Goal: Entertainment & Leisure: Consume media (video, audio)

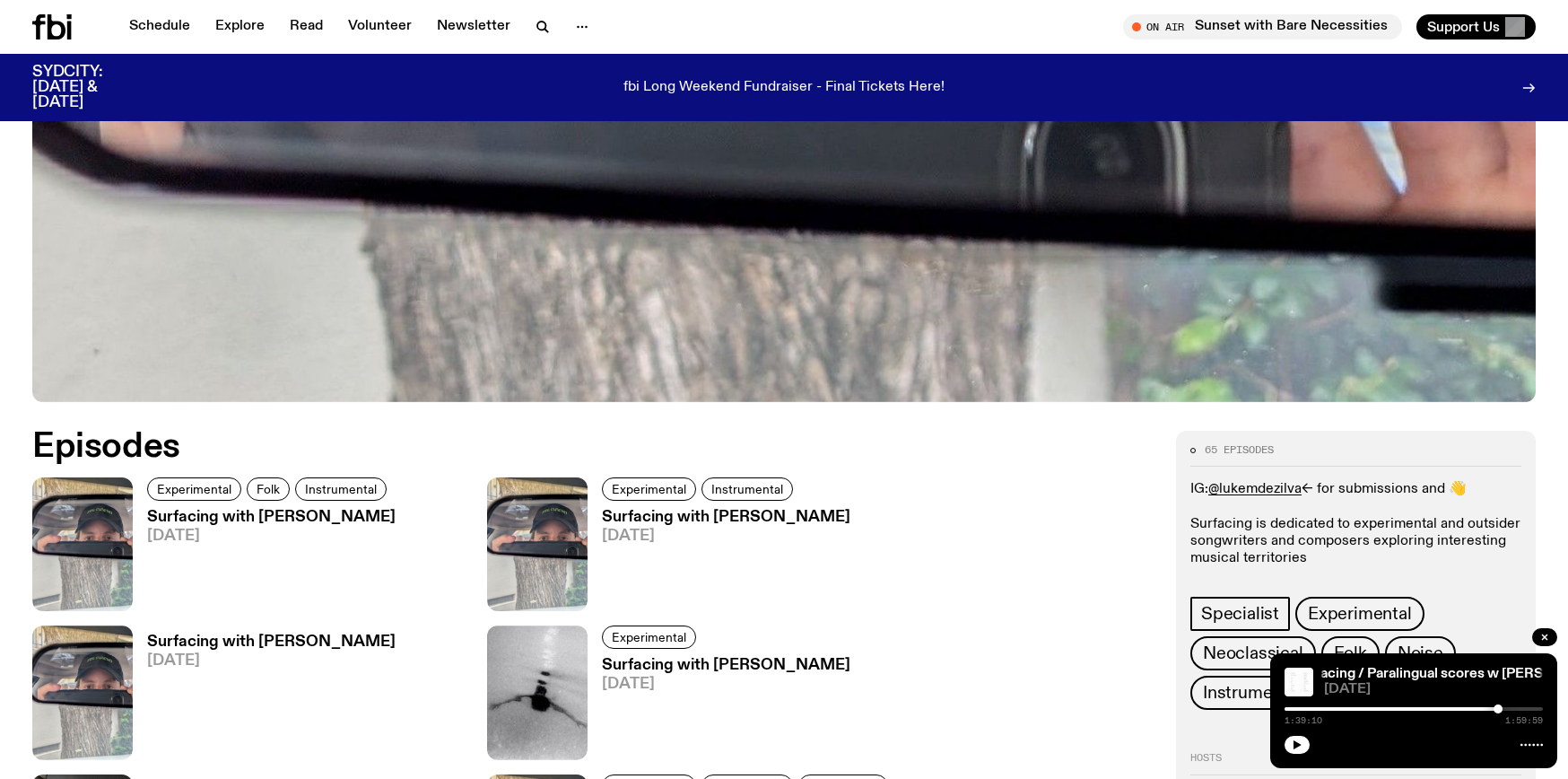
scroll to position [717, 0]
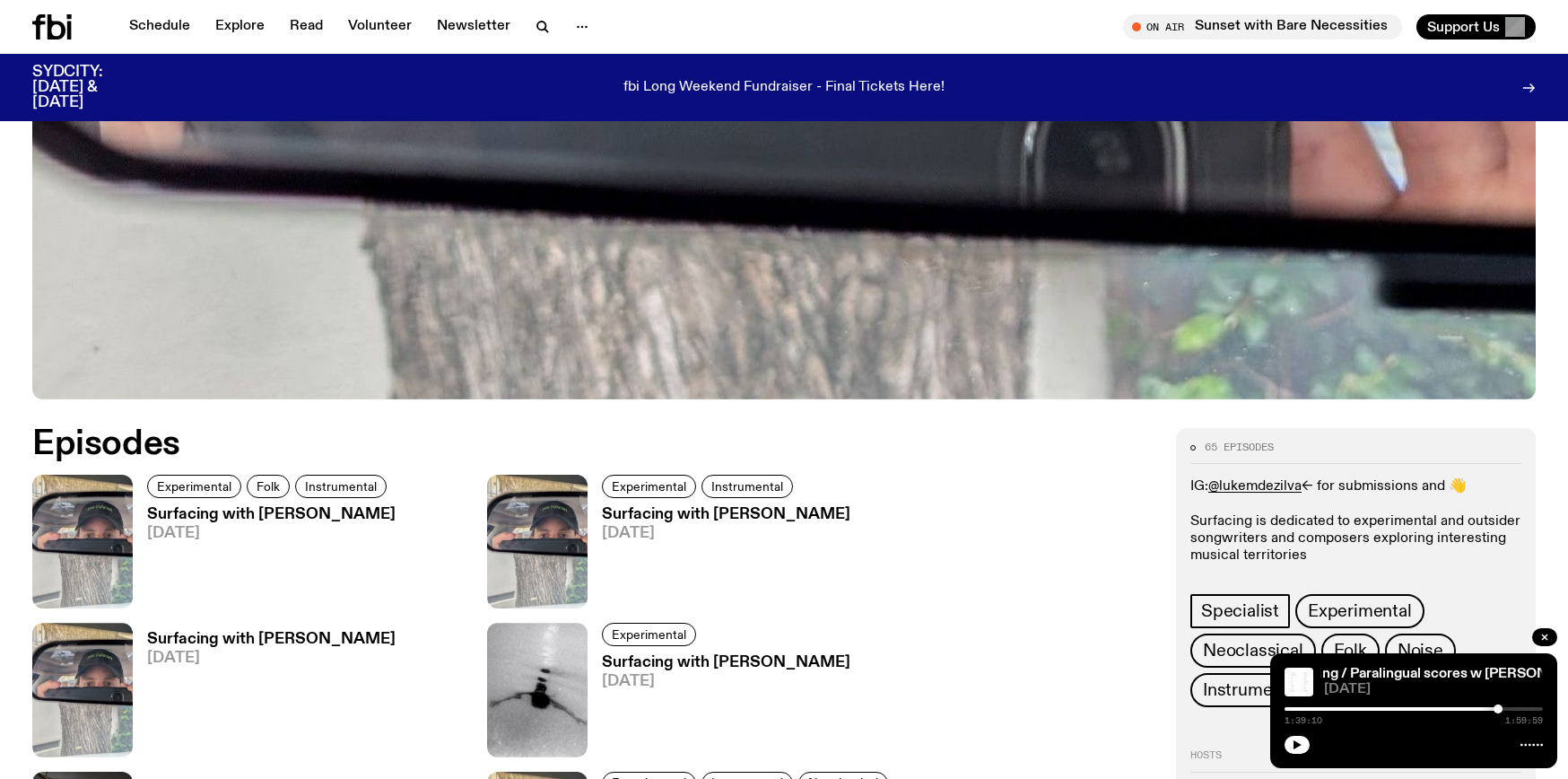
drag, startPoint x: 300, startPoint y: 511, endPoint x: 333, endPoint y: 520, distance: 34.2
click at [300, 510] on h3 "Surfacing with [PERSON_NAME]" at bounding box center [271, 514] width 249 height 15
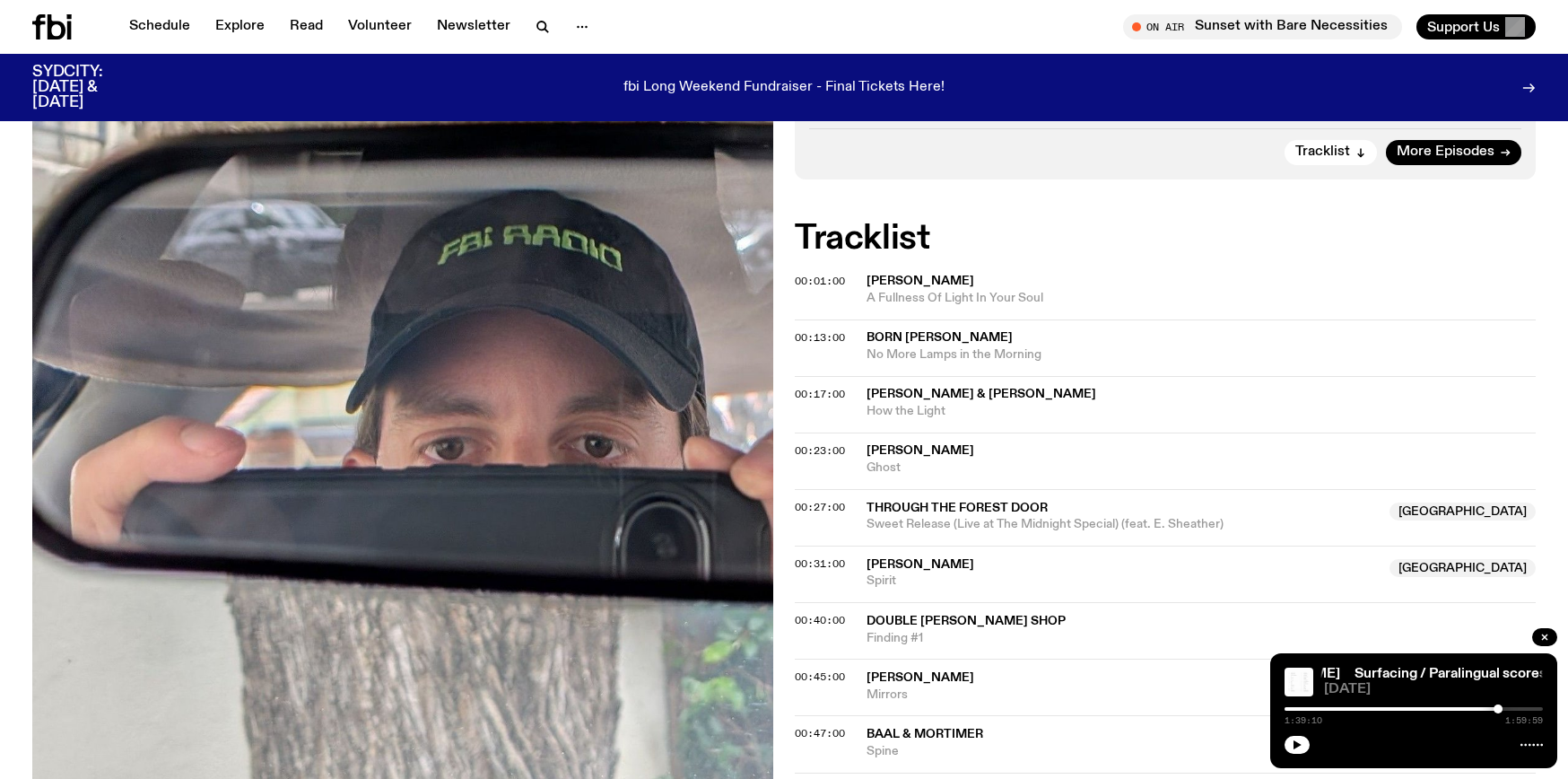
scroll to position [412, 0]
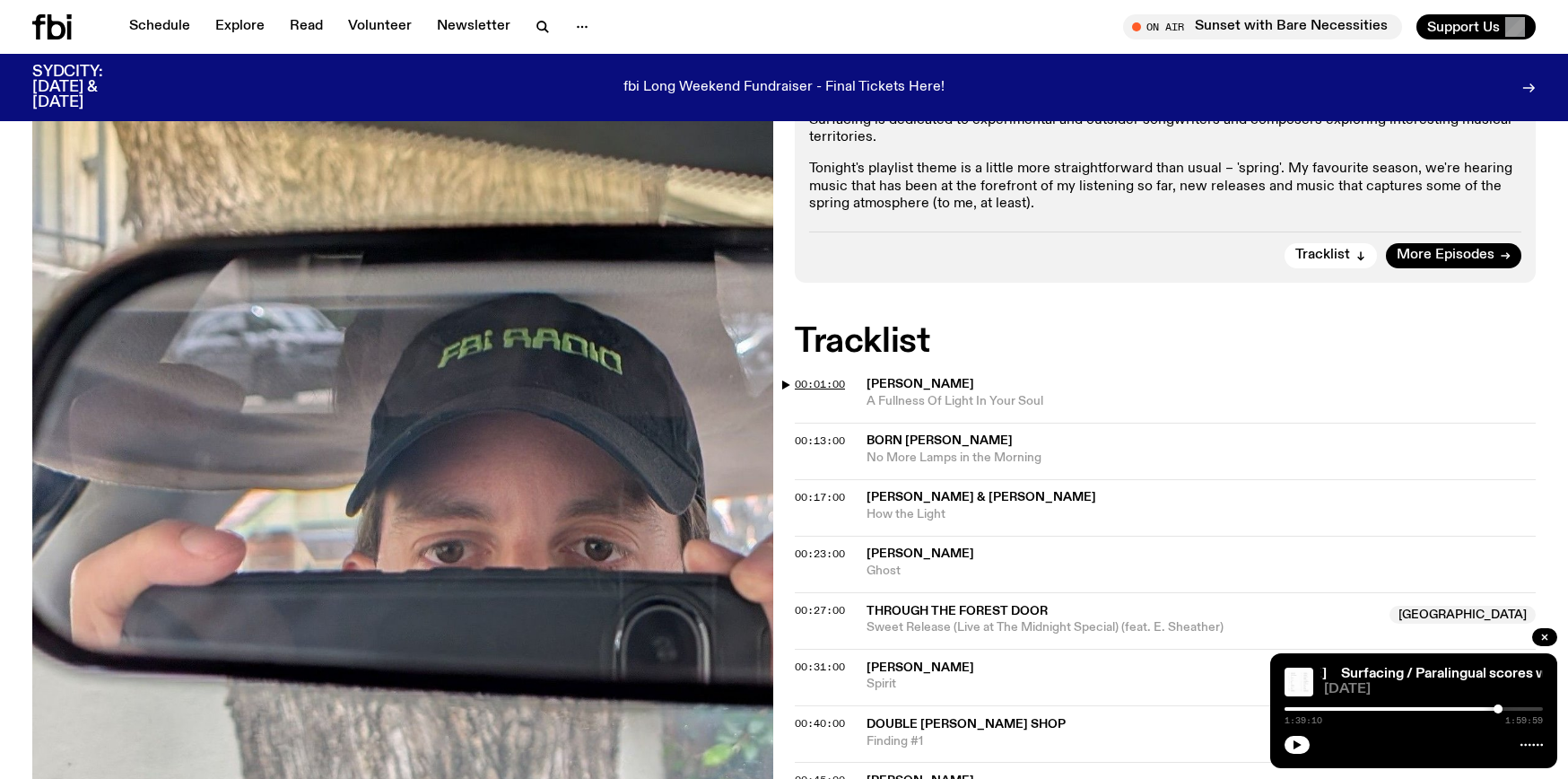
click at [809, 382] on span "00:01:00" at bounding box center [821, 384] width 50 height 14
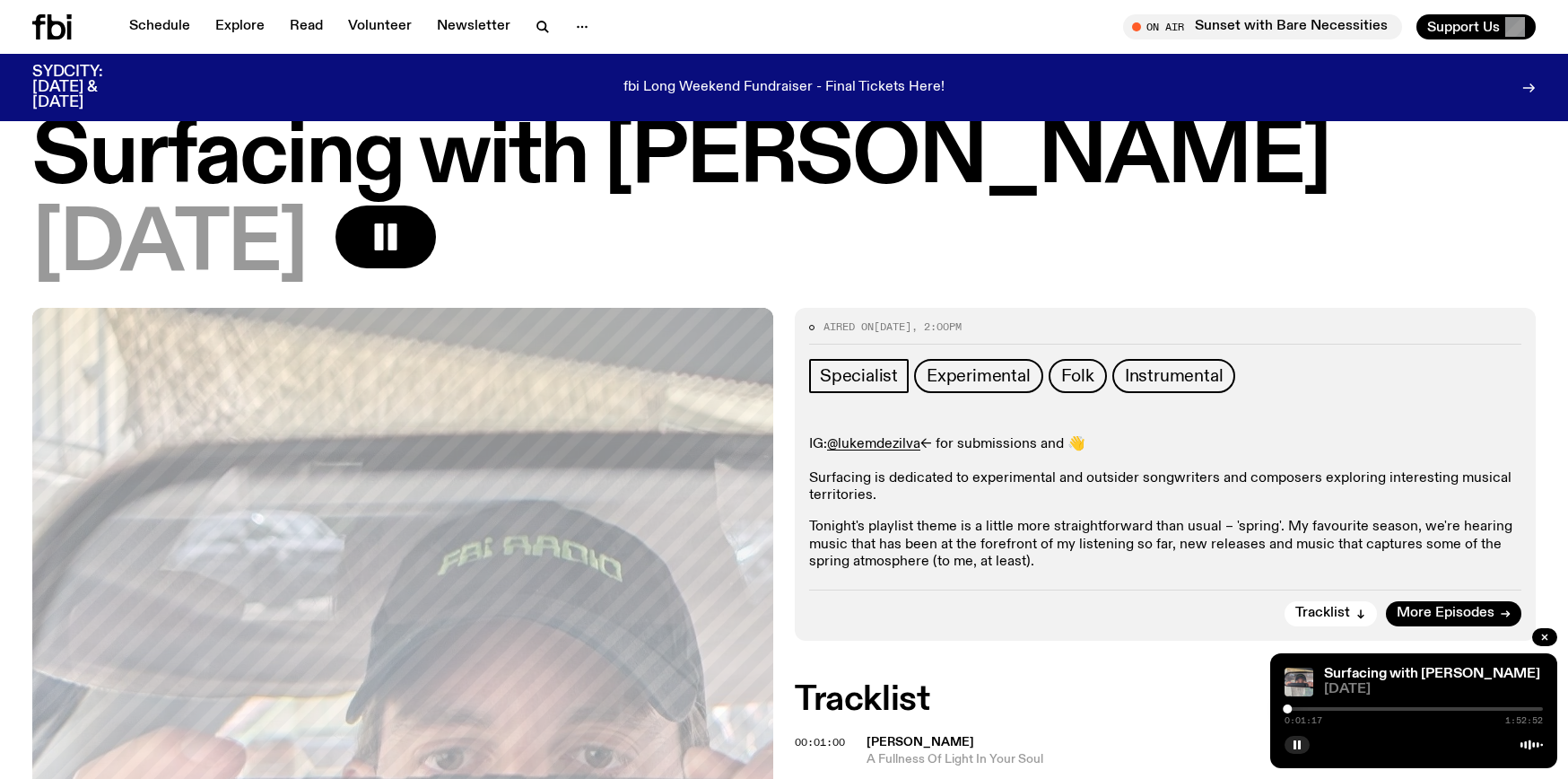
scroll to position [473, 0]
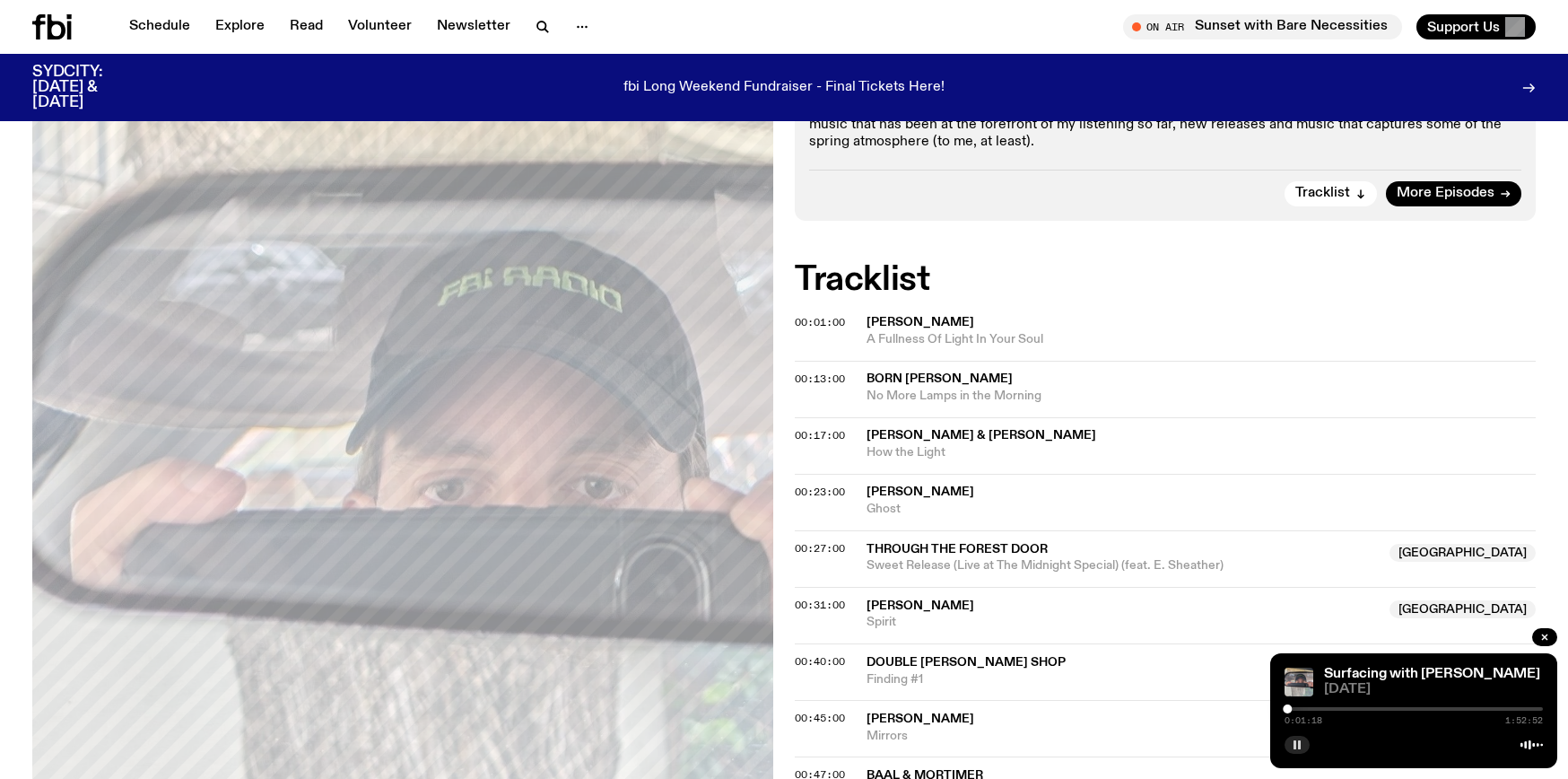
click at [1305, 747] on button "button" at bounding box center [1297, 745] width 25 height 18
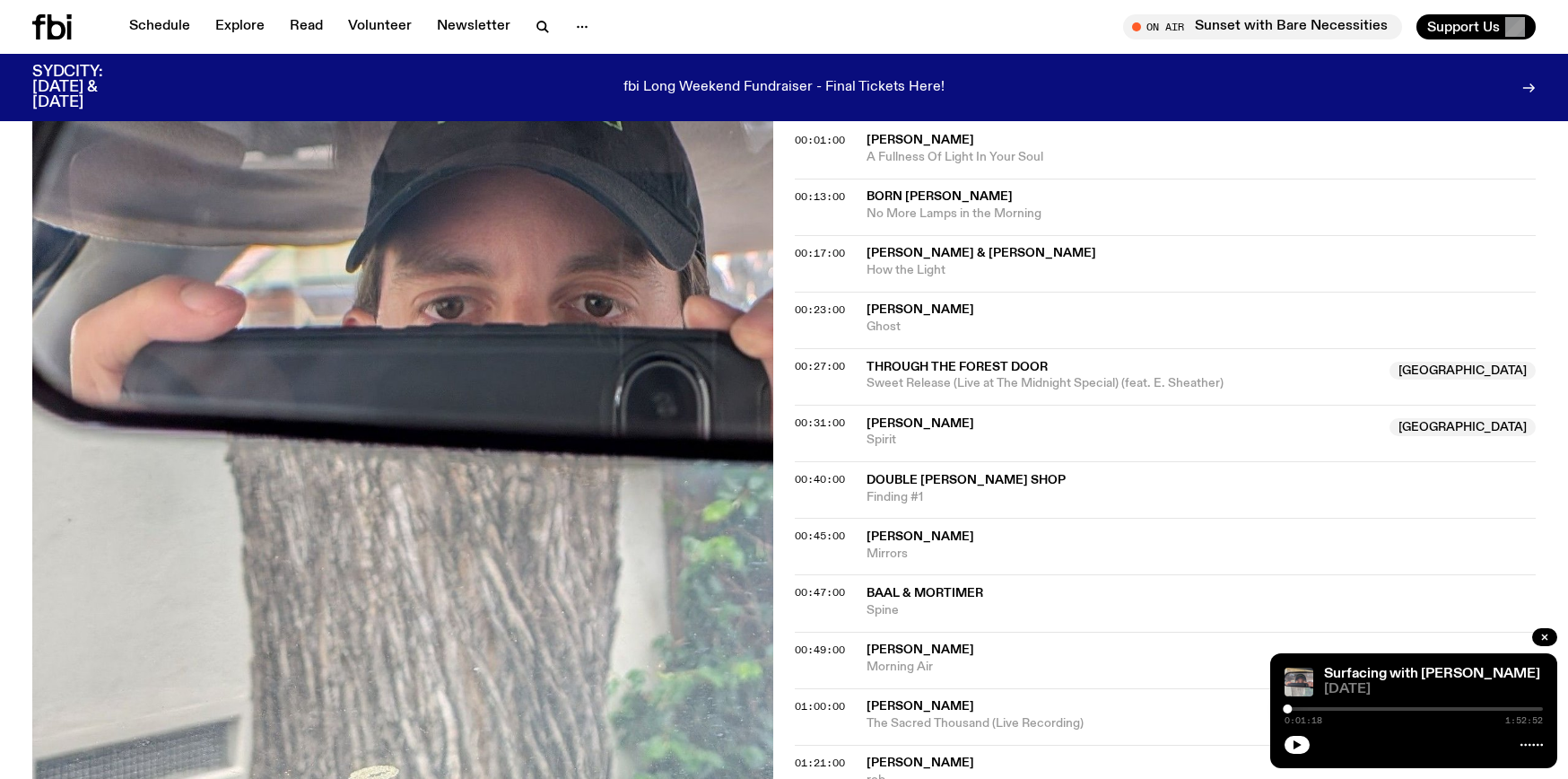
scroll to position [594, 0]
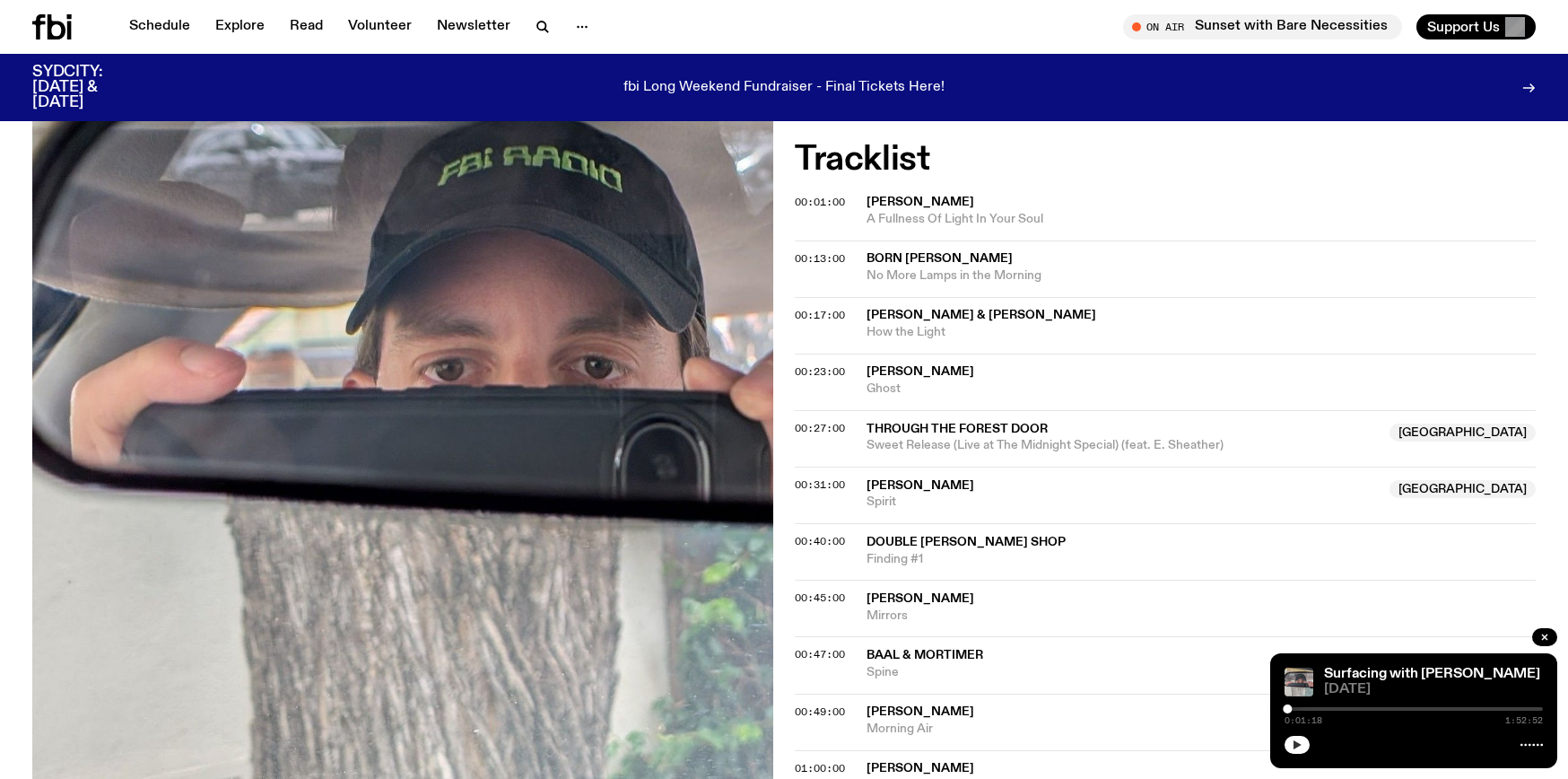
click at [1301, 741] on icon "button" at bounding box center [1297, 745] width 11 height 11
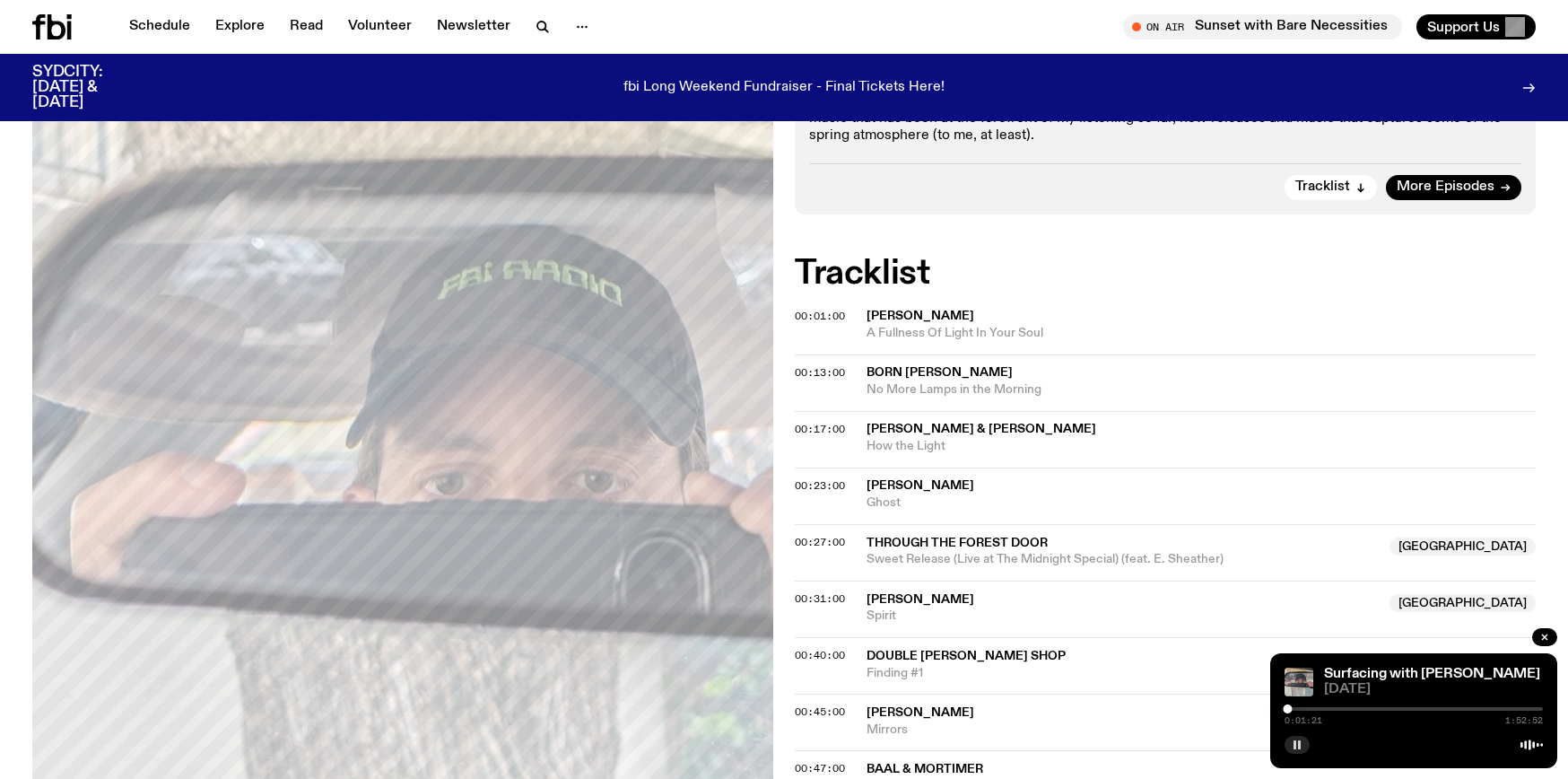
scroll to position [510, 0]
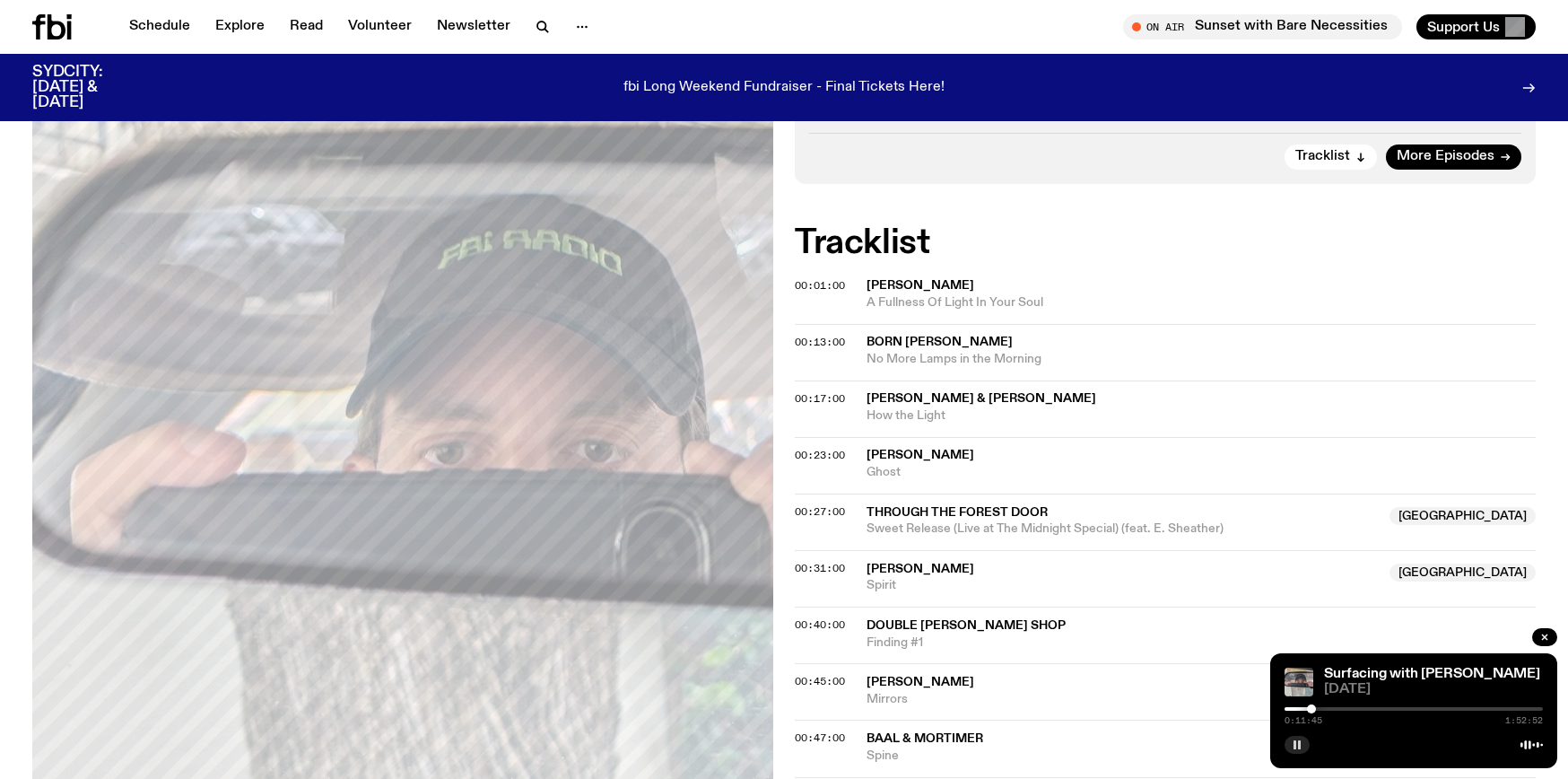
click at [1312, 708] on div at bounding box center [1312, 709] width 9 height 9
click at [1313, 708] on div at bounding box center [1313, 709] width 9 height 9
drag, startPoint x: 1045, startPoint y: 299, endPoint x: 864, endPoint y: 284, distance: 181.6
click at [864, 284] on div "00:01:00 [PERSON_NAME] A Fullness Of Light In Your Soul" at bounding box center [1166, 302] width 741 height 43
copy div "[PERSON_NAME] A Fullness Of Light In Your Soul"
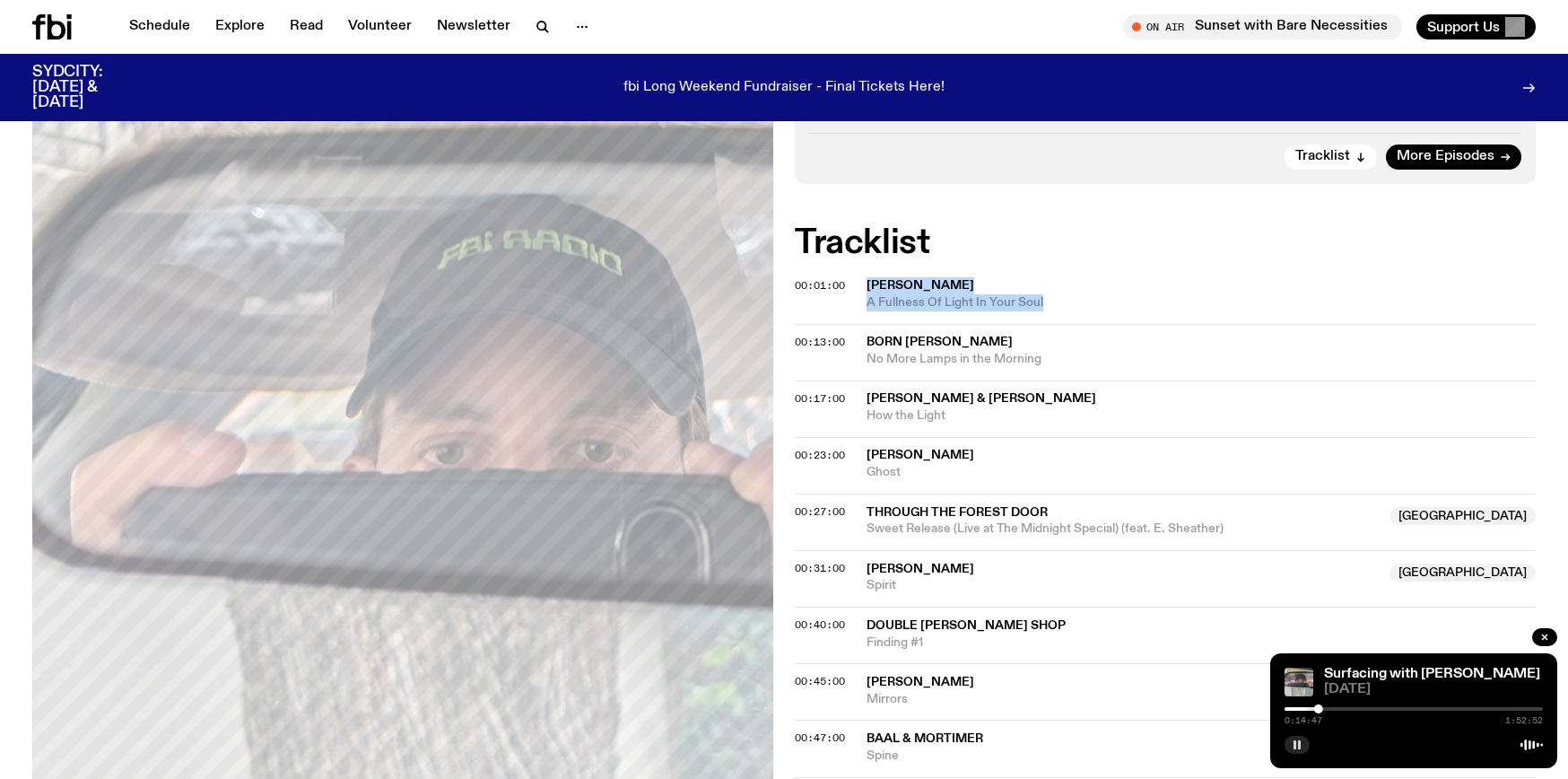
click at [1324, 708] on div at bounding box center [1414, 709] width 259 height 4
click at [1326, 708] on div at bounding box center [1326, 709] width 9 height 9
click at [1329, 707] on div at bounding box center [1329, 709] width 9 height 9
click at [1334, 708] on div at bounding box center [1414, 709] width 259 height 4
click at [1342, 707] on div at bounding box center [1414, 709] width 259 height 4
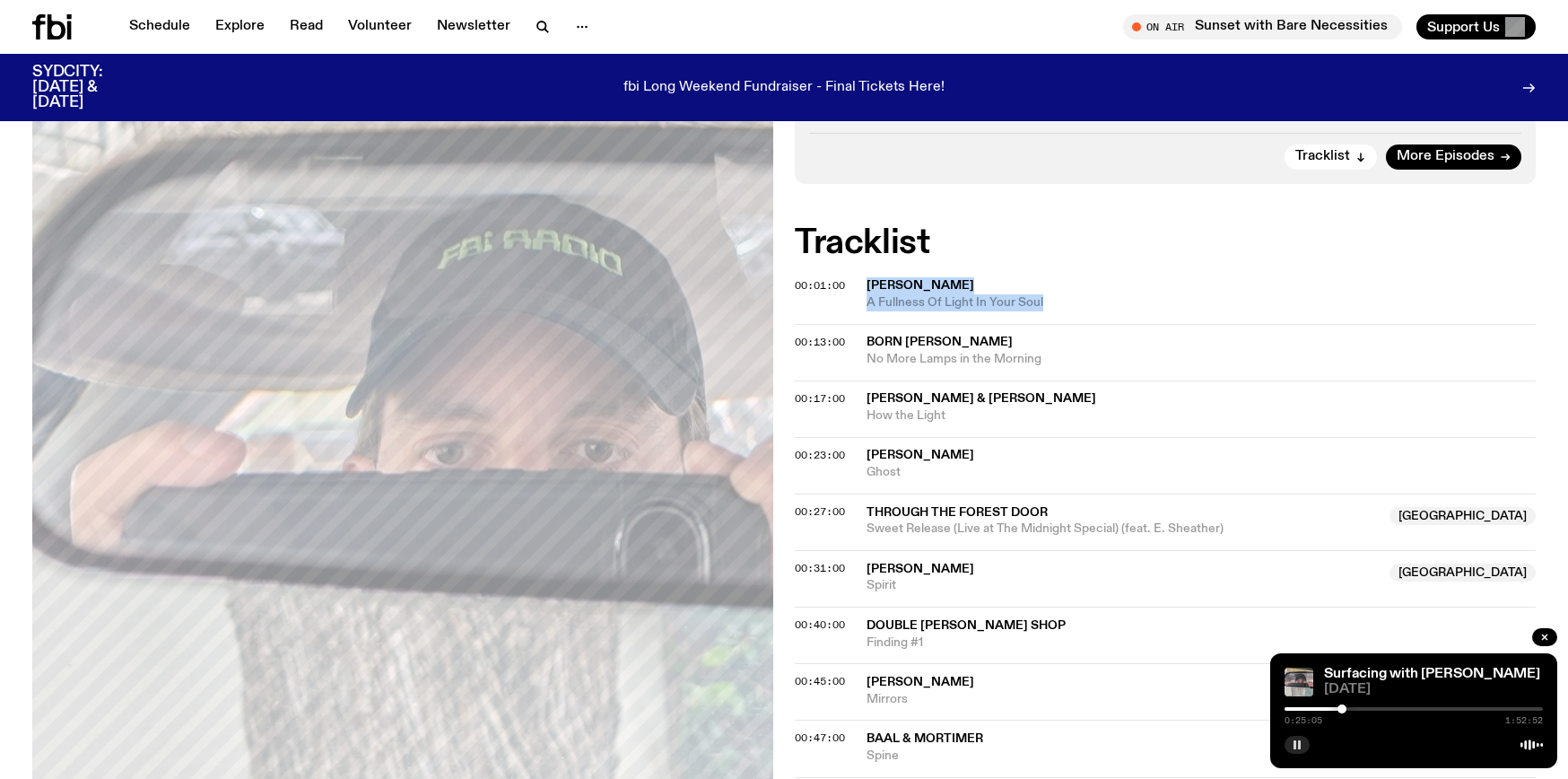
click at [1343, 704] on div at bounding box center [1343, 709] width 9 height 9
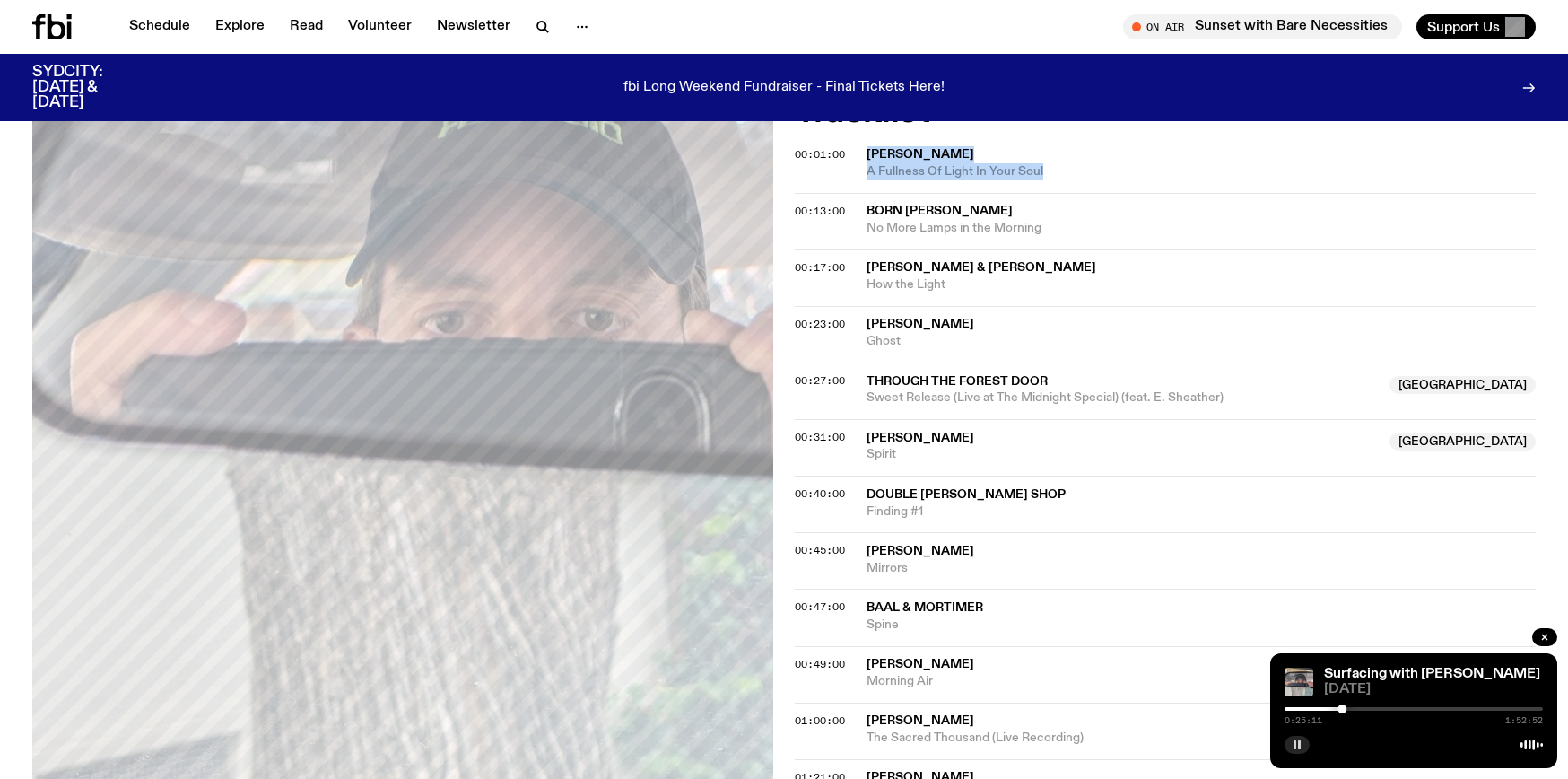
scroll to position [642, 0]
click at [1306, 742] on button "button" at bounding box center [1297, 745] width 25 height 18
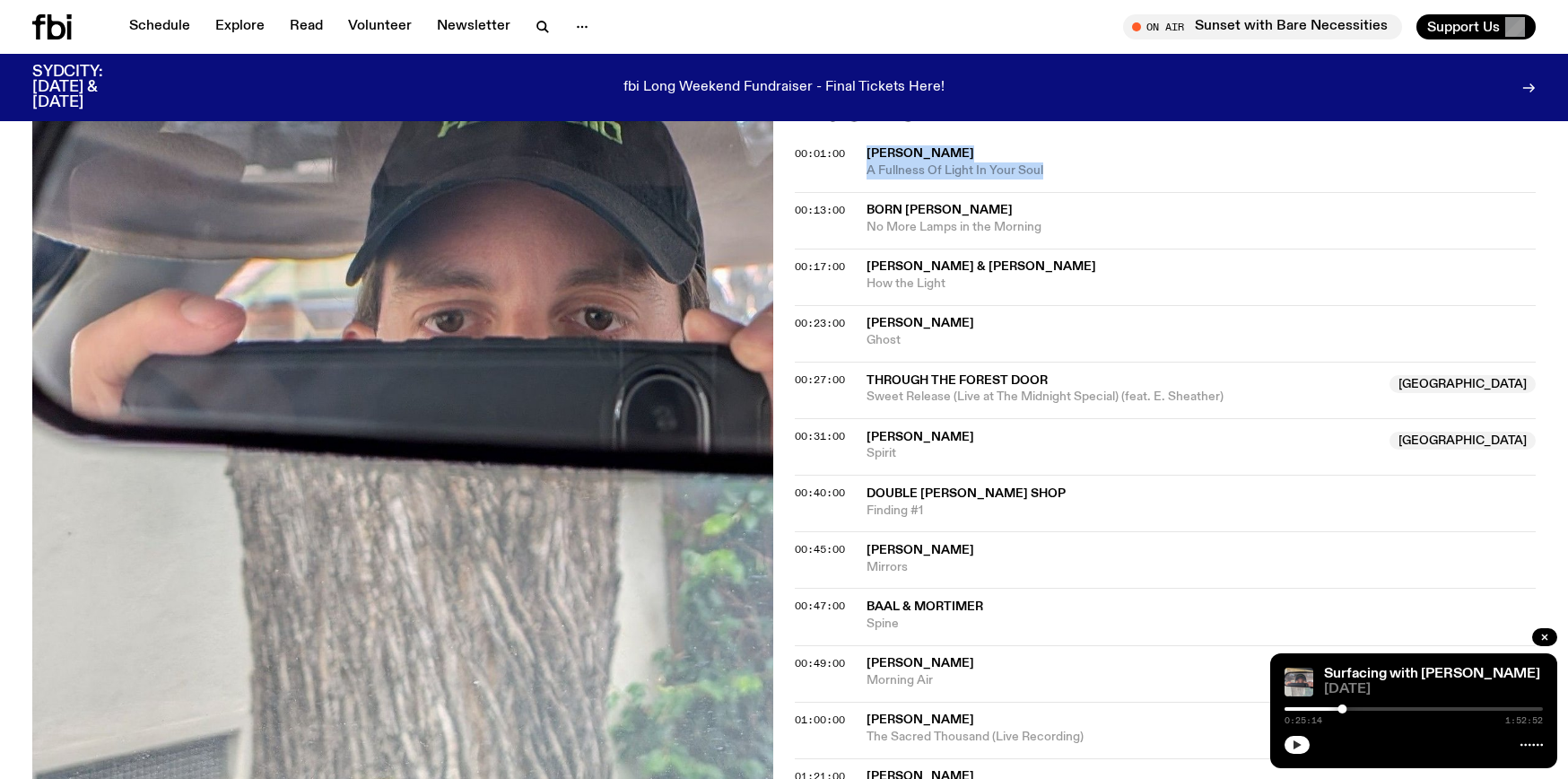
click at [1305, 742] on button "button" at bounding box center [1297, 745] width 25 height 18
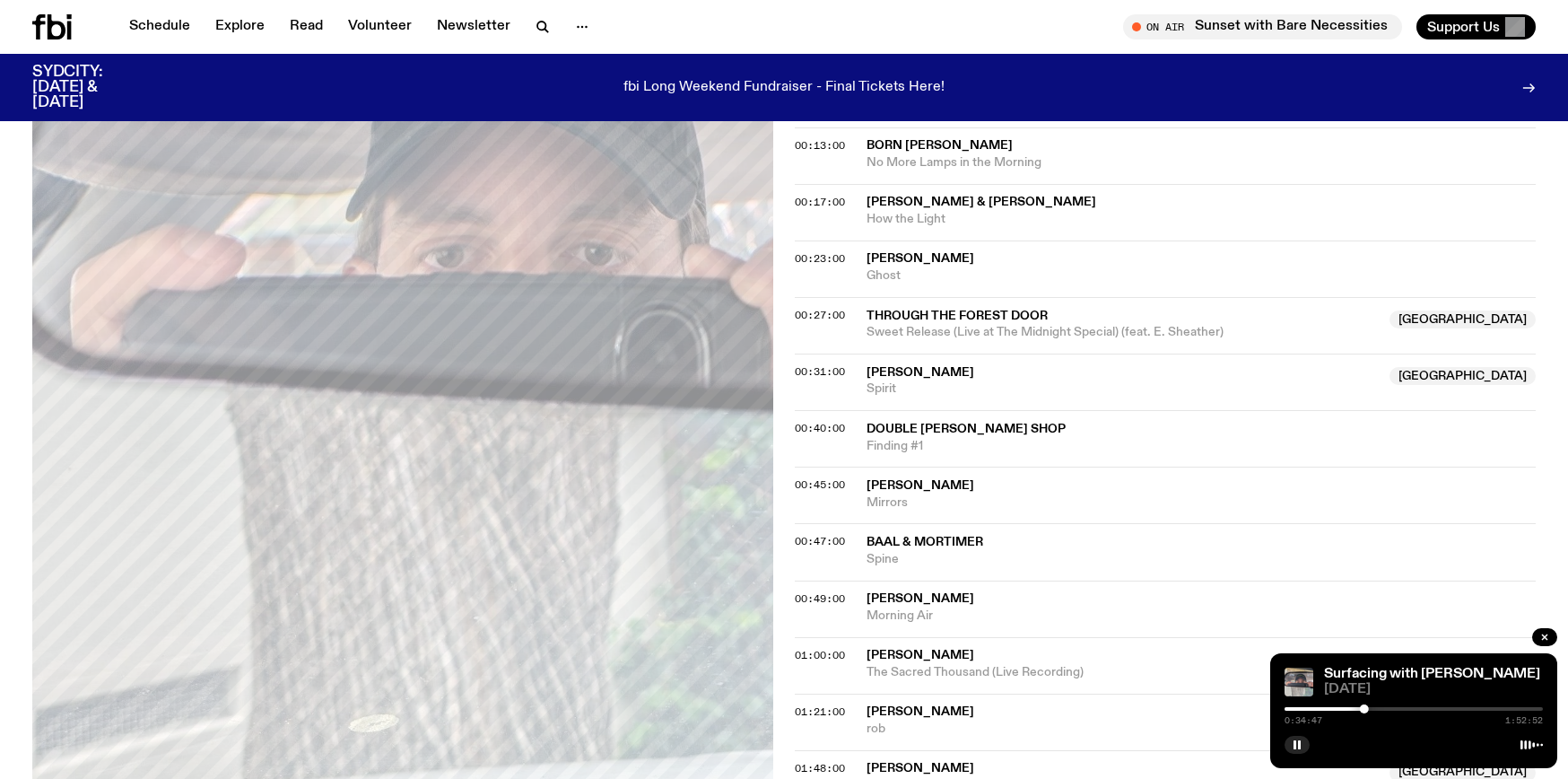
scroll to position [504, 0]
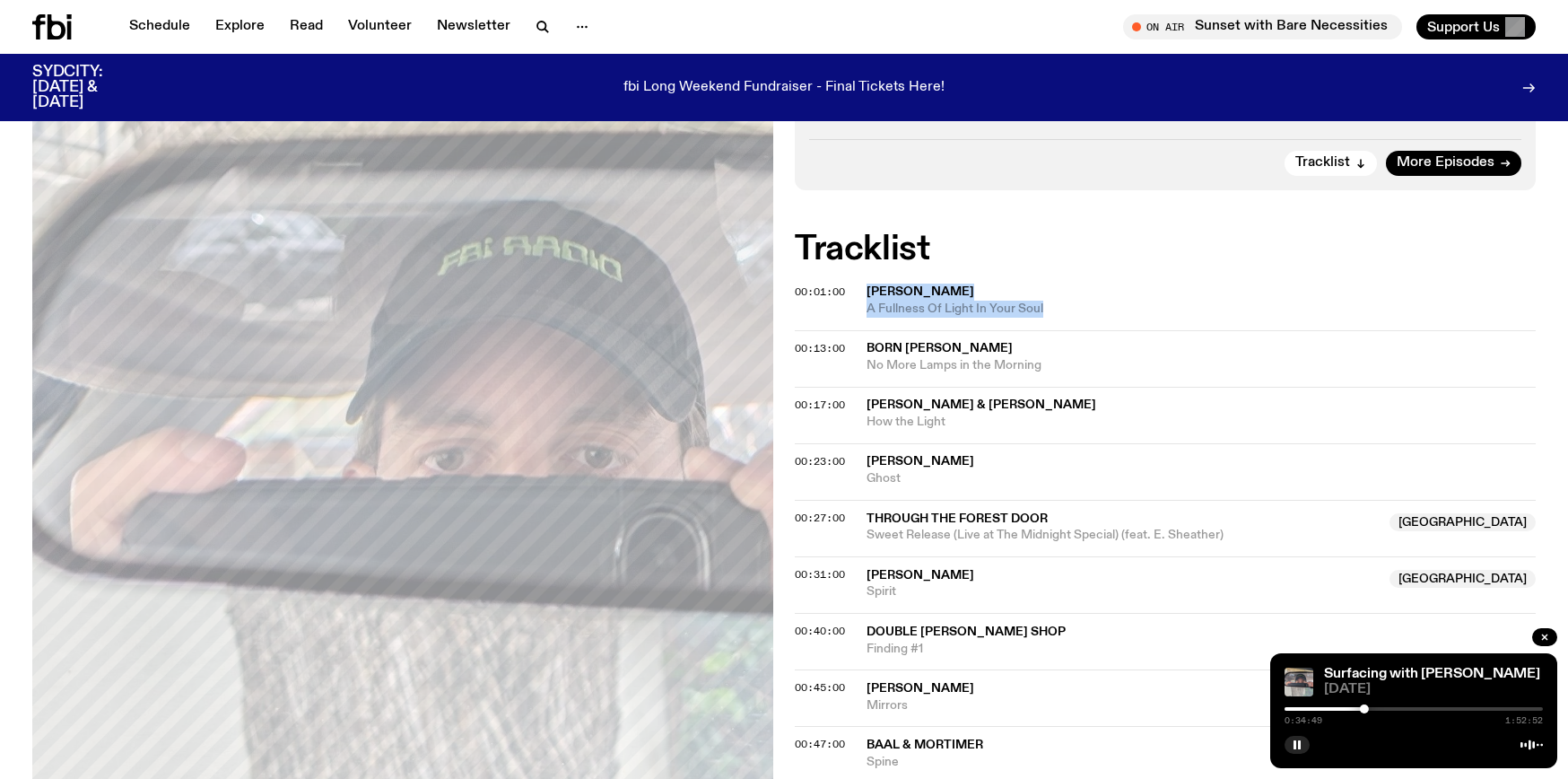
click at [1368, 708] on div at bounding box center [1414, 709] width 259 height 4
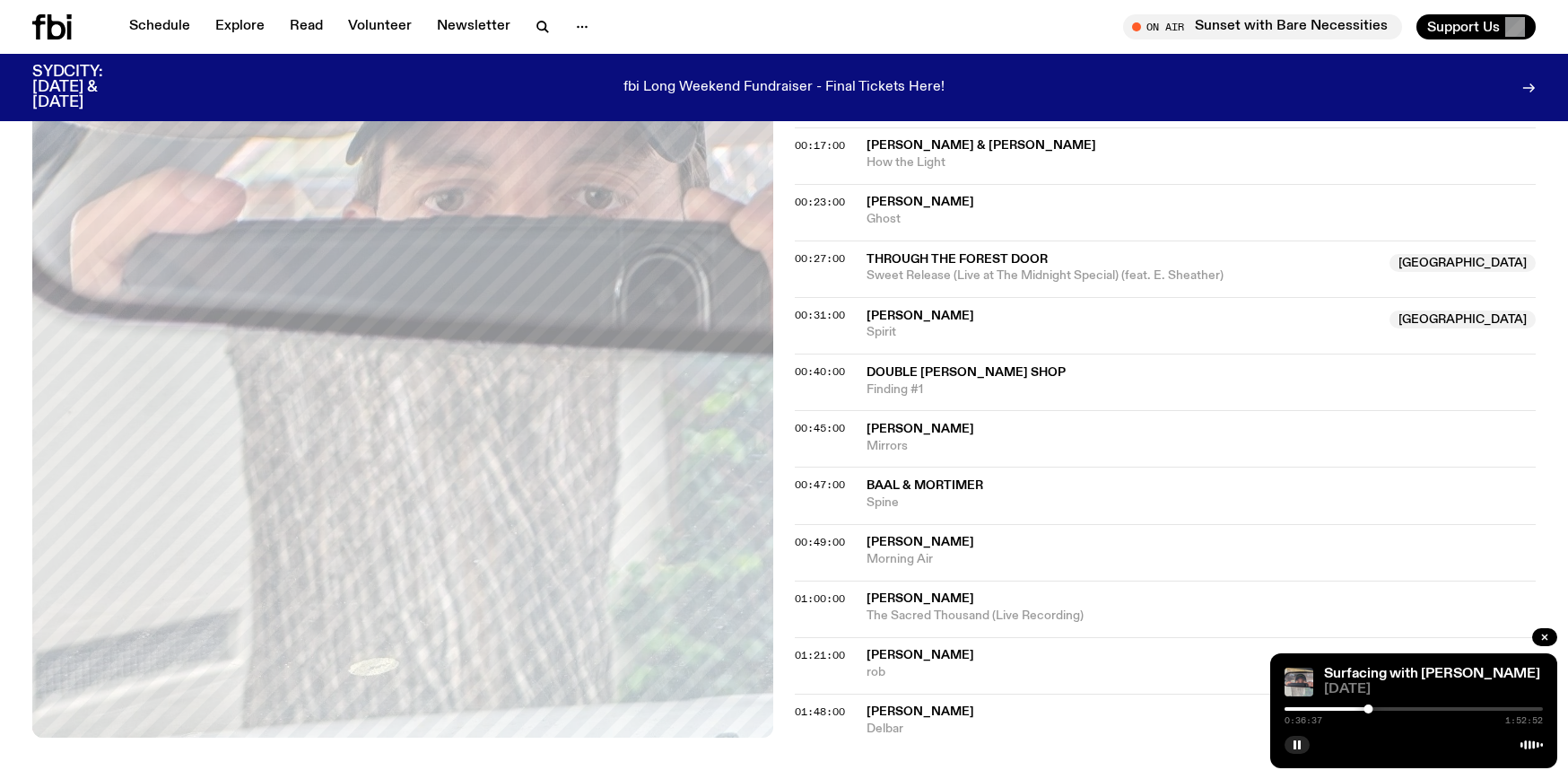
scroll to position [779, 0]
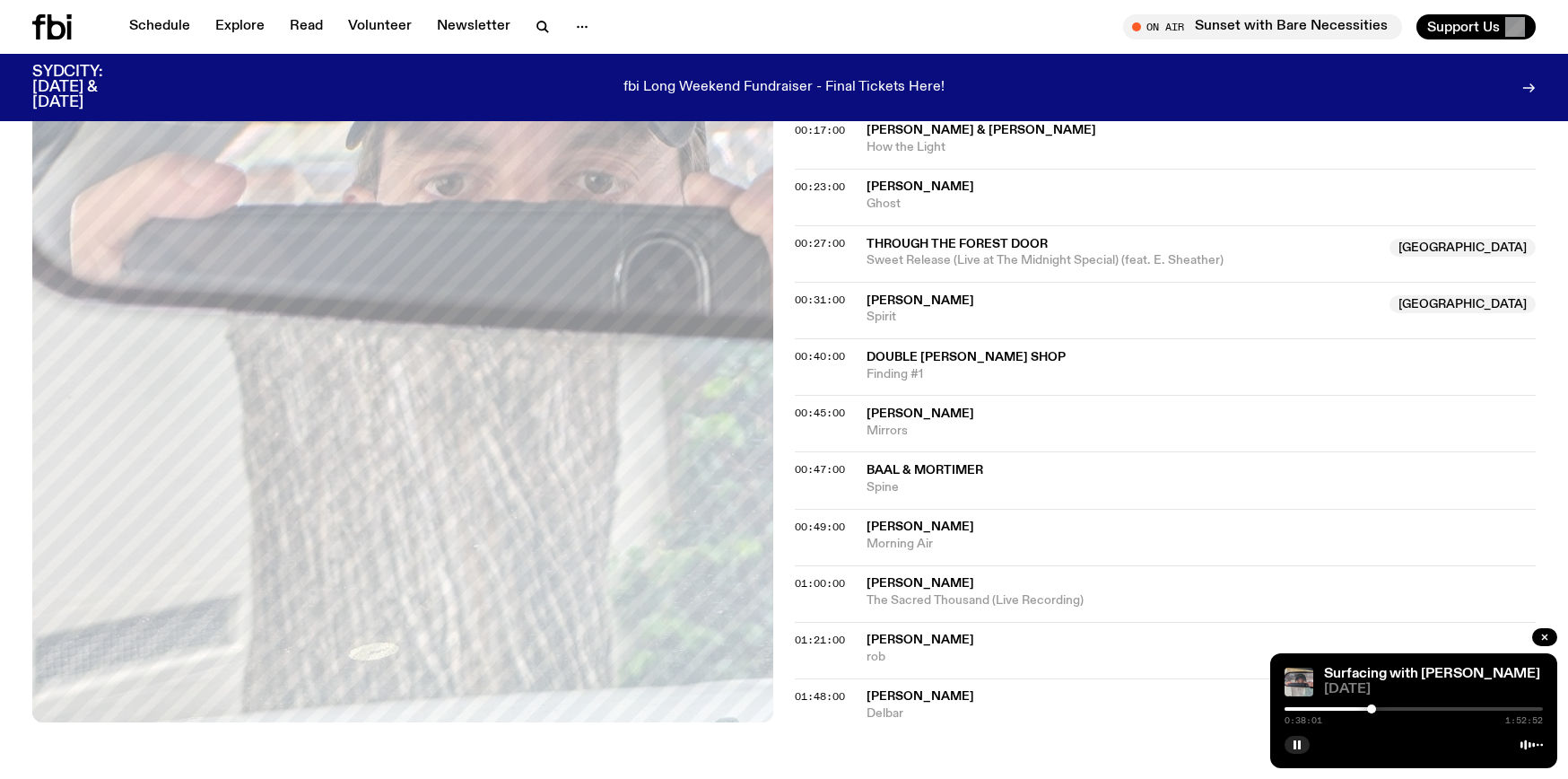
click at [1371, 707] on div at bounding box center [1371, 709] width 9 height 9
click at [1372, 707] on div at bounding box center [1371, 709] width 9 height 9
click at [1376, 707] on div at bounding box center [1372, 709] width 9 height 9
click at [1379, 708] on div at bounding box center [1376, 709] width 9 height 9
click at [1381, 707] on div at bounding box center [1379, 709] width 9 height 9
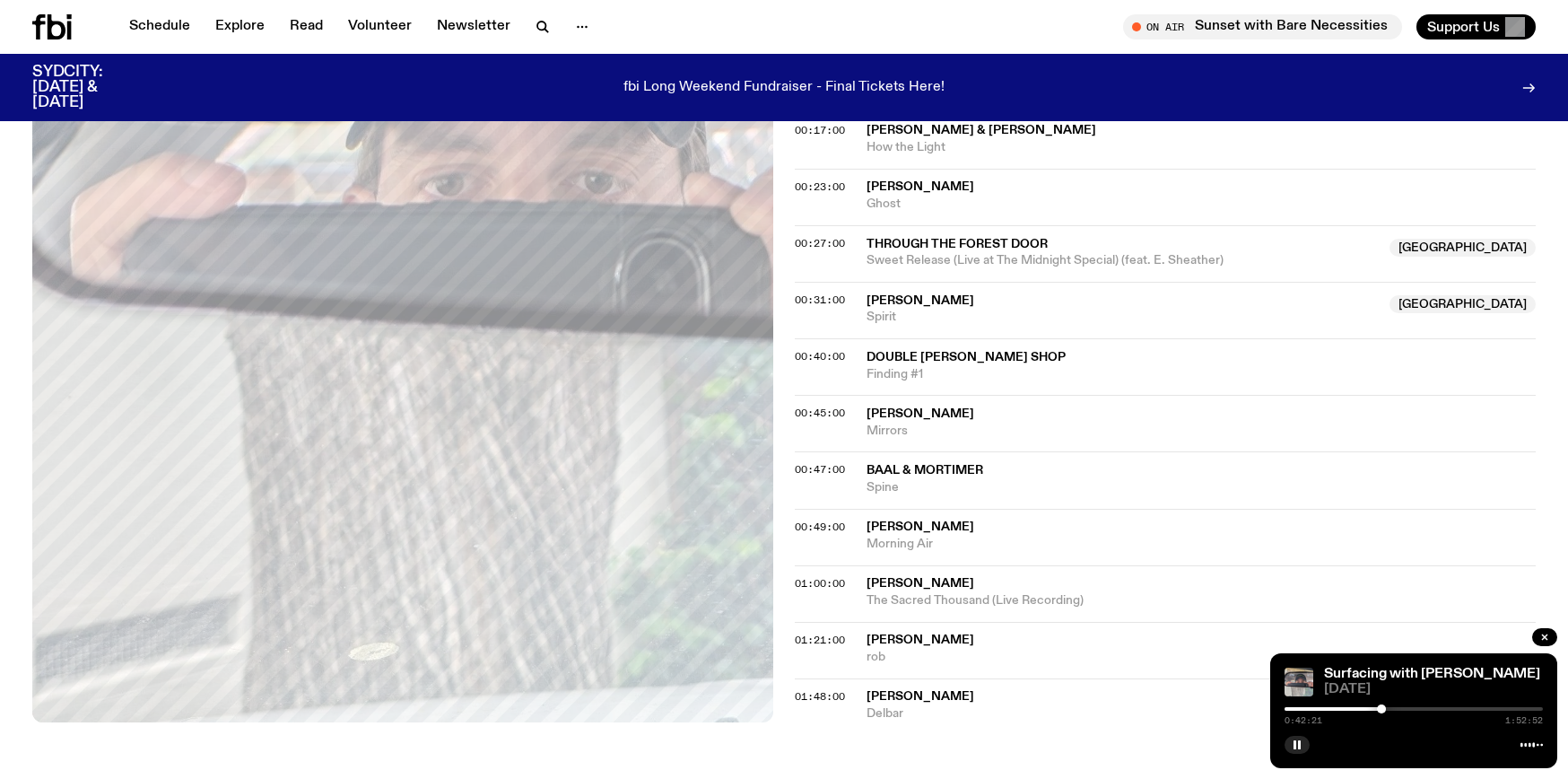
click at [1390, 705] on div "0:42:21 1:52:52" at bounding box center [1414, 714] width 259 height 22
click at [1385, 709] on div at bounding box center [1381, 709] width 9 height 9
click at [1385, 708] on div at bounding box center [1385, 709] width 9 height 9
click at [1384, 708] on div at bounding box center [1384, 709] width 9 height 9
drag, startPoint x: 928, startPoint y: 431, endPoint x: 867, endPoint y: 415, distance: 63.1
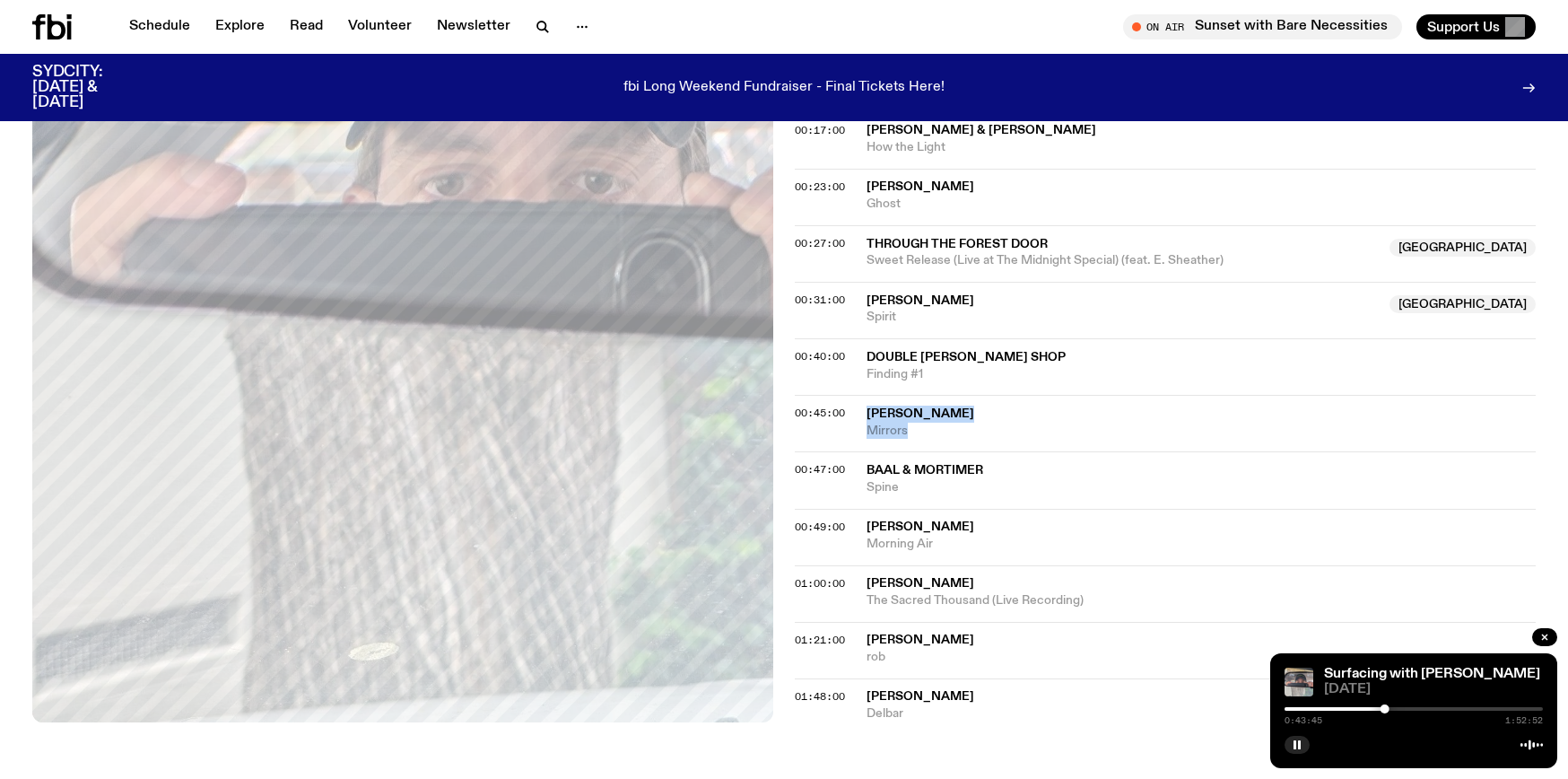
click at [867, 415] on div "[PERSON_NAME] Mirrors" at bounding box center [1201, 423] width 669 height 34
copy div "[PERSON_NAME] Mirrors"
click at [1300, 739] on icon "button" at bounding box center [1297, 745] width 11 height 11
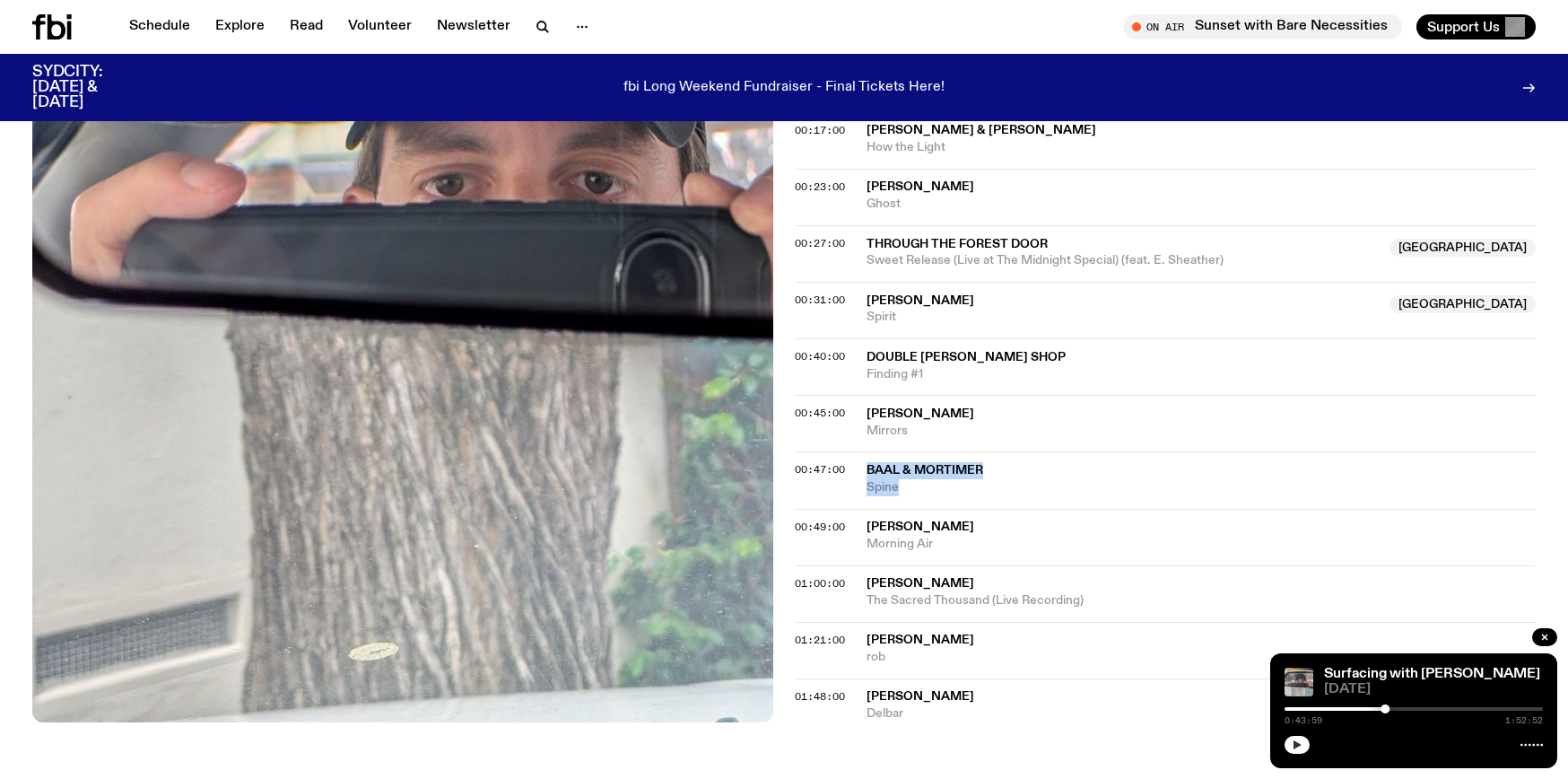
drag, startPoint x: 937, startPoint y: 490, endPoint x: 867, endPoint y: 472, distance: 72.3
click at [867, 472] on div "Baal & Mortimer Spine" at bounding box center [1201, 479] width 669 height 34
copy div "Baal & Mortimer Spine"
click at [1297, 746] on icon "button" at bounding box center [1297, 745] width 8 height 9
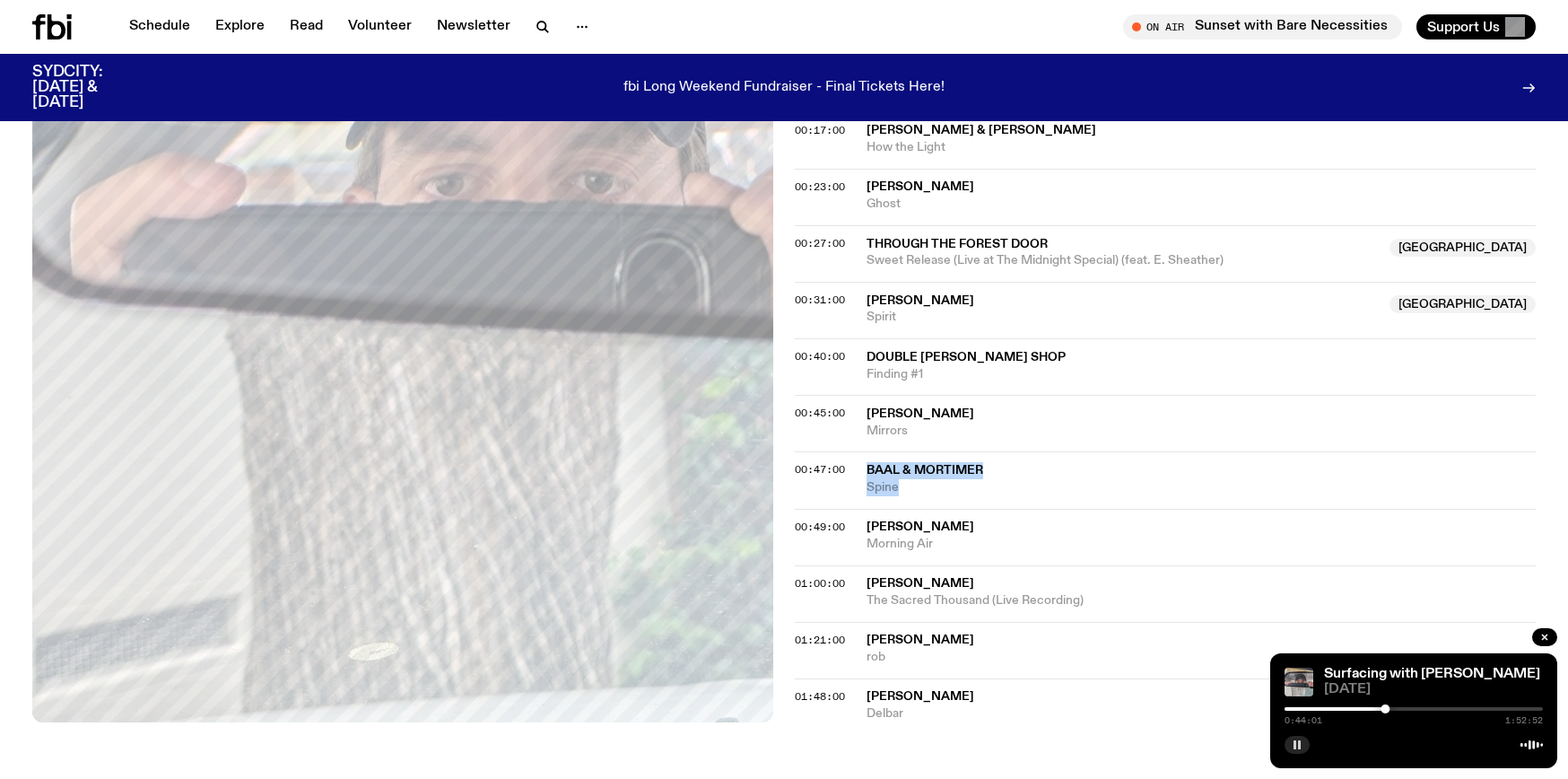
click at [1389, 707] on div at bounding box center [1414, 709] width 259 height 4
click at [1394, 707] on div at bounding box center [1414, 709] width 259 height 4
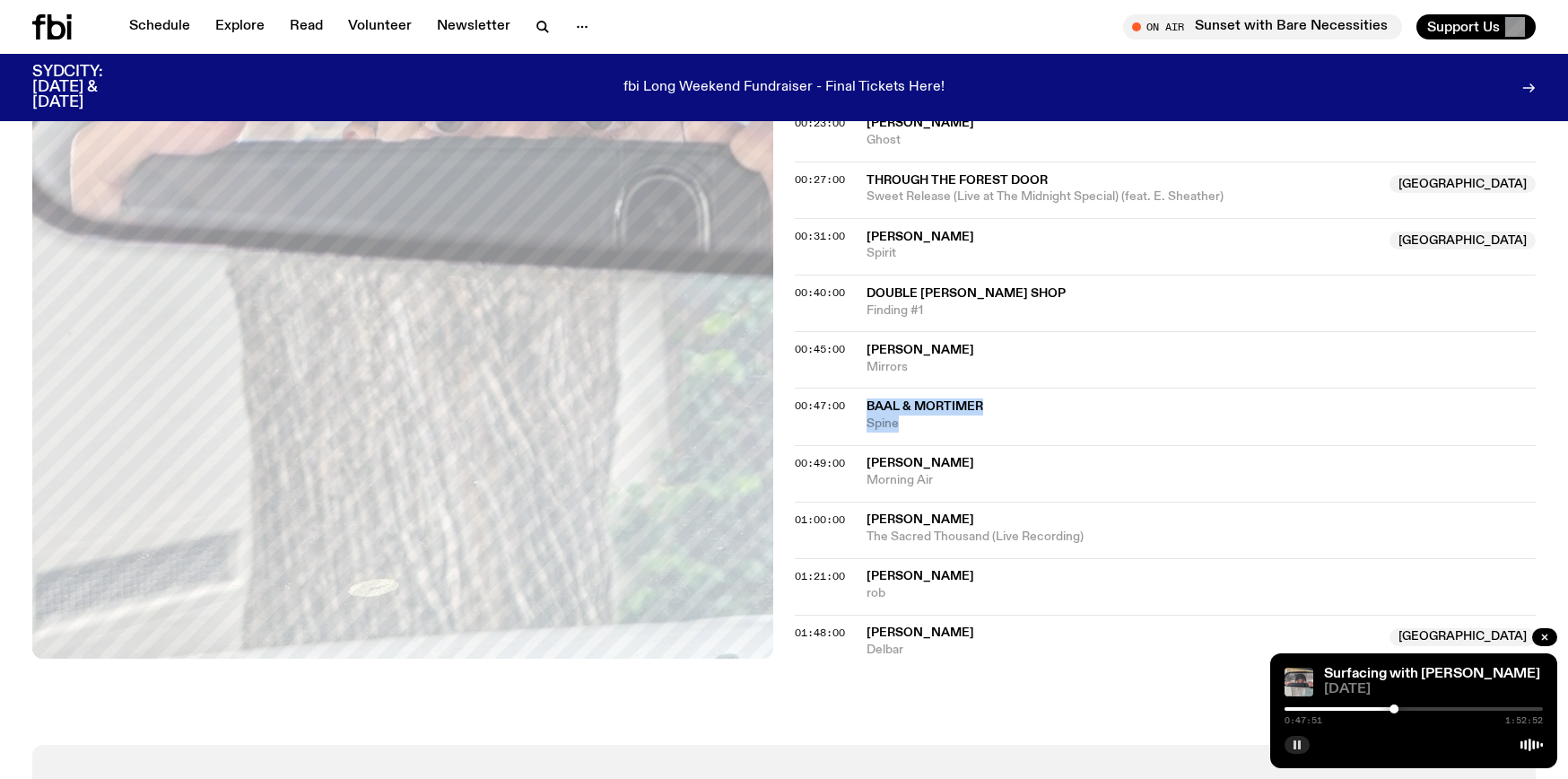
scroll to position [939, 0]
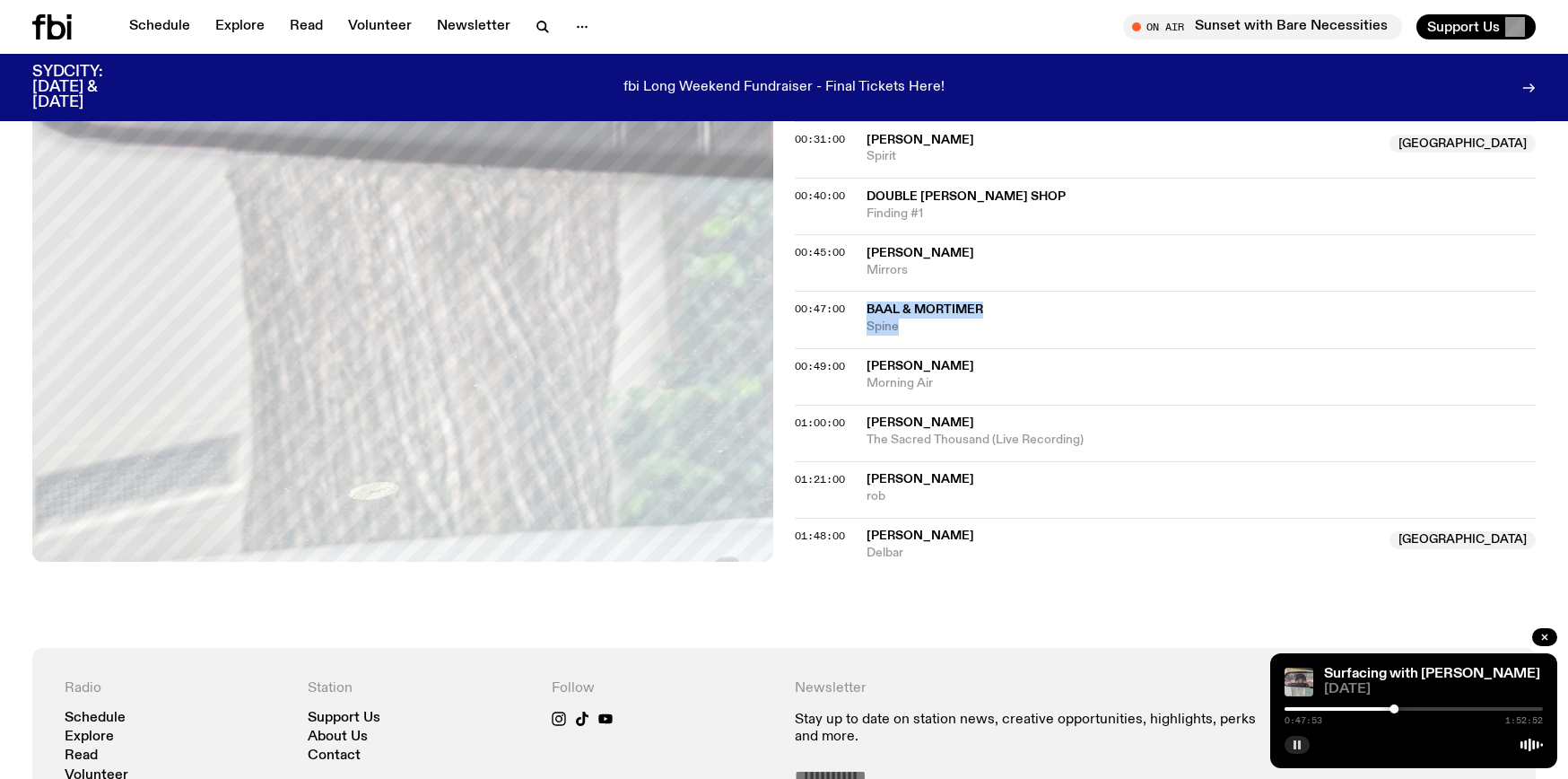
click at [1399, 709] on div at bounding box center [1414, 709] width 259 height 4
click at [1405, 708] on div at bounding box center [1414, 709] width 259 height 4
click at [1405, 708] on div at bounding box center [1405, 709] width 9 height 9
click at [1409, 707] on div at bounding box center [1414, 709] width 259 height 4
click at [1408, 707] on div at bounding box center [1408, 709] width 9 height 9
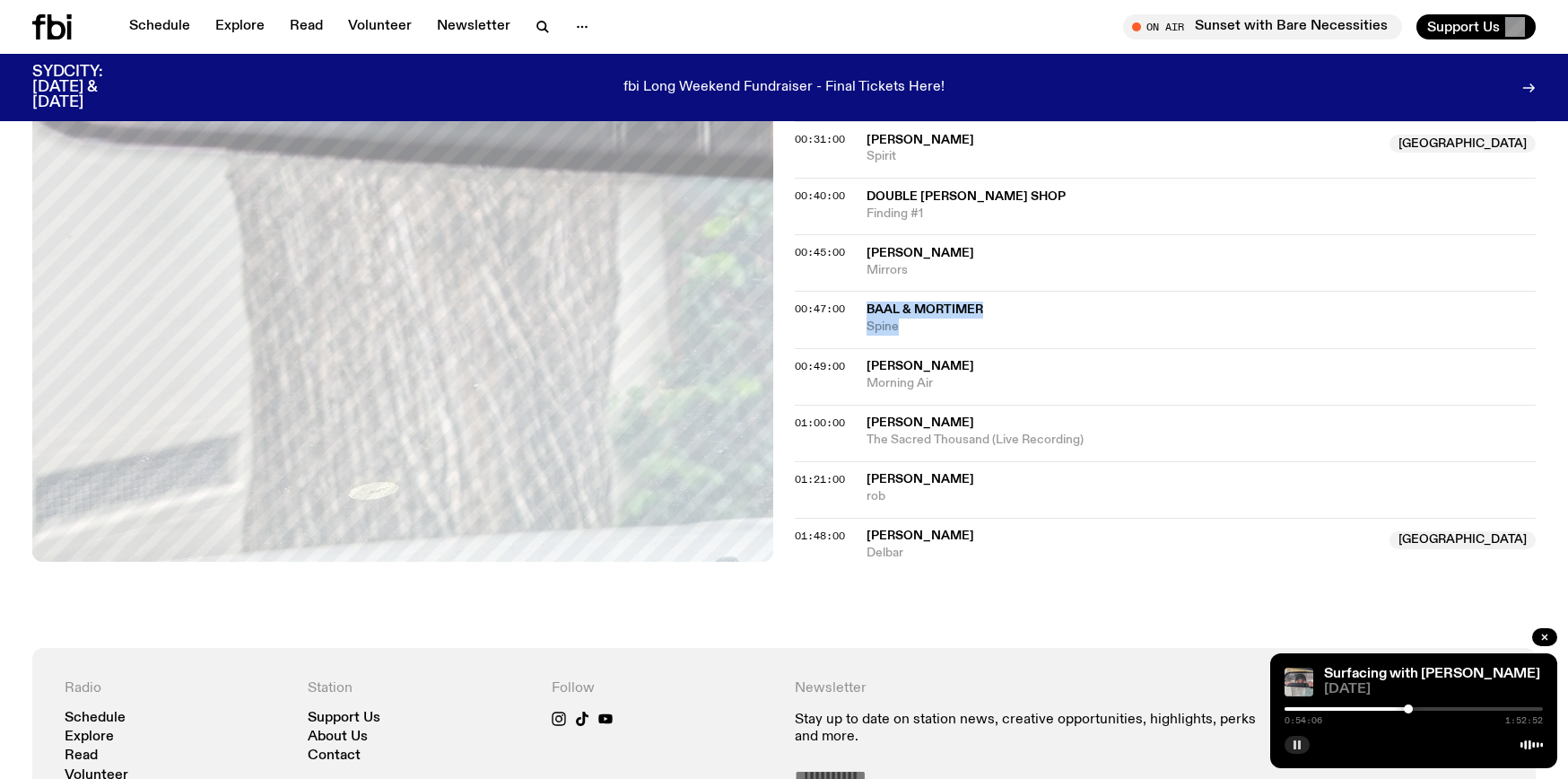
click at [1402, 707] on div at bounding box center [1279, 709] width 259 height 4
click at [1405, 705] on div at bounding box center [1405, 709] width 9 height 9
drag, startPoint x: 1003, startPoint y: 366, endPoint x: 867, endPoint y: 363, distance: 136.0
click at [867, 363] on span "[PERSON_NAME]" at bounding box center [1201, 366] width 669 height 17
copy span "[PERSON_NAME]"
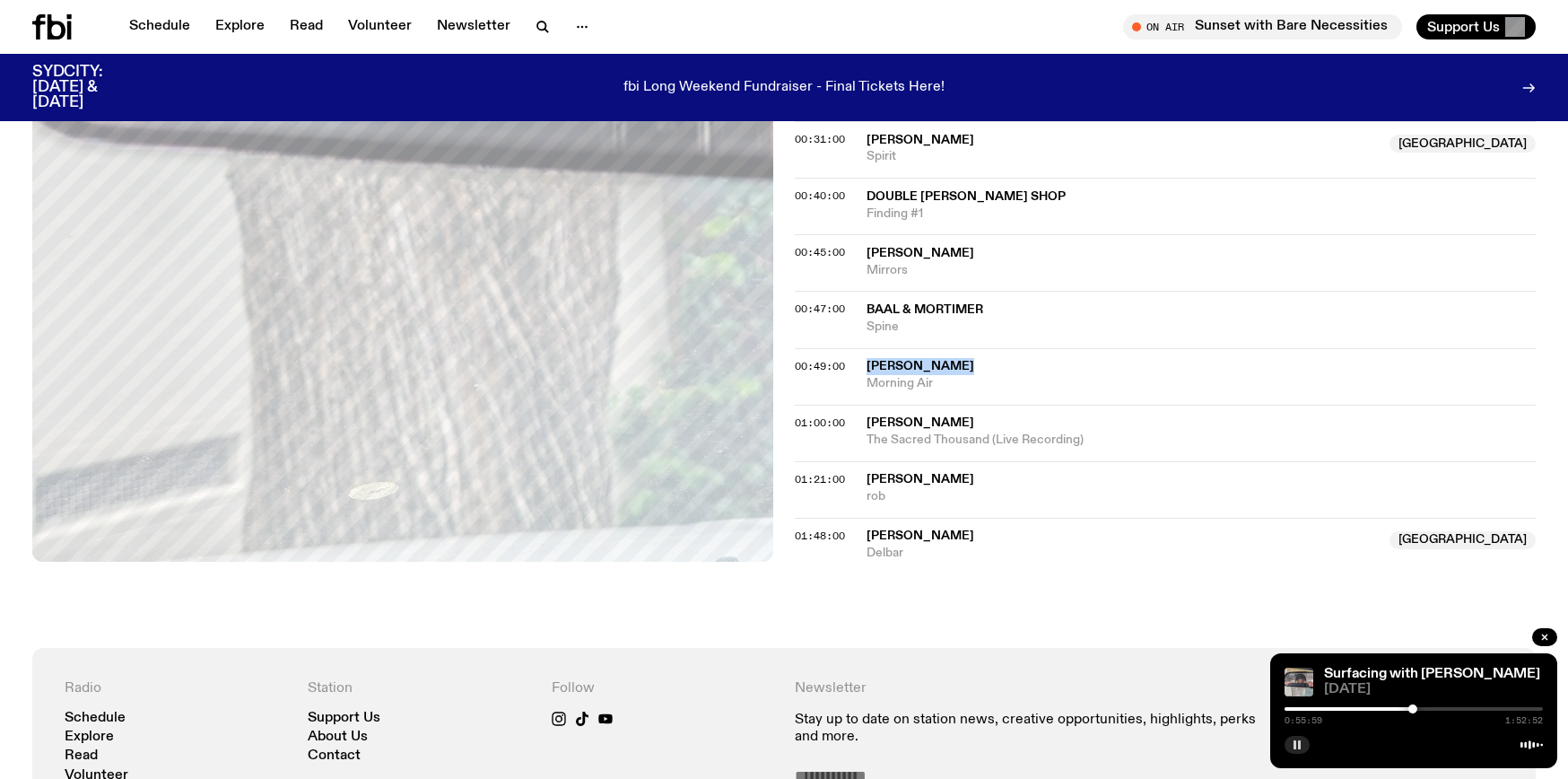
click at [1417, 710] on div "0:55:59 1:52:52" at bounding box center [1414, 714] width 259 height 22
click at [1417, 708] on div at bounding box center [1413, 709] width 9 height 9
click at [1426, 708] on div at bounding box center [1414, 709] width 259 height 4
click at [1440, 705] on div "1:01:32 1:52:52" at bounding box center [1414, 714] width 259 height 22
click at [1466, 709] on div at bounding box center [1414, 709] width 259 height 4
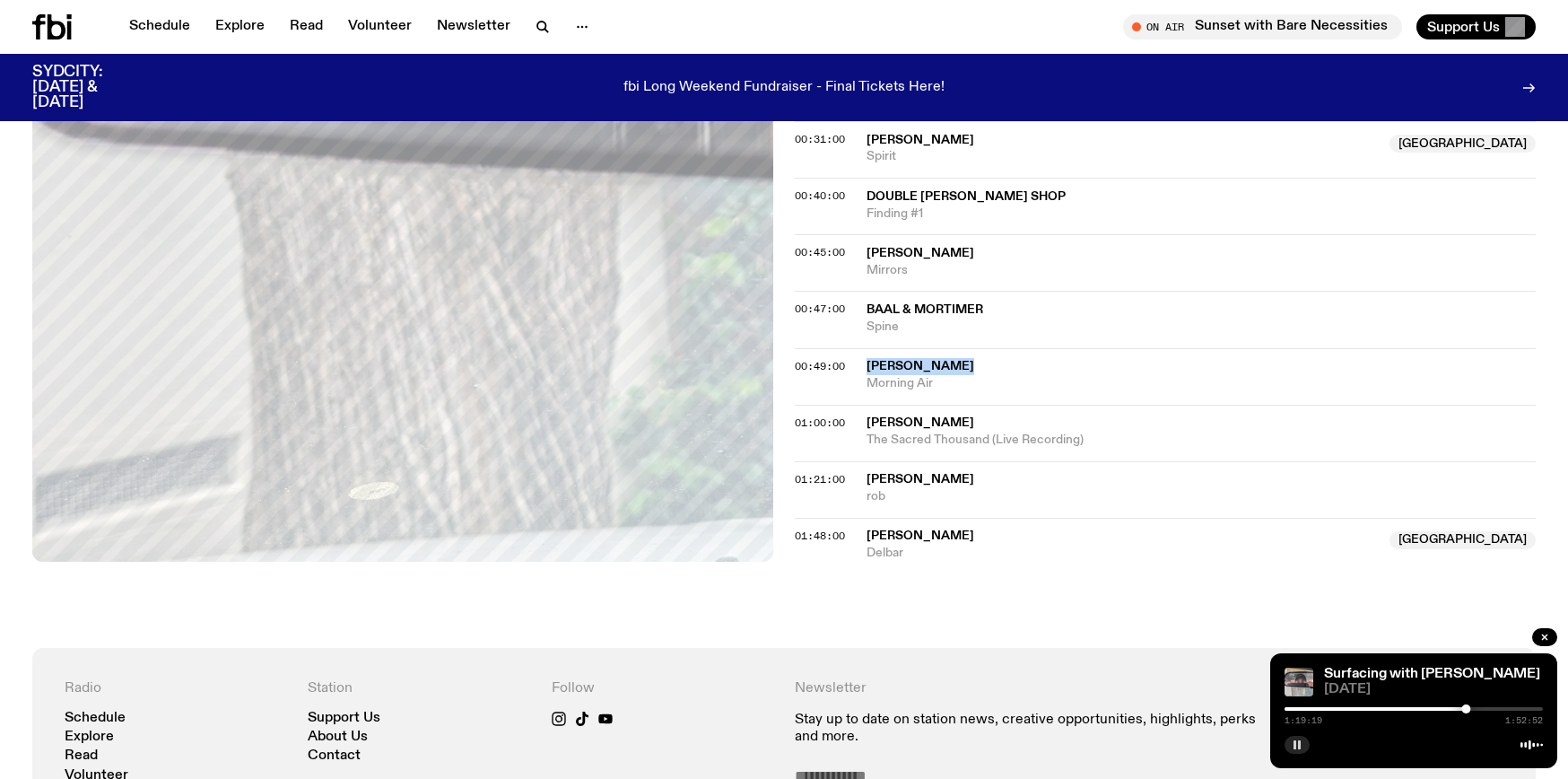
click at [1471, 707] on div at bounding box center [1414, 709] width 259 height 4
click at [1477, 707] on div at bounding box center [1414, 709] width 259 height 4
click at [1482, 707] on div at bounding box center [1414, 709] width 259 height 4
click at [1490, 707] on div at bounding box center [1414, 709] width 259 height 4
click at [1493, 707] on div at bounding box center [1414, 709] width 259 height 4
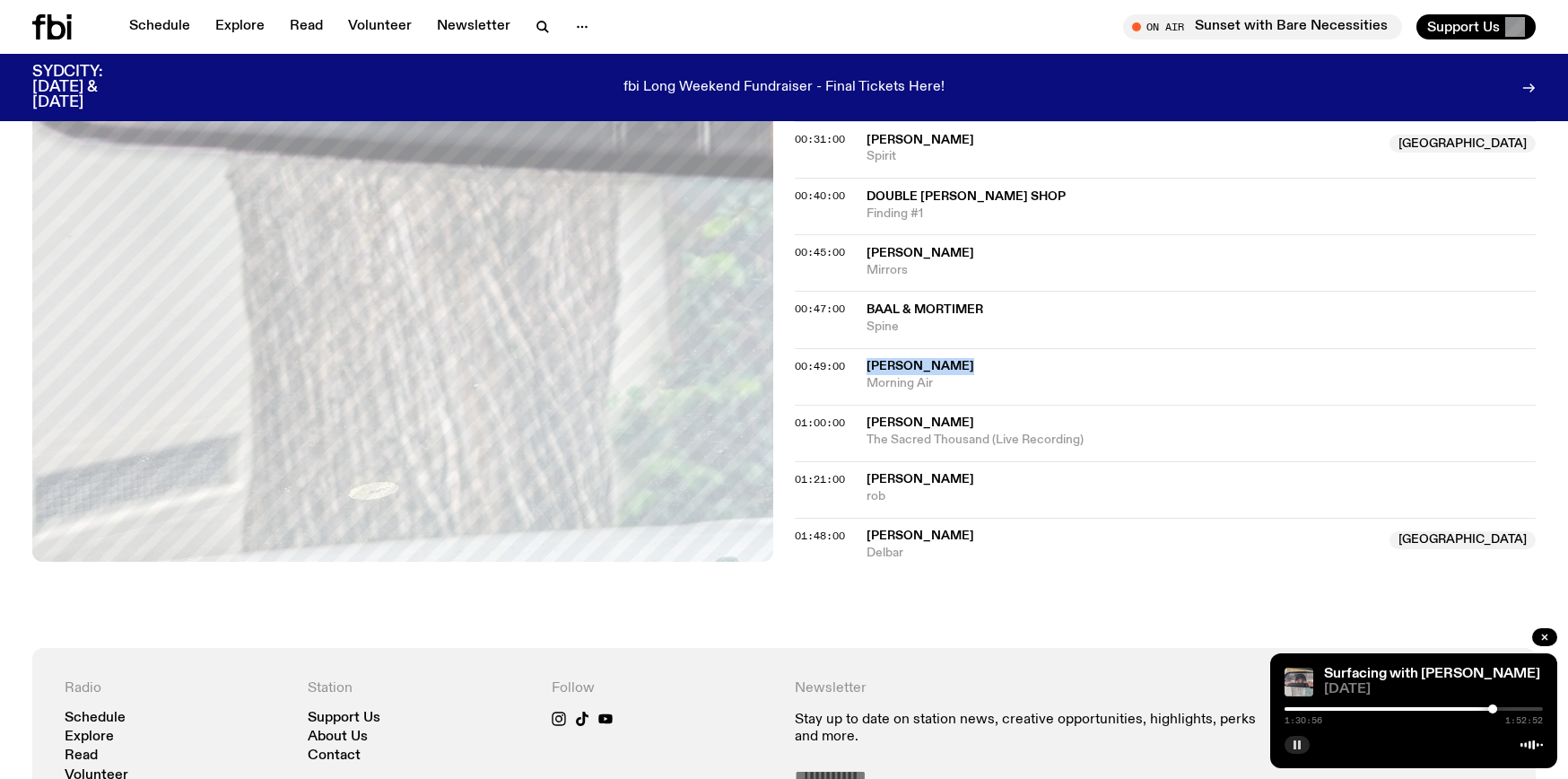
click at [1501, 701] on div "Surfacing with [PERSON_NAME] [DATE] 1:30:56 1:52:52" at bounding box center [1414, 710] width 287 height 115
click at [1505, 707] on div at bounding box center [1414, 709] width 259 height 4
click at [1515, 708] on div at bounding box center [1414, 709] width 259 height 4
click at [1521, 707] on div at bounding box center [1414, 709] width 259 height 4
click at [1527, 707] on div at bounding box center [1414, 709] width 259 height 4
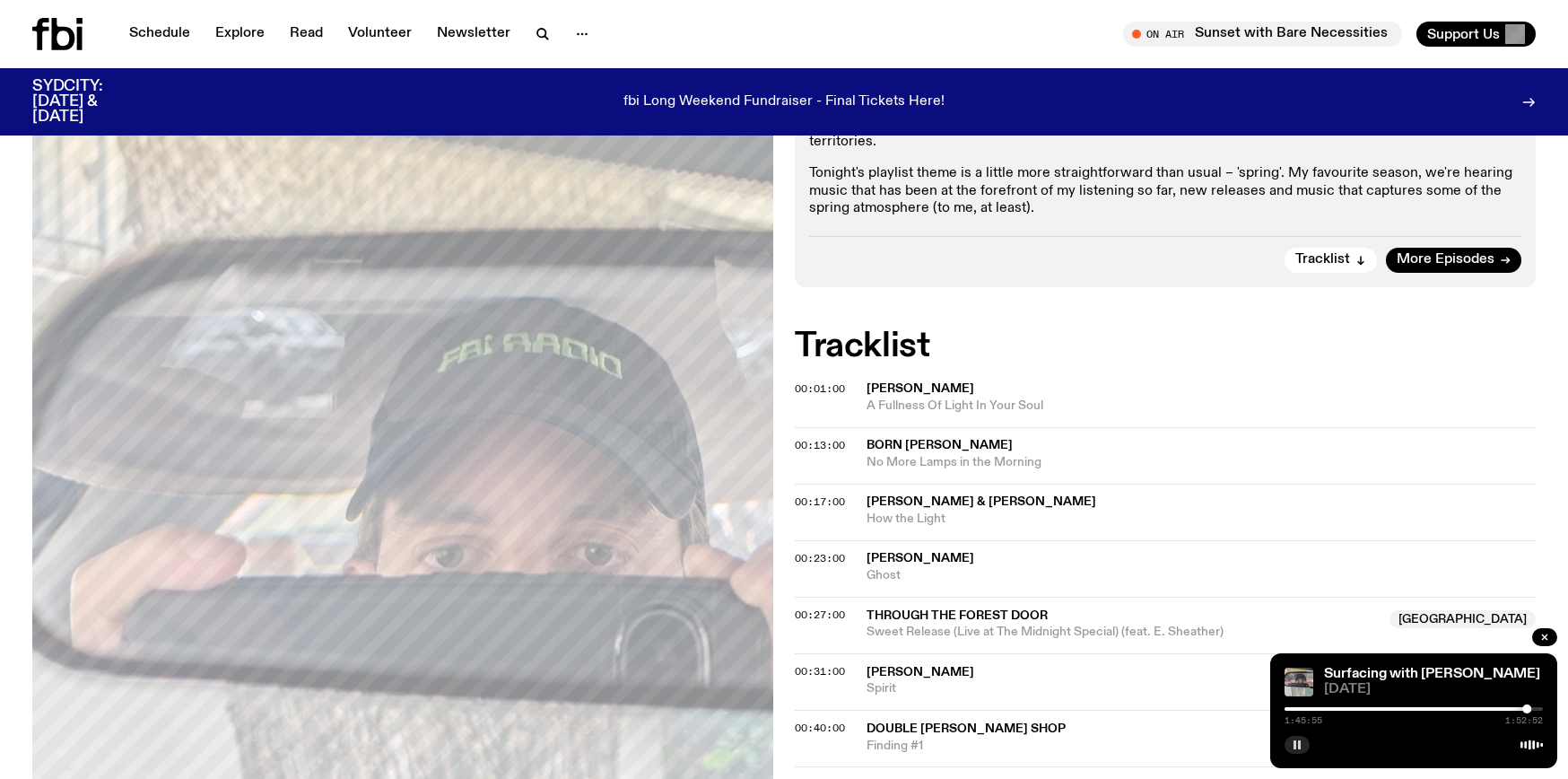
scroll to position [0, 0]
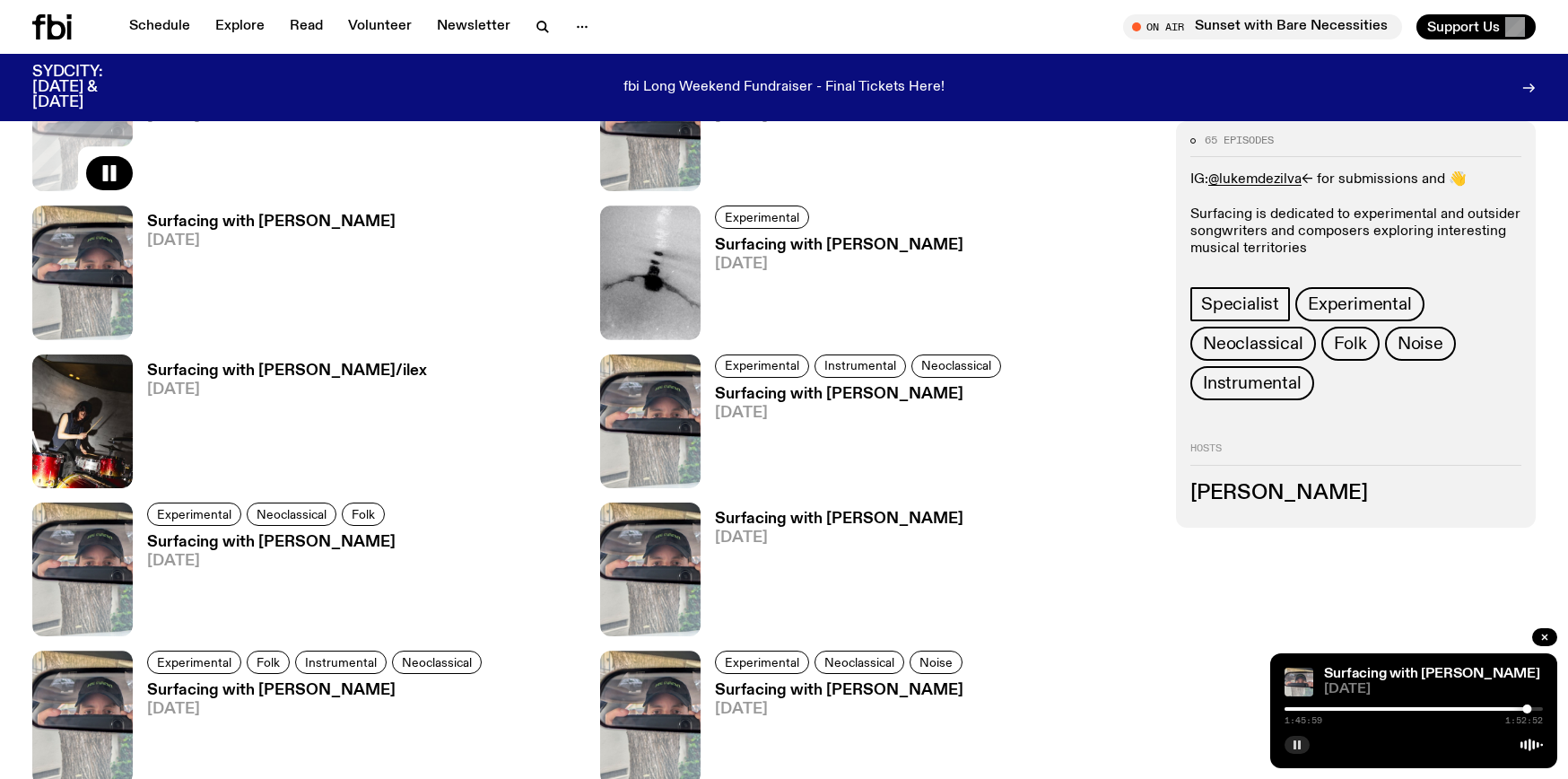
scroll to position [835, 0]
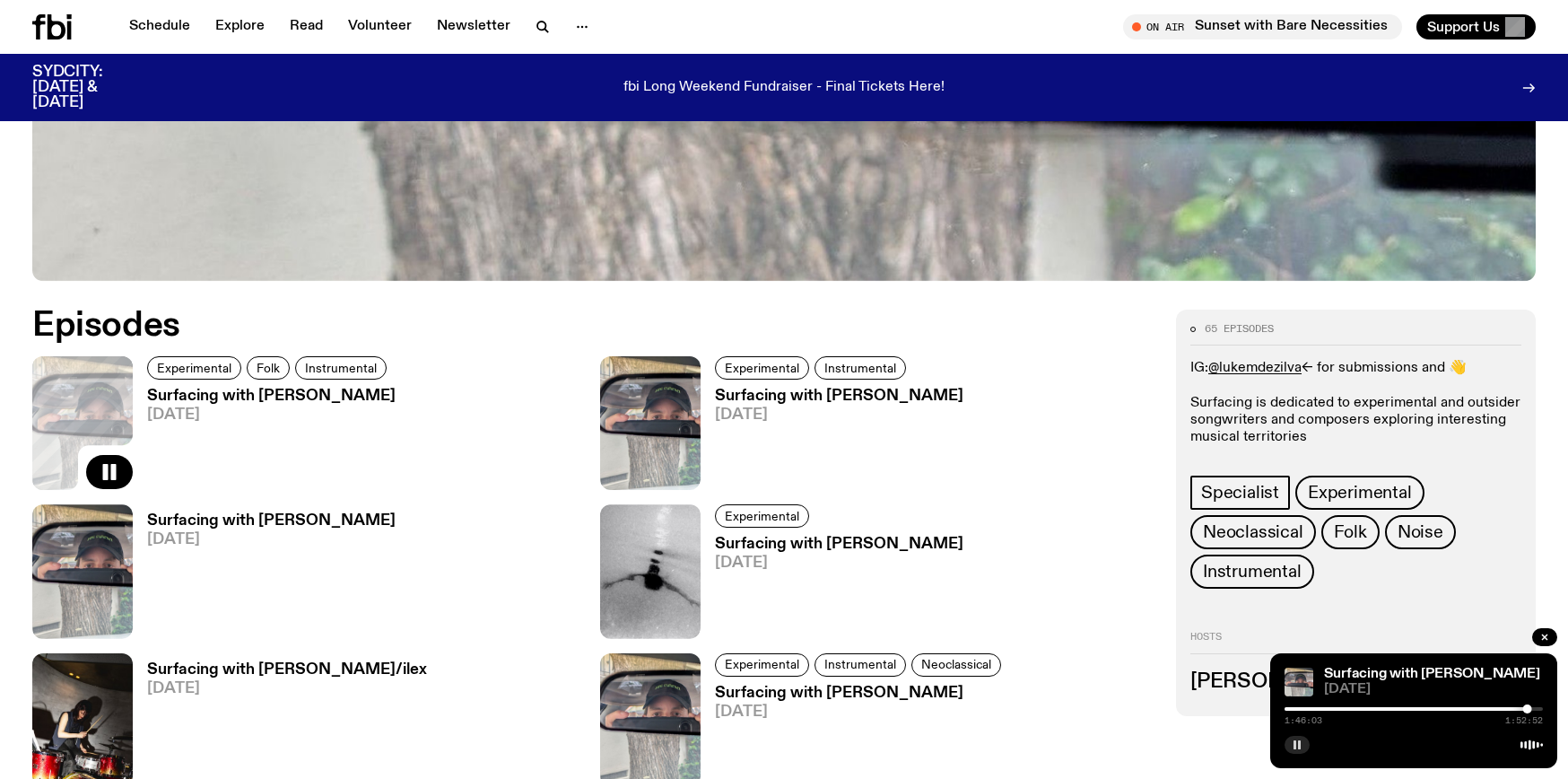
click at [753, 399] on h3 "Surfacing with [PERSON_NAME]" at bounding box center [839, 396] width 249 height 15
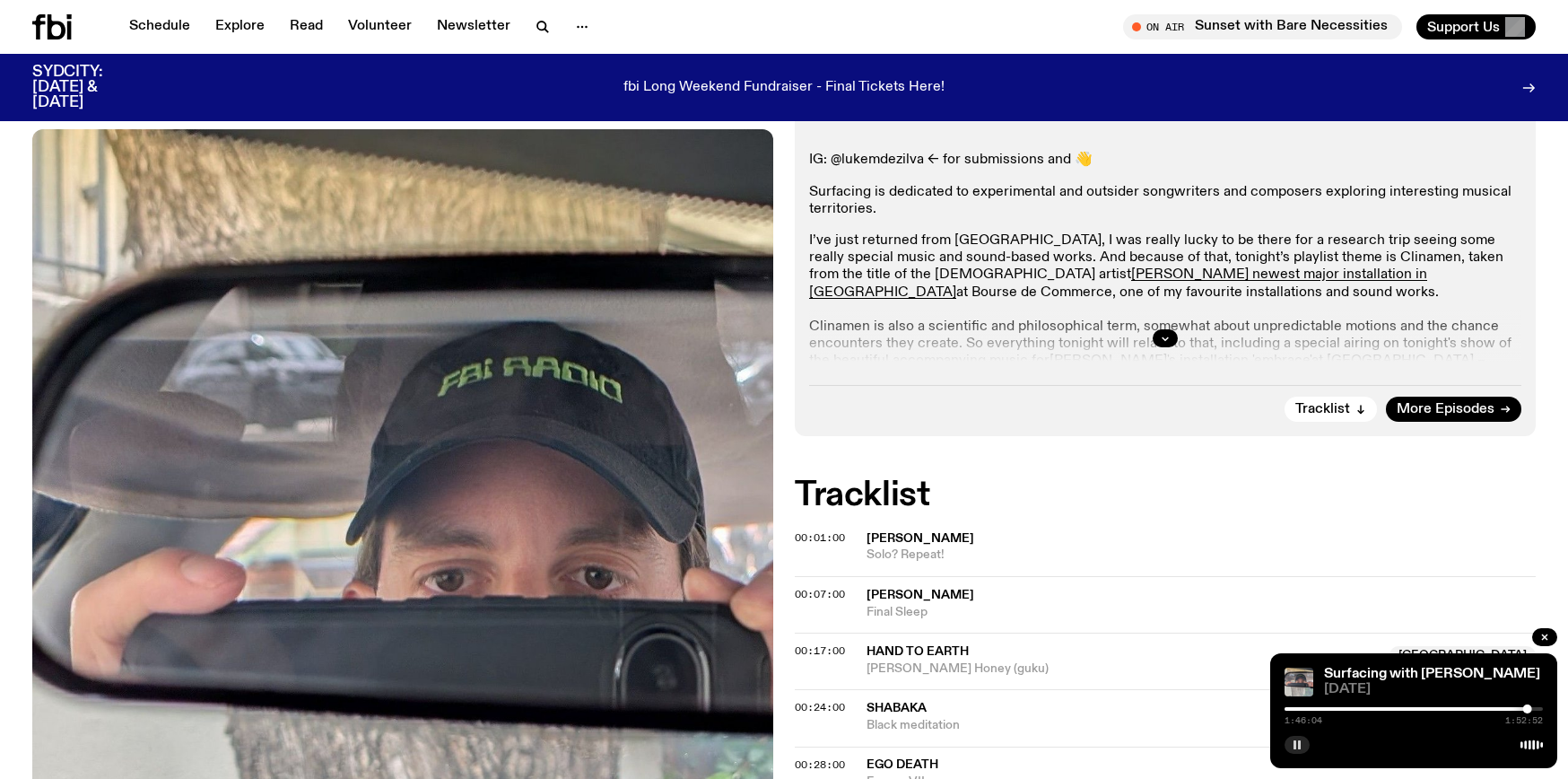
scroll to position [360, 0]
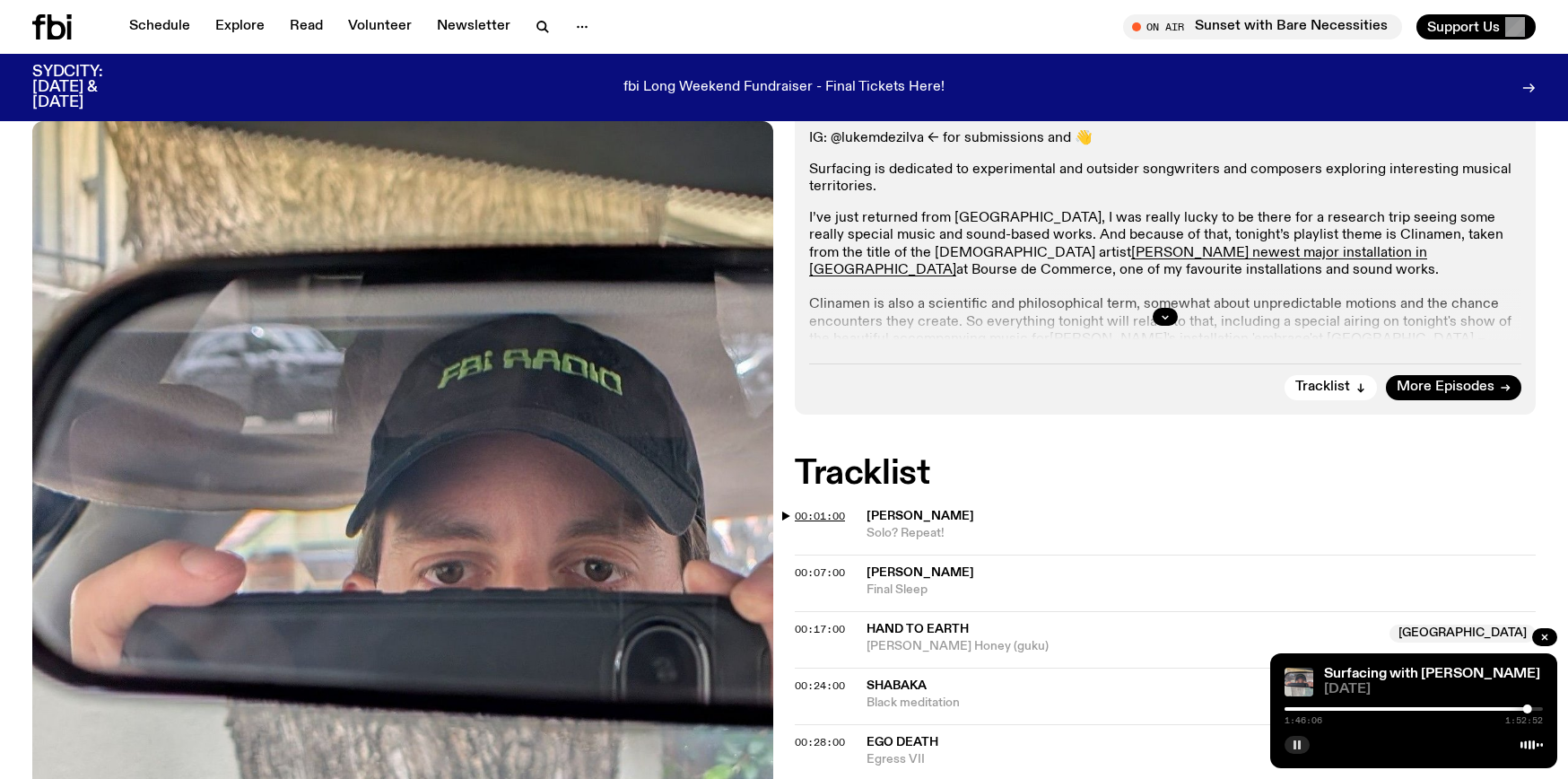
click at [817, 514] on span "00:01:00" at bounding box center [821, 516] width 50 height 14
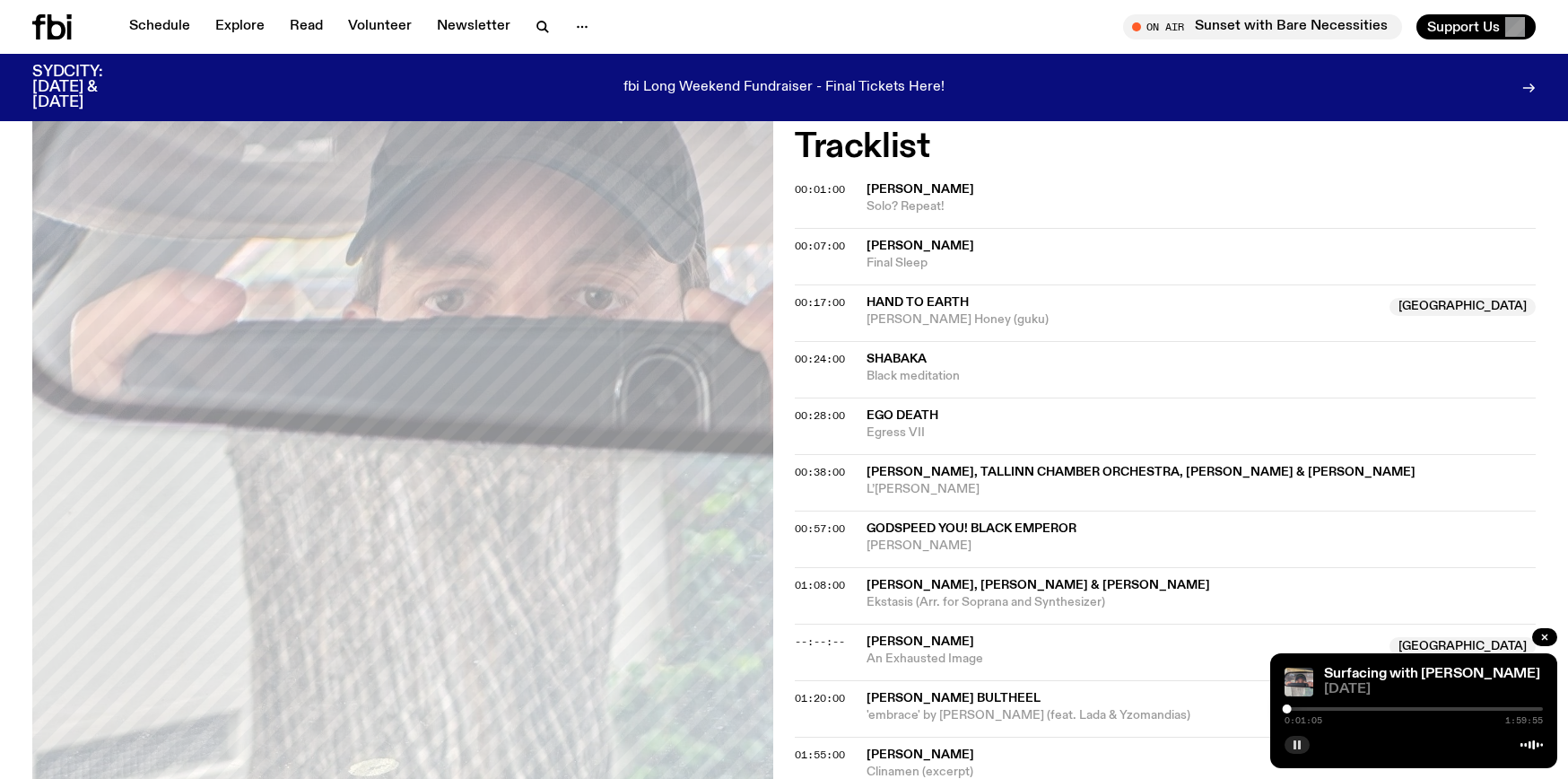
scroll to position [687, 0]
click at [1291, 709] on div at bounding box center [1288, 709] width 9 height 9
drag, startPoint x: 966, startPoint y: 206, endPoint x: 867, endPoint y: 190, distance: 100.3
click at [867, 190] on div "[PERSON_NAME] Solo? Repeat!" at bounding box center [1201, 197] width 669 height 34
copy div "[PERSON_NAME] Solo? Repeat!"
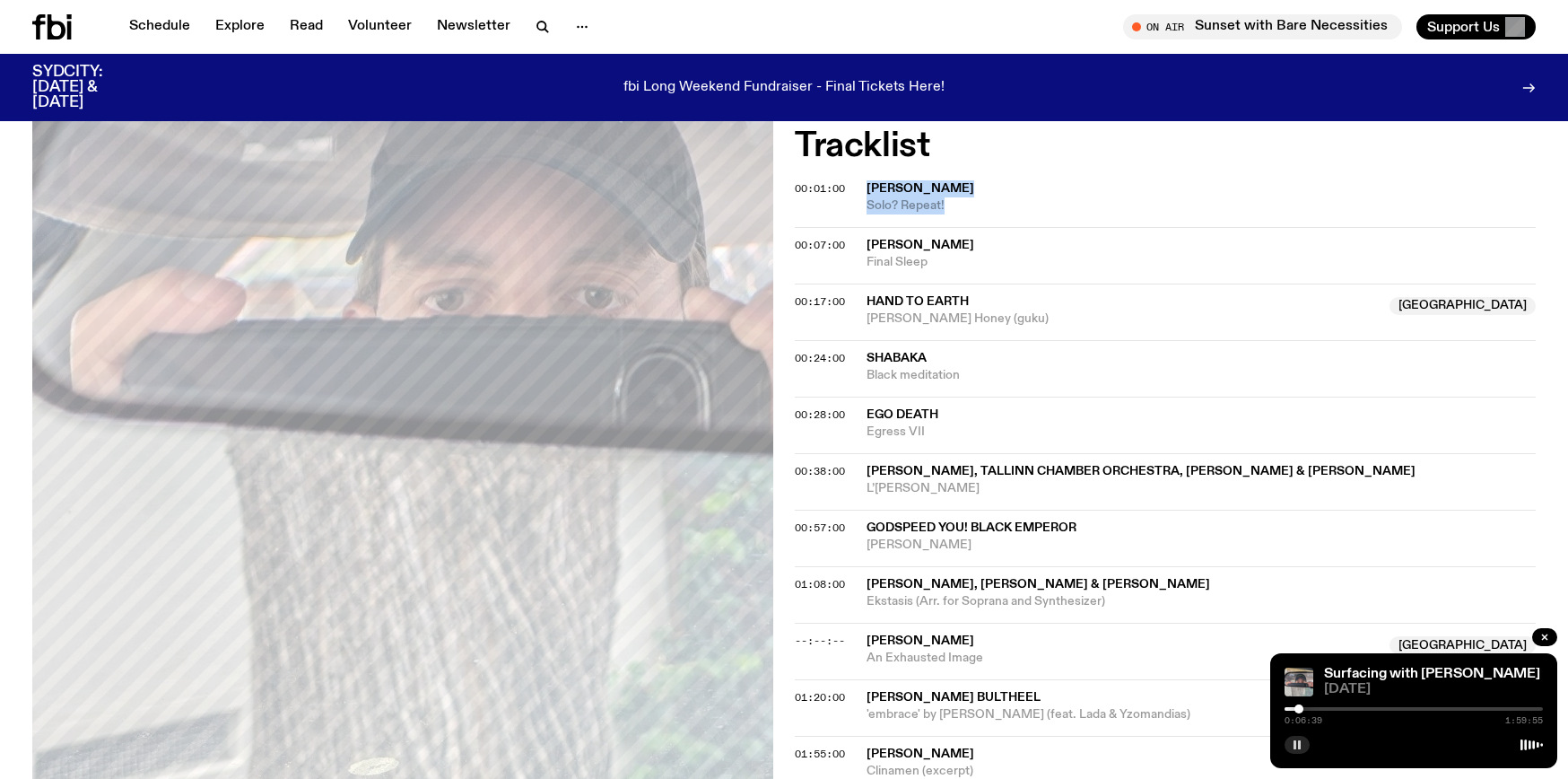
click at [1299, 708] on div at bounding box center [1299, 709] width 9 height 9
click at [1302, 709] on div at bounding box center [1299, 709] width 9 height 9
click at [1305, 706] on div at bounding box center [1302, 709] width 9 height 9
click at [1307, 706] on div at bounding box center [1307, 709] width 9 height 9
click at [1310, 706] on div at bounding box center [1310, 709] width 9 height 9
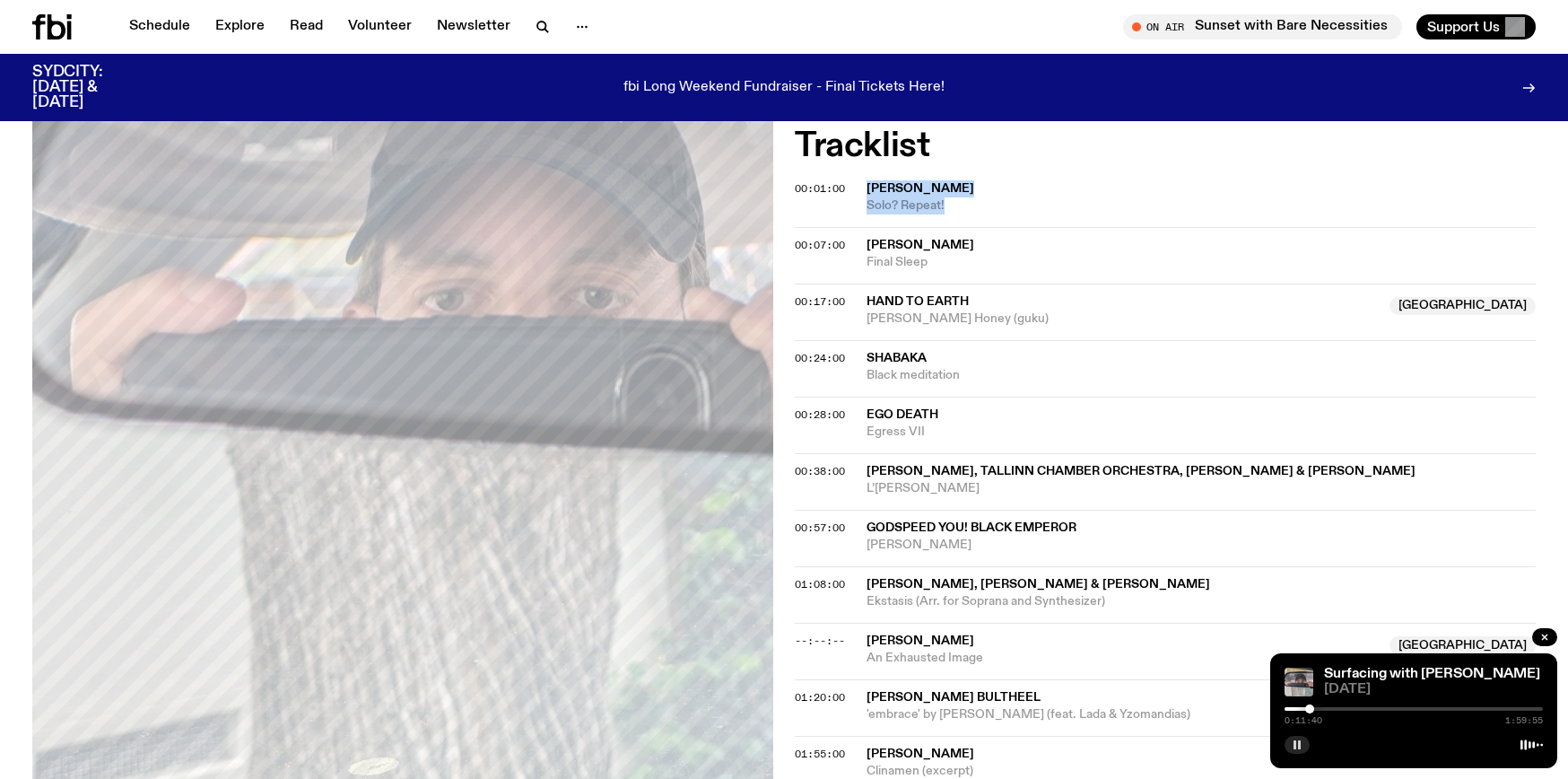
click at [1315, 705] on div "0:11:40 1:59:55" at bounding box center [1414, 714] width 259 height 22
click at [1313, 705] on div at bounding box center [1313, 709] width 9 height 9
click at [1310, 706] on div at bounding box center [1313, 709] width 9 height 9
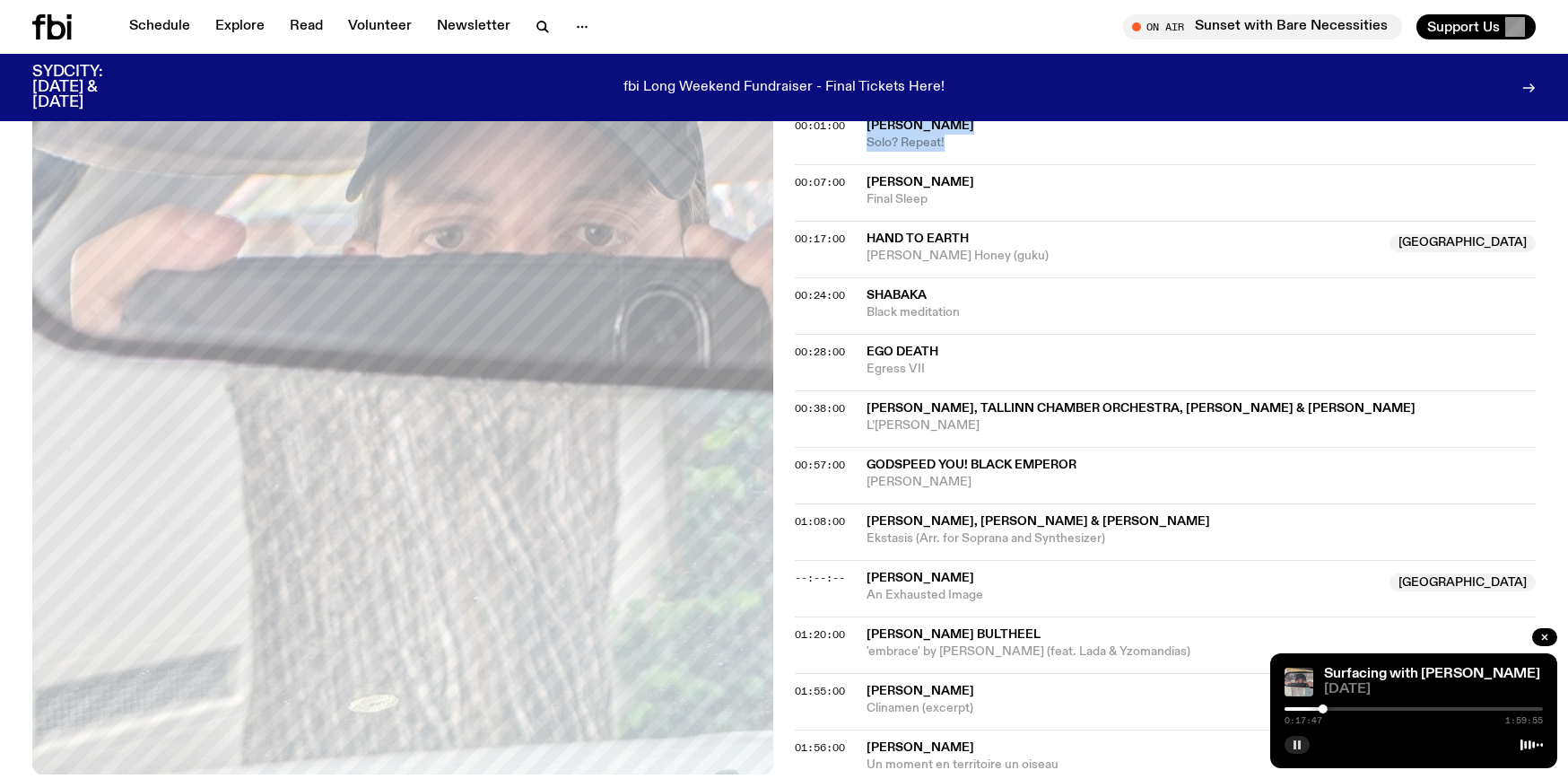
scroll to position [743, 0]
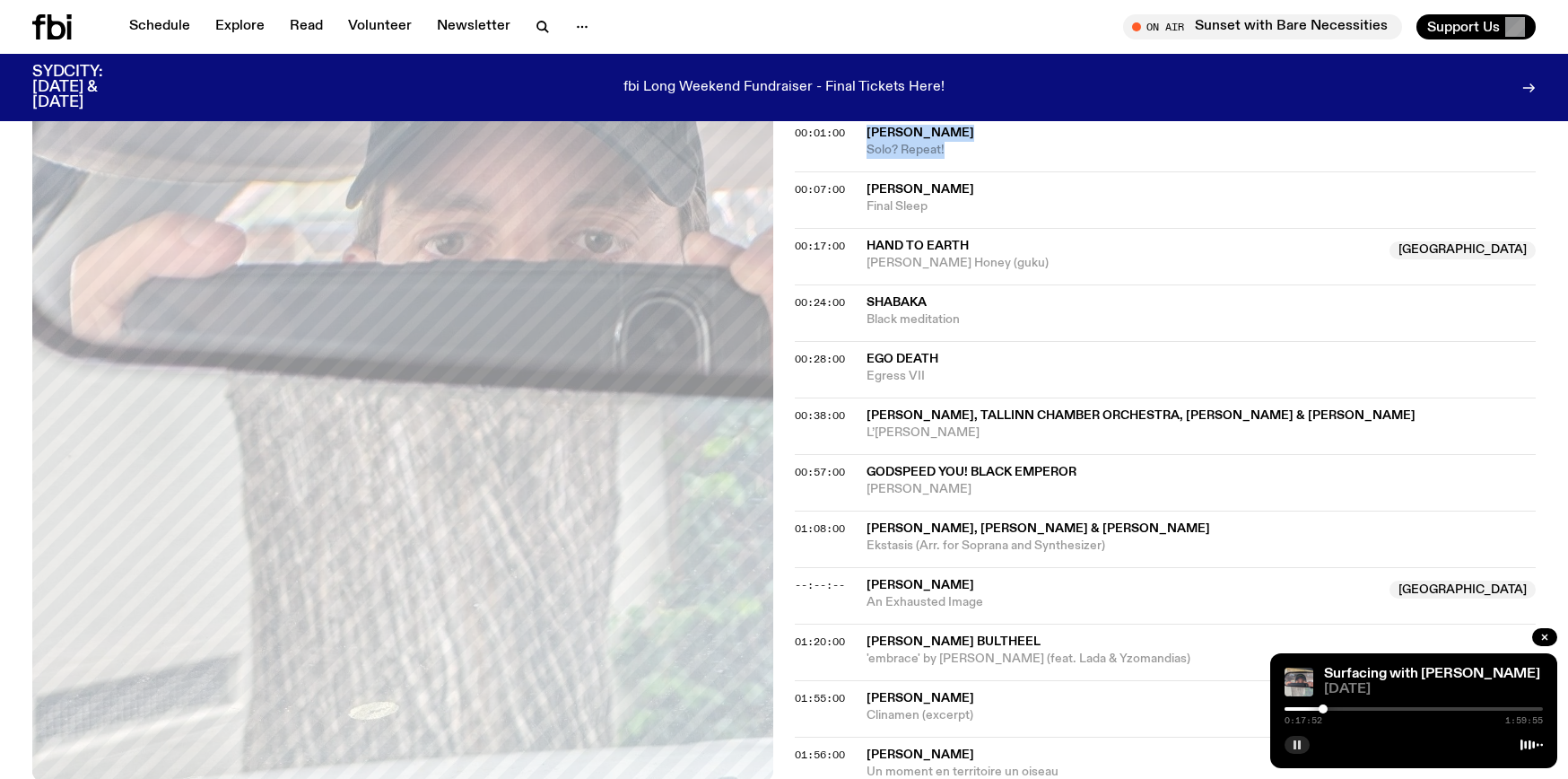
click at [1328, 709] on div at bounding box center [1414, 709] width 259 height 4
click at [1331, 708] on div at bounding box center [1328, 709] width 9 height 9
click at [1335, 708] on div at bounding box center [1414, 709] width 259 height 4
click at [1339, 707] on div at bounding box center [1335, 709] width 9 height 9
click at [1343, 707] on div at bounding box center [1414, 709] width 259 height 4
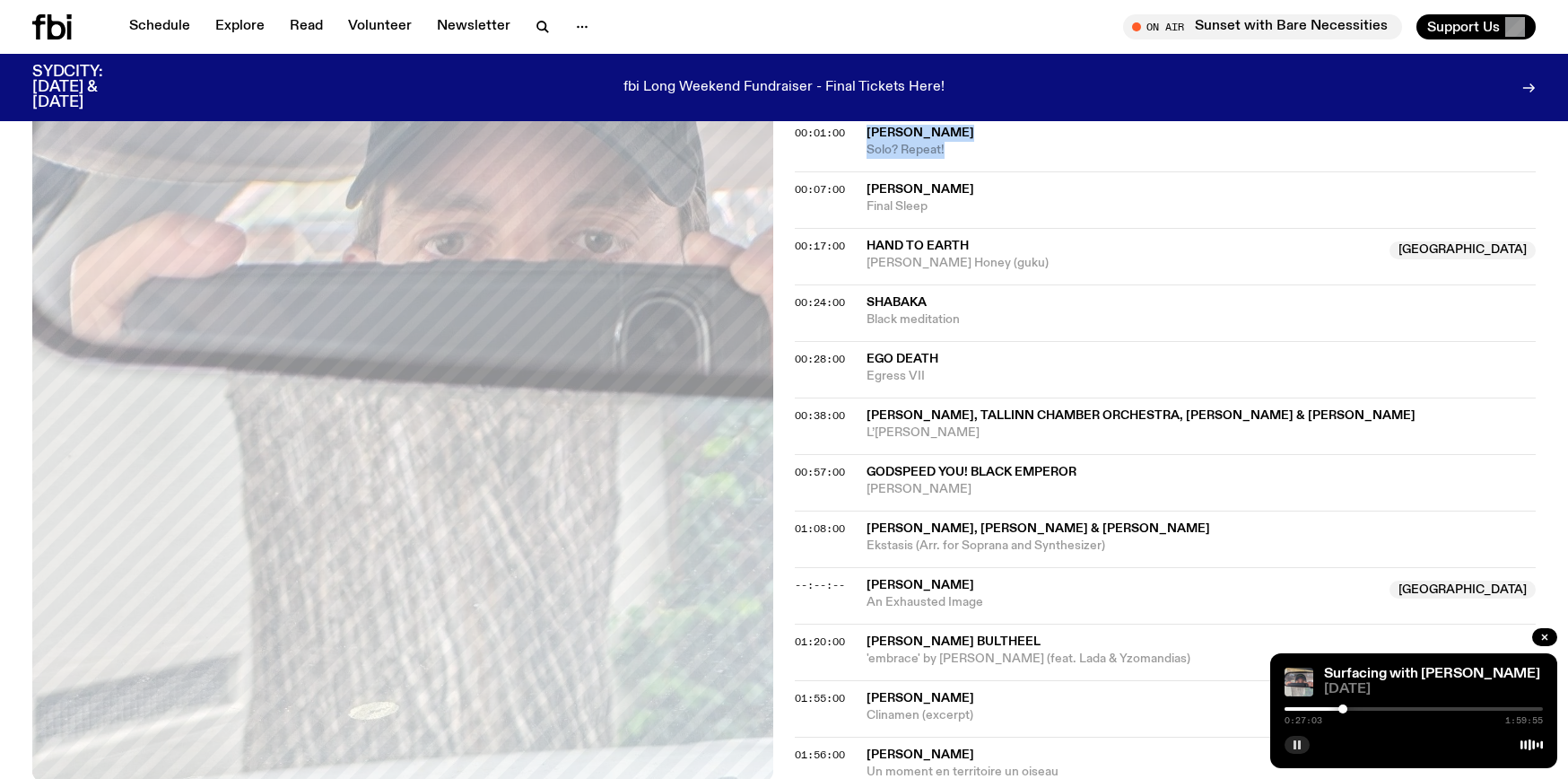
click at [1343, 706] on div at bounding box center [1343, 709] width 9 height 9
click at [1343, 706] on div at bounding box center [1343, 709] width 9 height 9
click at [1346, 706] on div at bounding box center [1347, 709] width 9 height 9
click at [1348, 706] on div at bounding box center [1347, 709] width 9 height 9
click at [1352, 707] on div at bounding box center [1352, 709] width 9 height 9
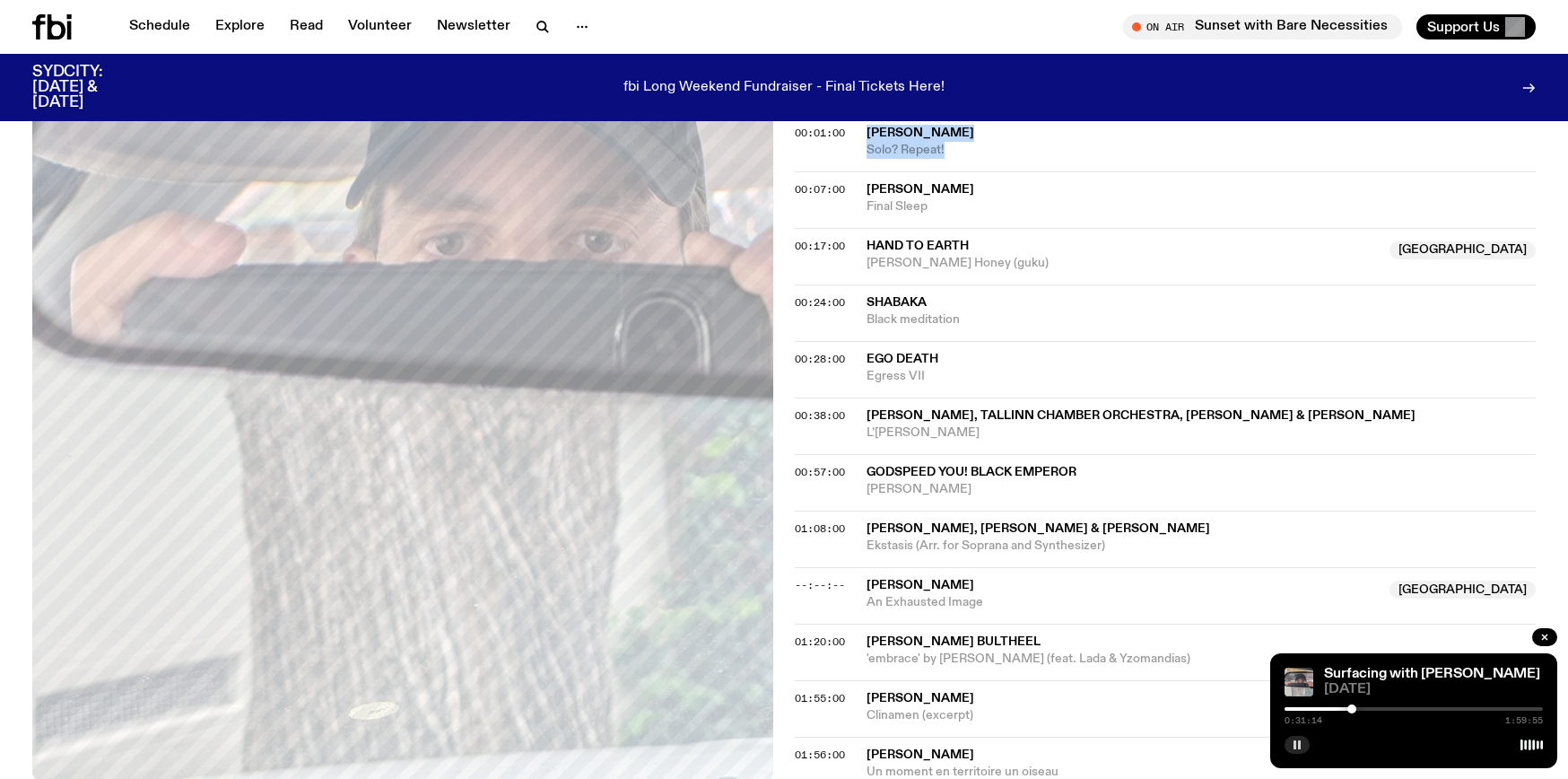
click at [1355, 707] on div at bounding box center [1352, 709] width 9 height 9
click at [1353, 707] on div at bounding box center [1355, 709] width 9 height 9
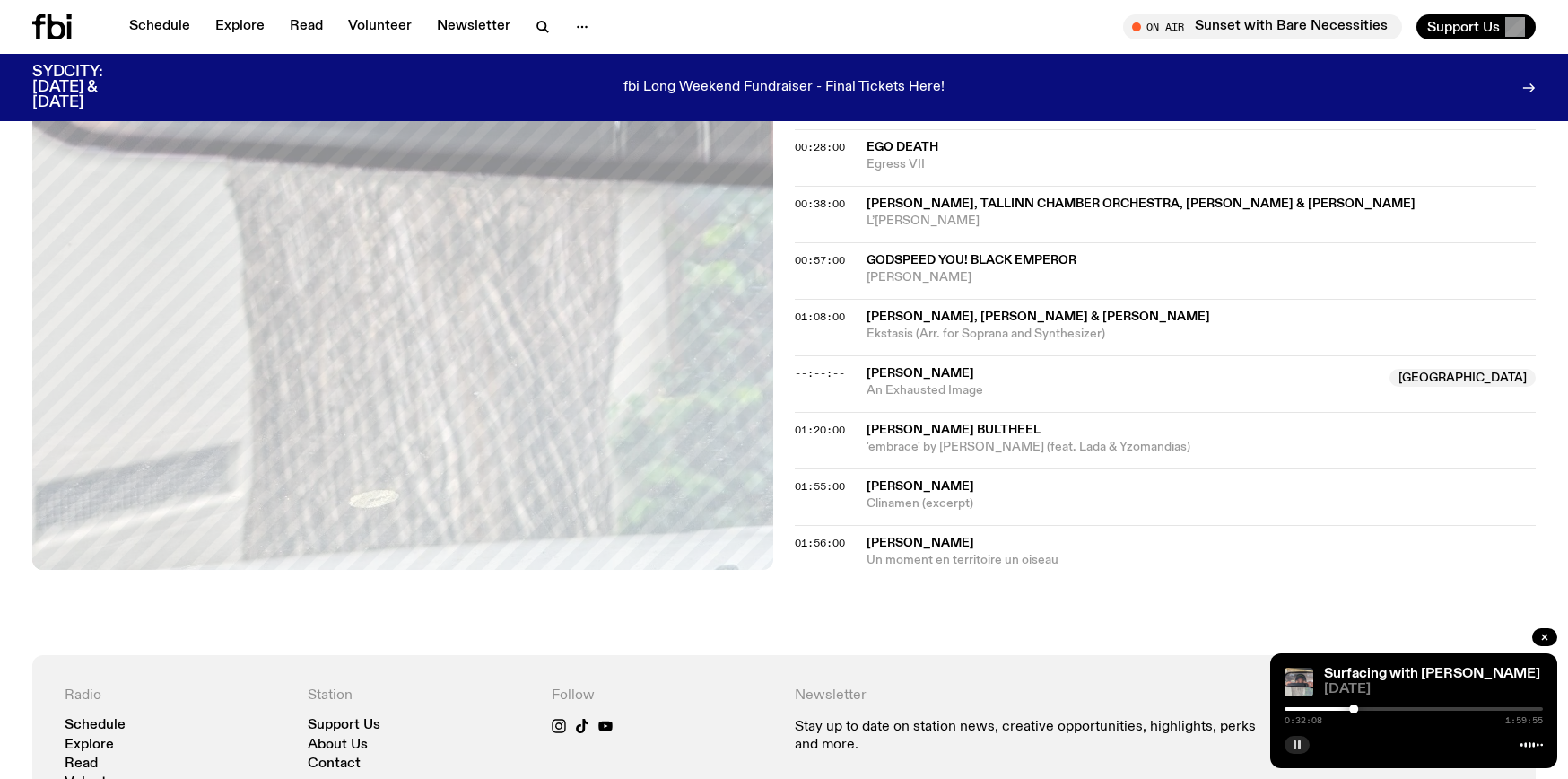
scroll to position [954, 0]
click at [1302, 741] on icon "button" at bounding box center [1297, 745] width 11 height 11
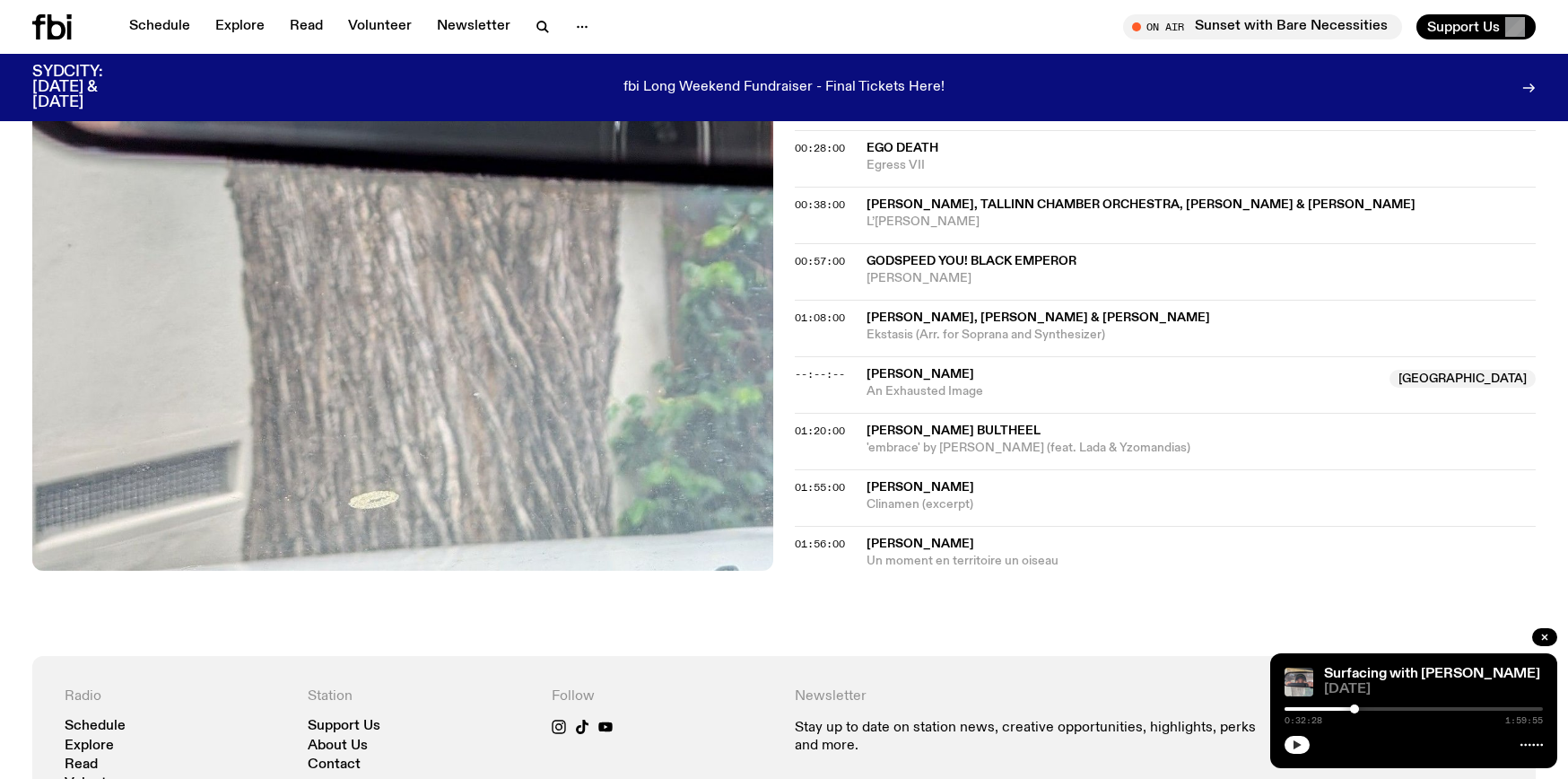
click at [1297, 747] on icon "button" at bounding box center [1297, 745] width 11 height 11
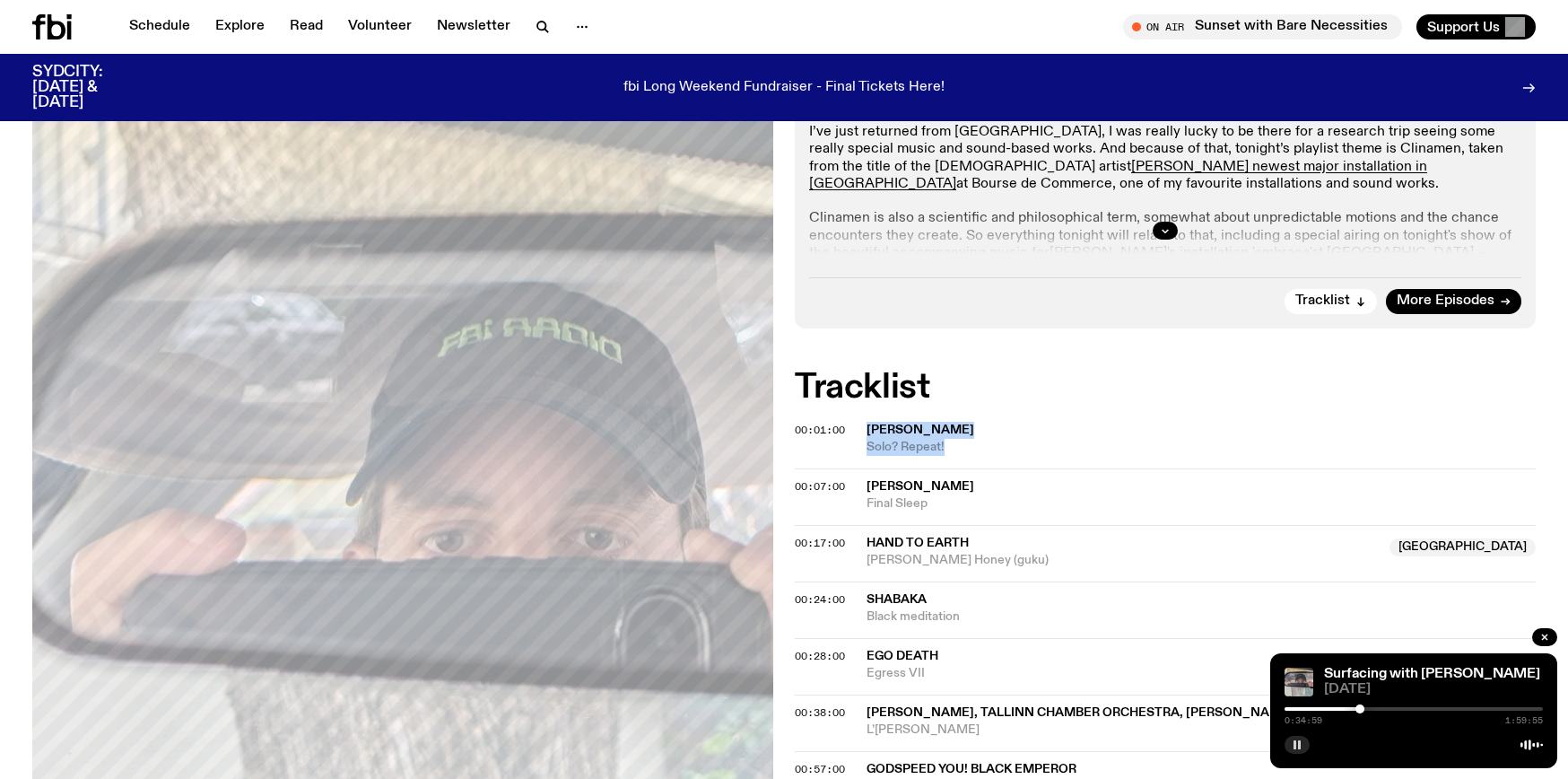
scroll to position [435, 0]
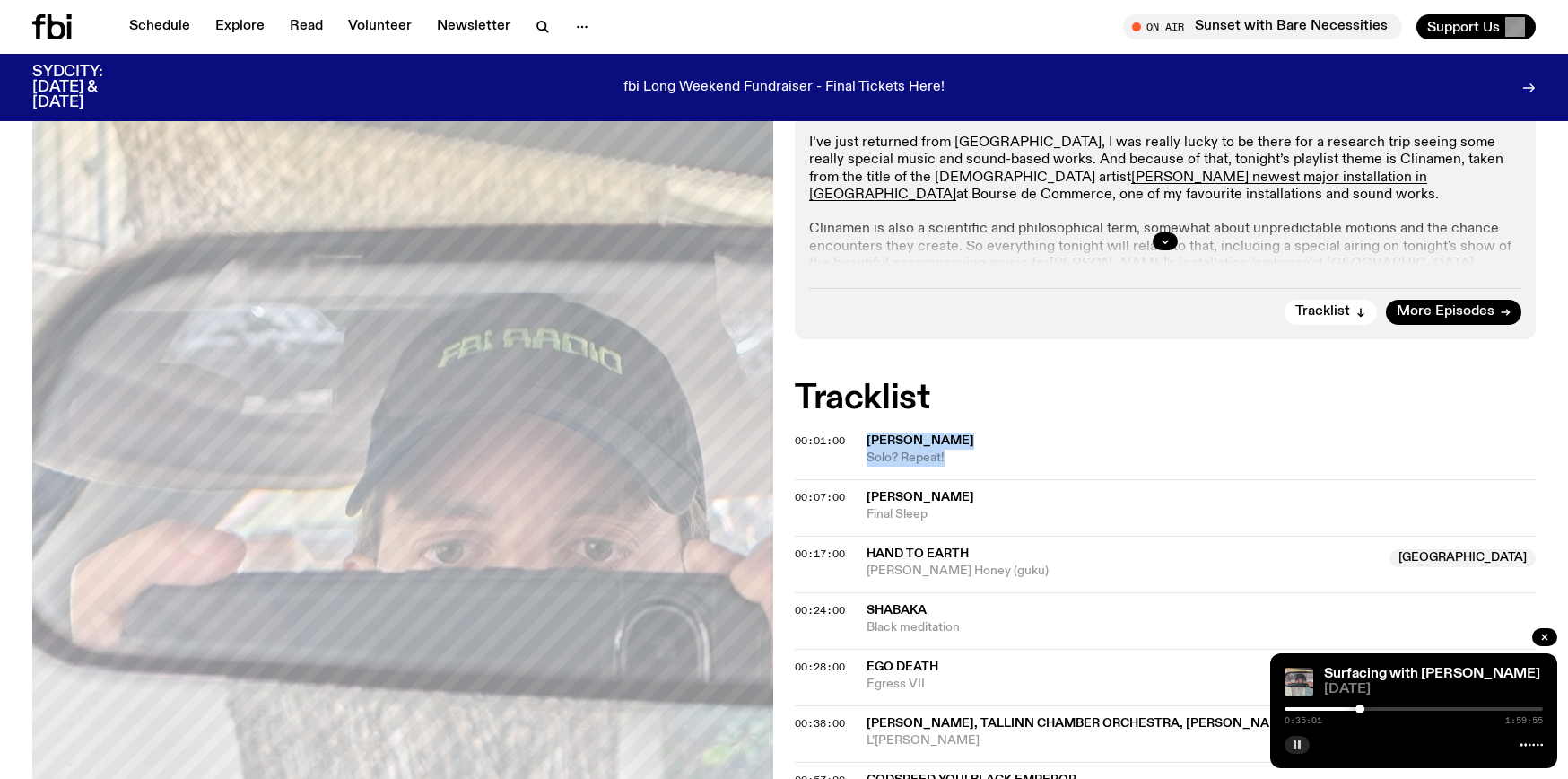
click at [1363, 707] on div at bounding box center [1360, 709] width 9 height 9
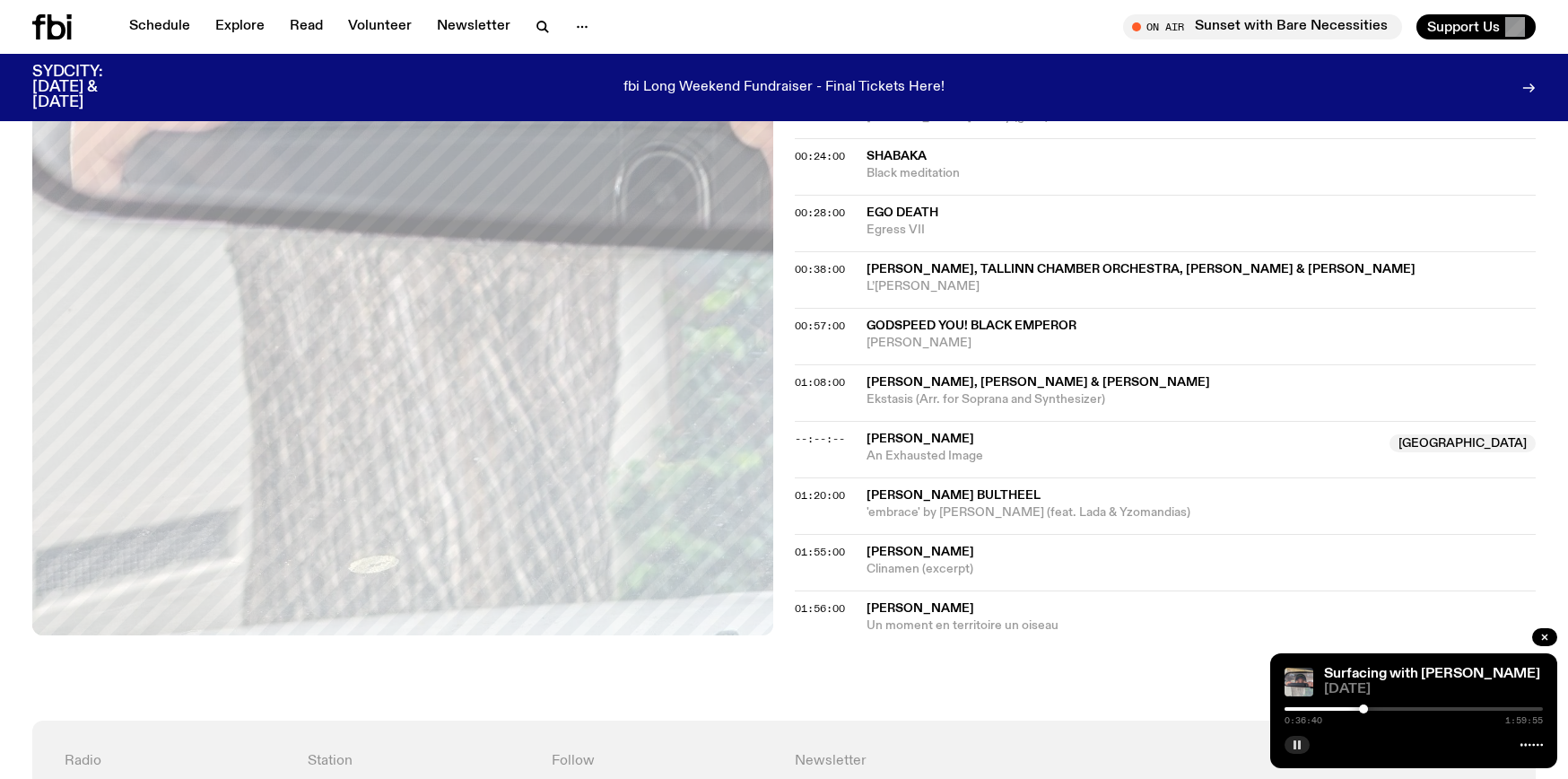
scroll to position [903, 0]
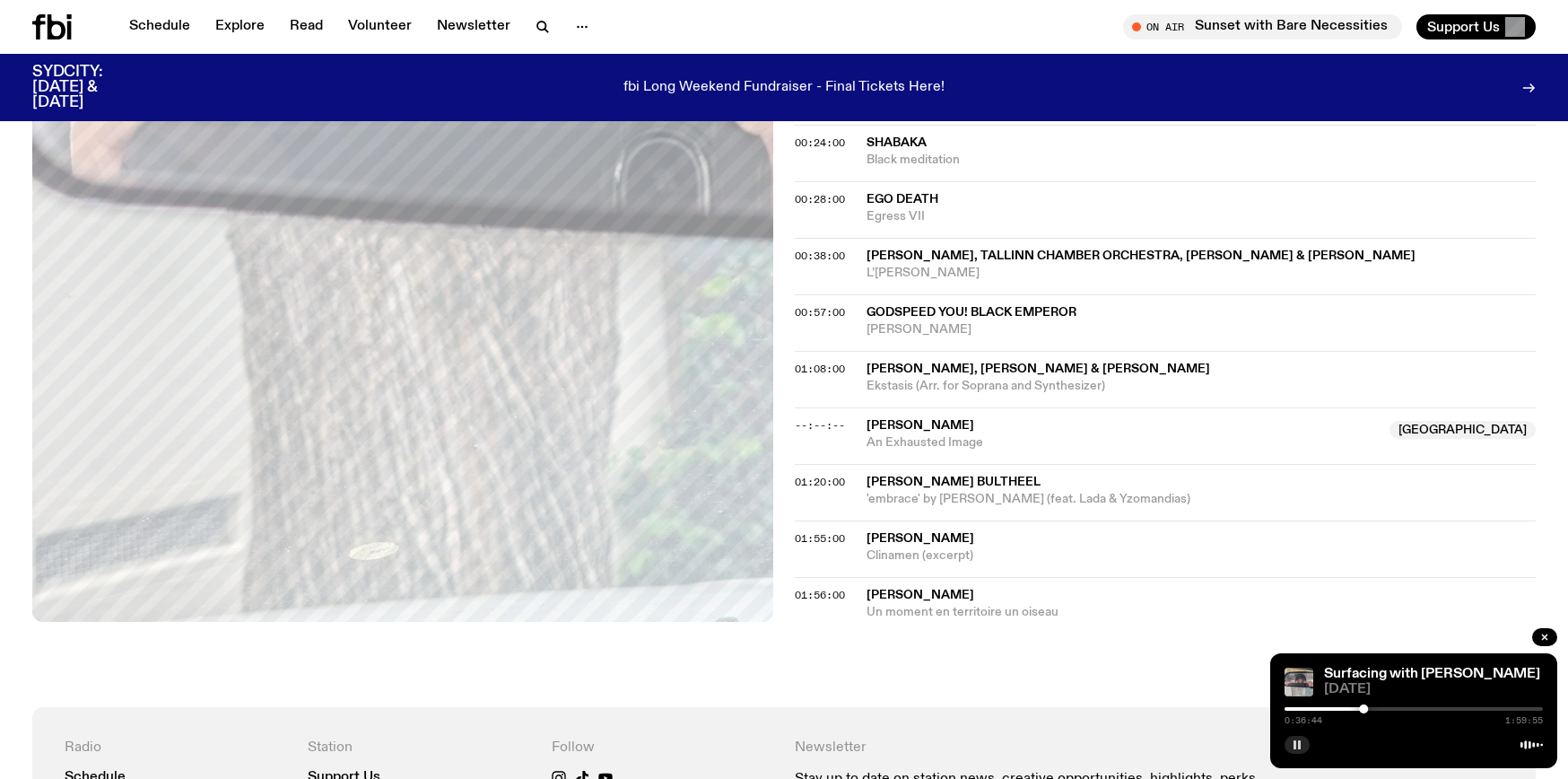
click at [1367, 707] on div at bounding box center [1363, 709] width 9 height 9
click at [1371, 707] on div at bounding box center [1367, 709] width 9 height 9
click at [1376, 708] on div at bounding box center [1414, 709] width 259 height 4
click at [1381, 708] on div at bounding box center [1414, 709] width 259 height 4
click at [1396, 707] on div at bounding box center [1414, 709] width 259 height 4
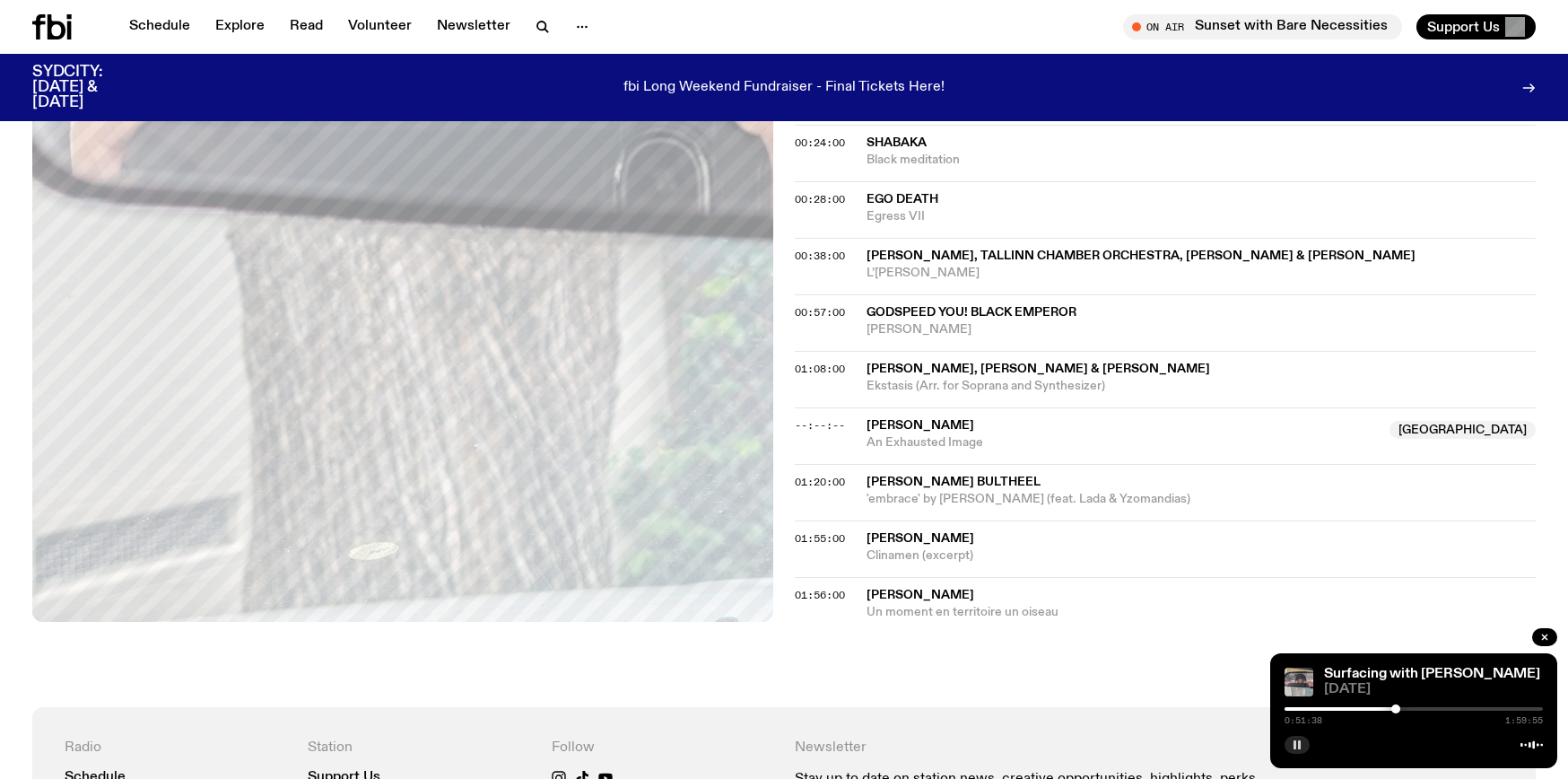
click at [1404, 705] on div "0:51:38 1:59:55" at bounding box center [1414, 714] width 259 height 22
click at [1408, 705] on div "0:51:39 1:59:55" at bounding box center [1414, 714] width 259 height 22
click at [1409, 707] on div at bounding box center [1414, 709] width 259 height 4
click at [1415, 708] on div at bounding box center [1414, 709] width 259 height 4
click at [1420, 708] on div at bounding box center [1414, 709] width 259 height 4
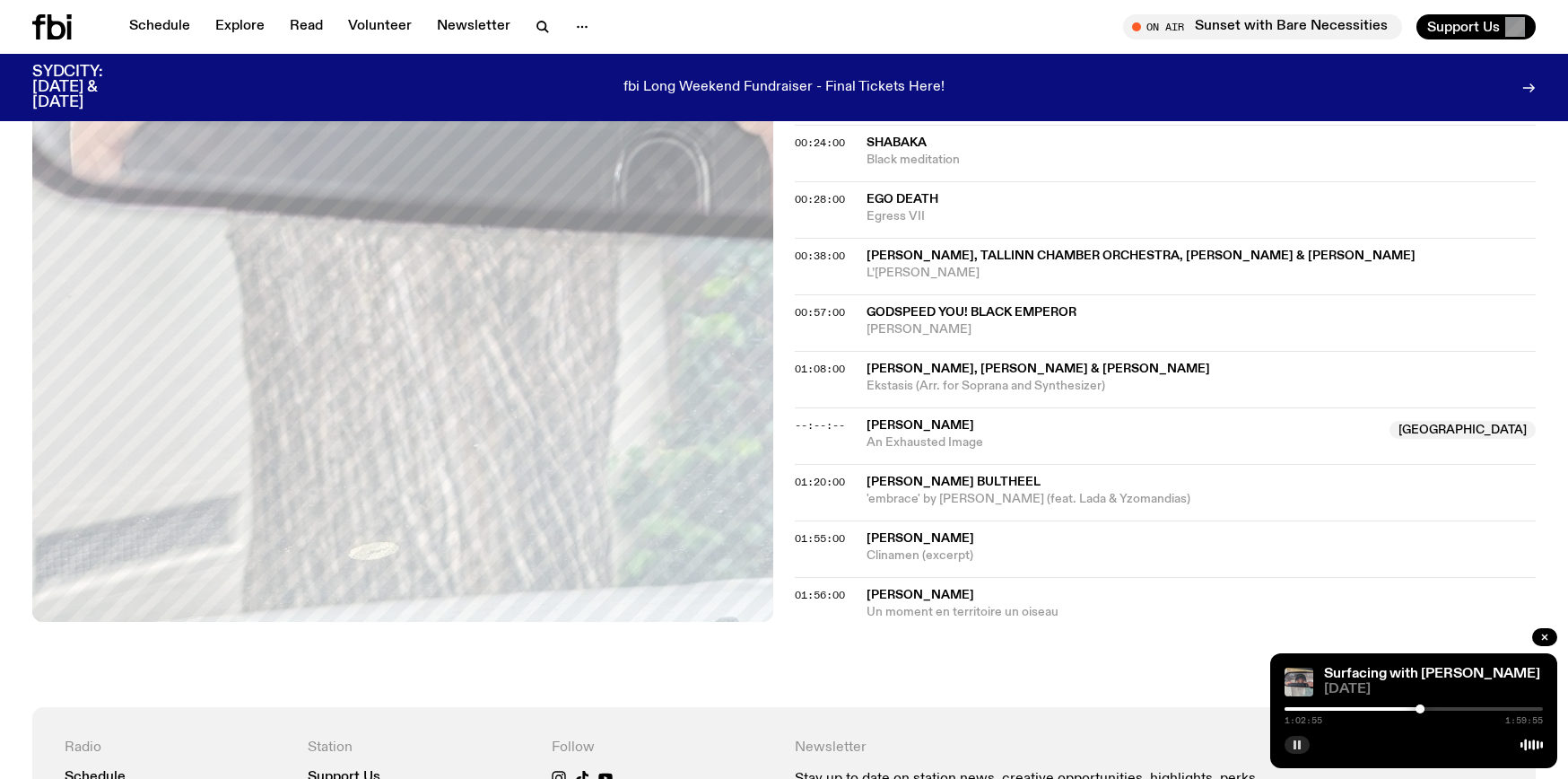
click at [1427, 707] on div at bounding box center [1414, 709] width 259 height 4
click at [1433, 707] on div at bounding box center [1414, 709] width 259 height 4
click at [1429, 707] on div at bounding box center [1429, 709] width 9 height 9
click at [1434, 707] on div at bounding box center [1414, 709] width 259 height 4
click at [1433, 706] on div at bounding box center [1433, 709] width 9 height 9
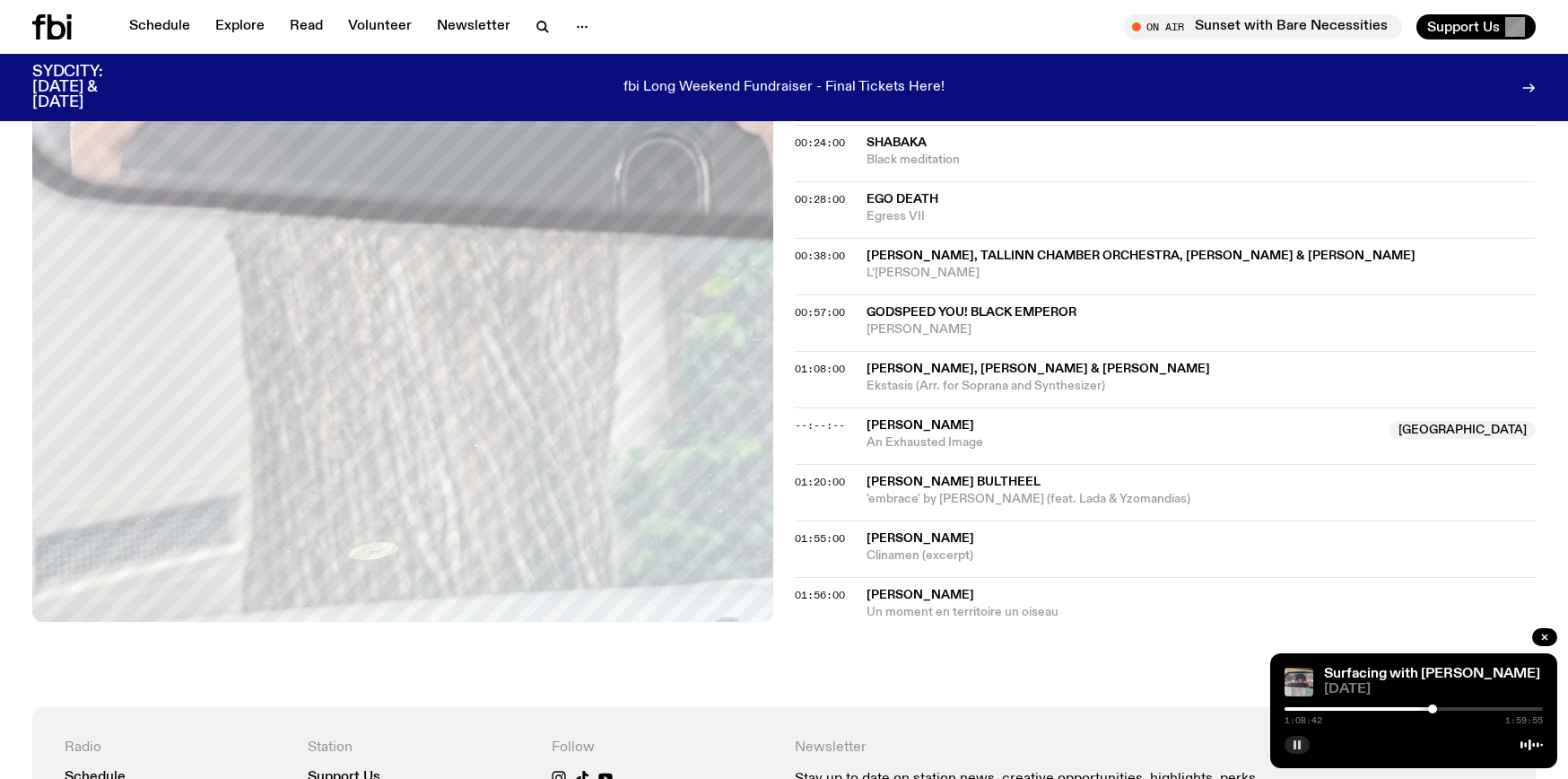
click at [1435, 707] on div at bounding box center [1433, 709] width 9 height 9
click at [1447, 707] on div at bounding box center [1414, 709] width 259 height 4
click at [1450, 706] on div at bounding box center [1447, 709] width 9 height 9
click at [1450, 706] on div at bounding box center [1450, 709] width 9 height 9
click at [1446, 707] on div at bounding box center [1446, 709] width 9 height 9
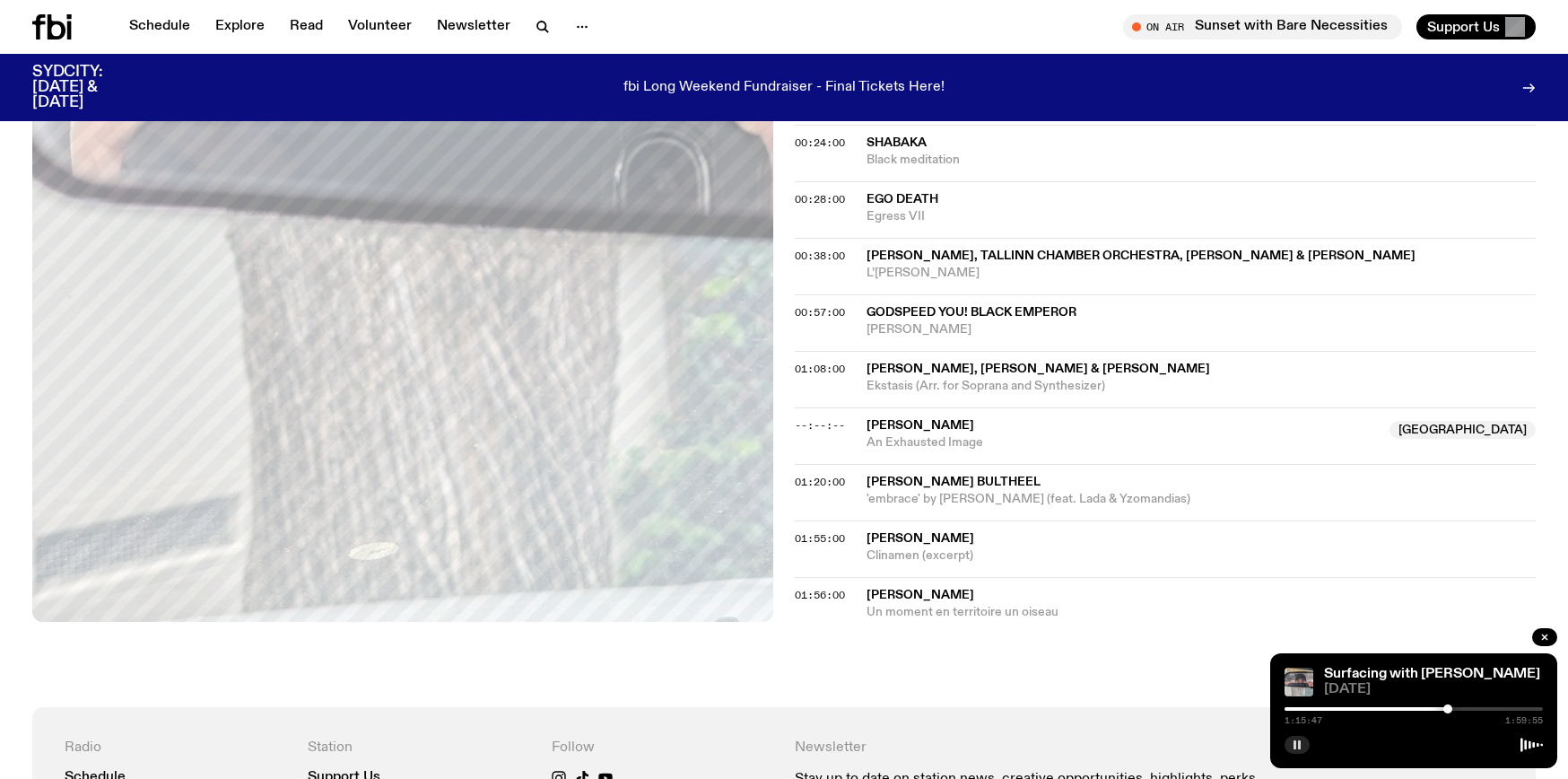
click at [1448, 707] on div at bounding box center [1448, 709] width 9 height 9
click at [1452, 707] on div at bounding box center [1448, 709] width 9 height 9
click at [1430, 707] on div at bounding box center [1323, 709] width 259 height 4
click at [1424, 708] on div at bounding box center [1300, 709] width 259 height 4
click at [1419, 707] on div at bounding box center [1419, 709] width 9 height 9
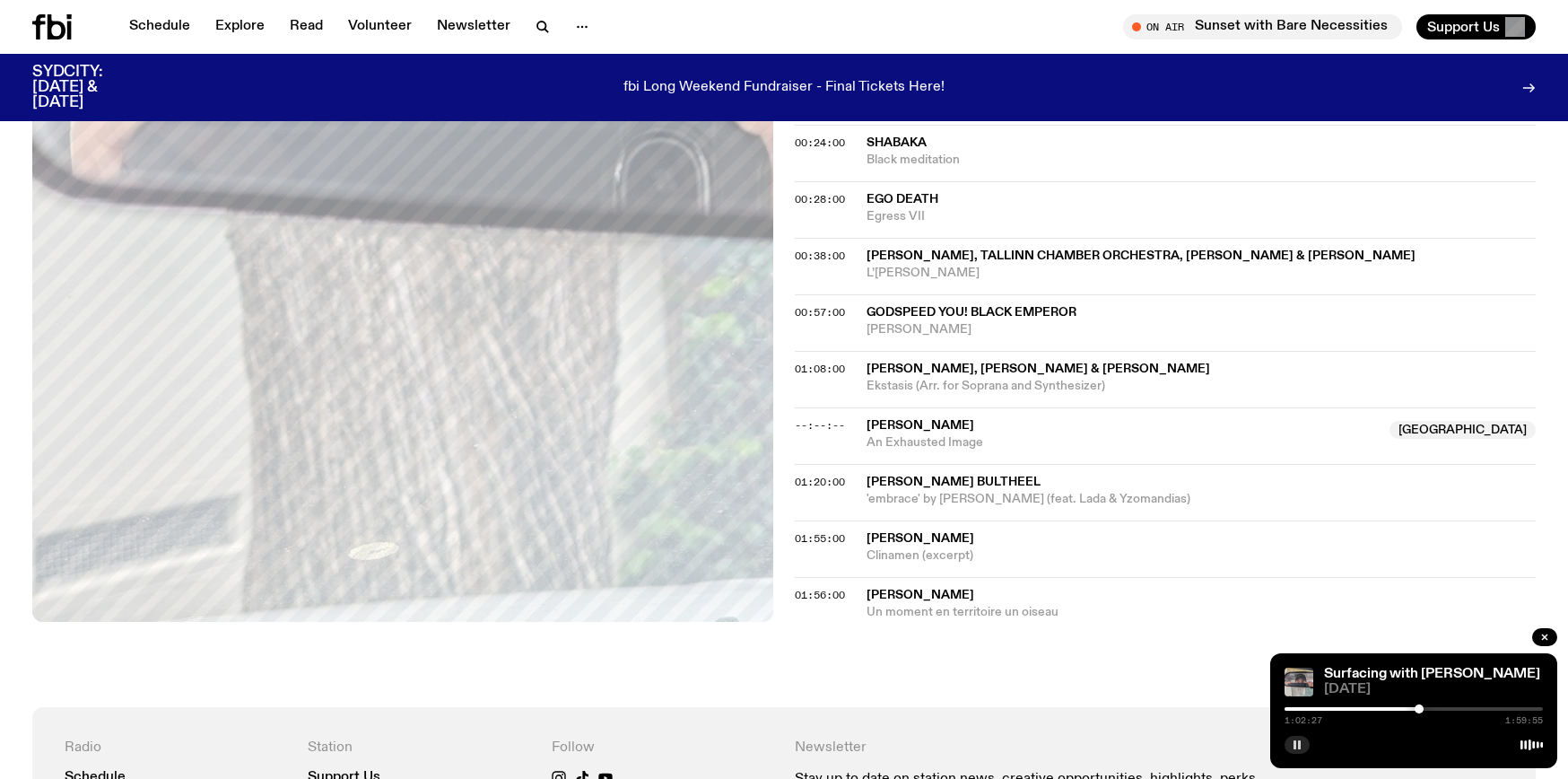
click at [1417, 707] on div at bounding box center [1419, 709] width 9 height 9
click at [1415, 707] on div at bounding box center [1415, 709] width 9 height 9
click at [1409, 706] on div at bounding box center [1409, 709] width 9 height 9
click at [1407, 705] on div at bounding box center [1409, 709] width 9 height 9
click at [1406, 705] on div at bounding box center [1406, 709] width 9 height 9
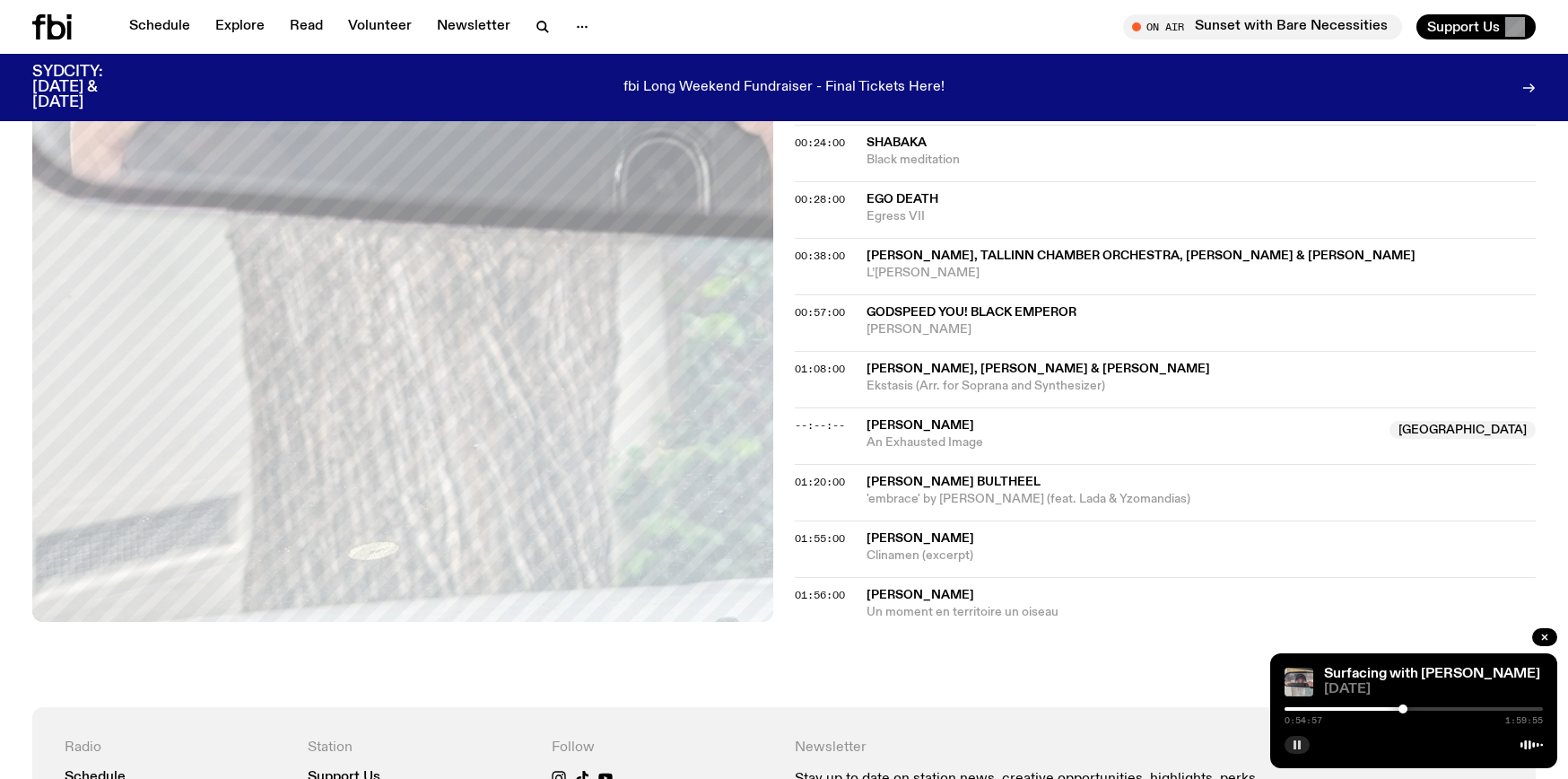
click at [1403, 706] on div at bounding box center [1403, 709] width 9 height 9
click at [1400, 706] on div at bounding box center [1403, 709] width 9 height 9
click at [1396, 707] on div at bounding box center [1400, 709] width 9 height 9
click at [1426, 705] on div at bounding box center [1426, 709] width 9 height 9
click at [1433, 707] on div at bounding box center [1414, 709] width 259 height 4
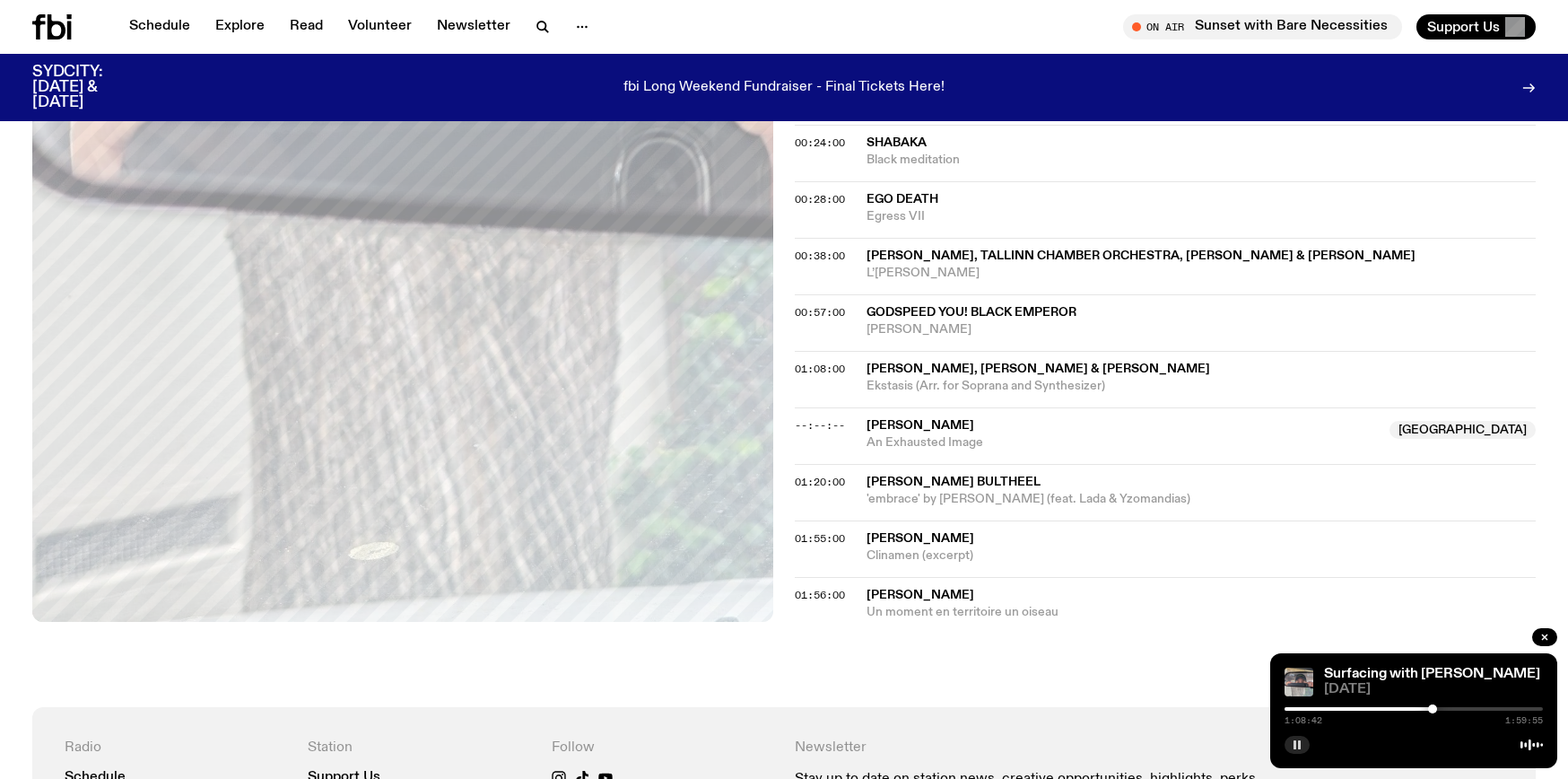
click at [1439, 707] on div at bounding box center [1414, 709] width 259 height 4
click at [1445, 705] on div "1:11:37 1:59:55" at bounding box center [1414, 714] width 259 height 22
click at [1449, 707] on div at bounding box center [1414, 709] width 259 height 4
click at [1453, 707] on div at bounding box center [1414, 709] width 259 height 4
click at [1459, 709] on div at bounding box center [1414, 709] width 259 height 4
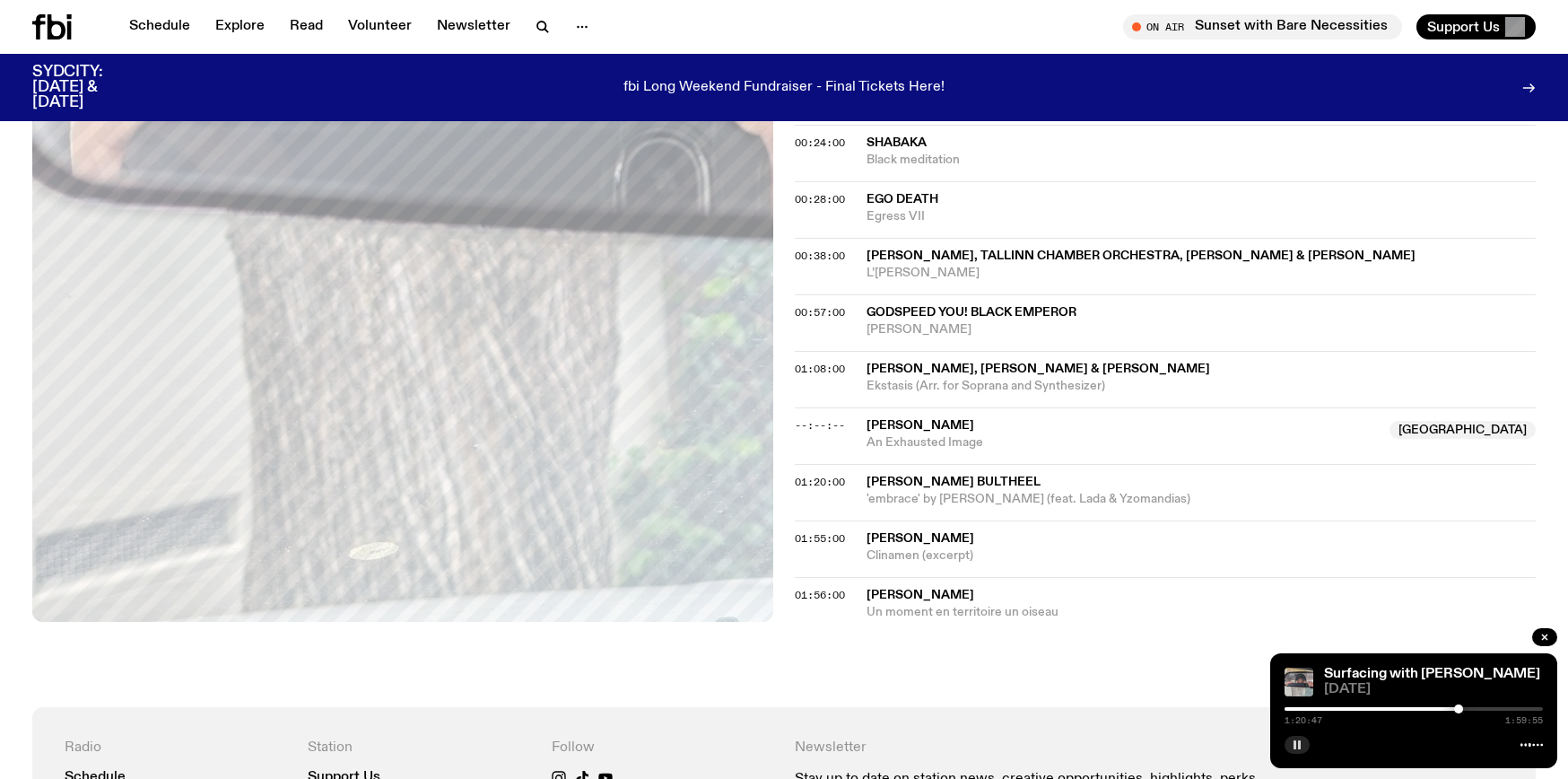
click at [1465, 708] on div at bounding box center [1414, 709] width 259 height 4
click at [1463, 708] on div at bounding box center [1465, 709] width 9 height 9
click at [1460, 706] on div at bounding box center [1460, 709] width 9 height 9
click at [1453, 707] on div at bounding box center [1330, 709] width 259 height 4
click at [1478, 710] on div "1:26:40 1:59:55" at bounding box center [1414, 714] width 259 height 22
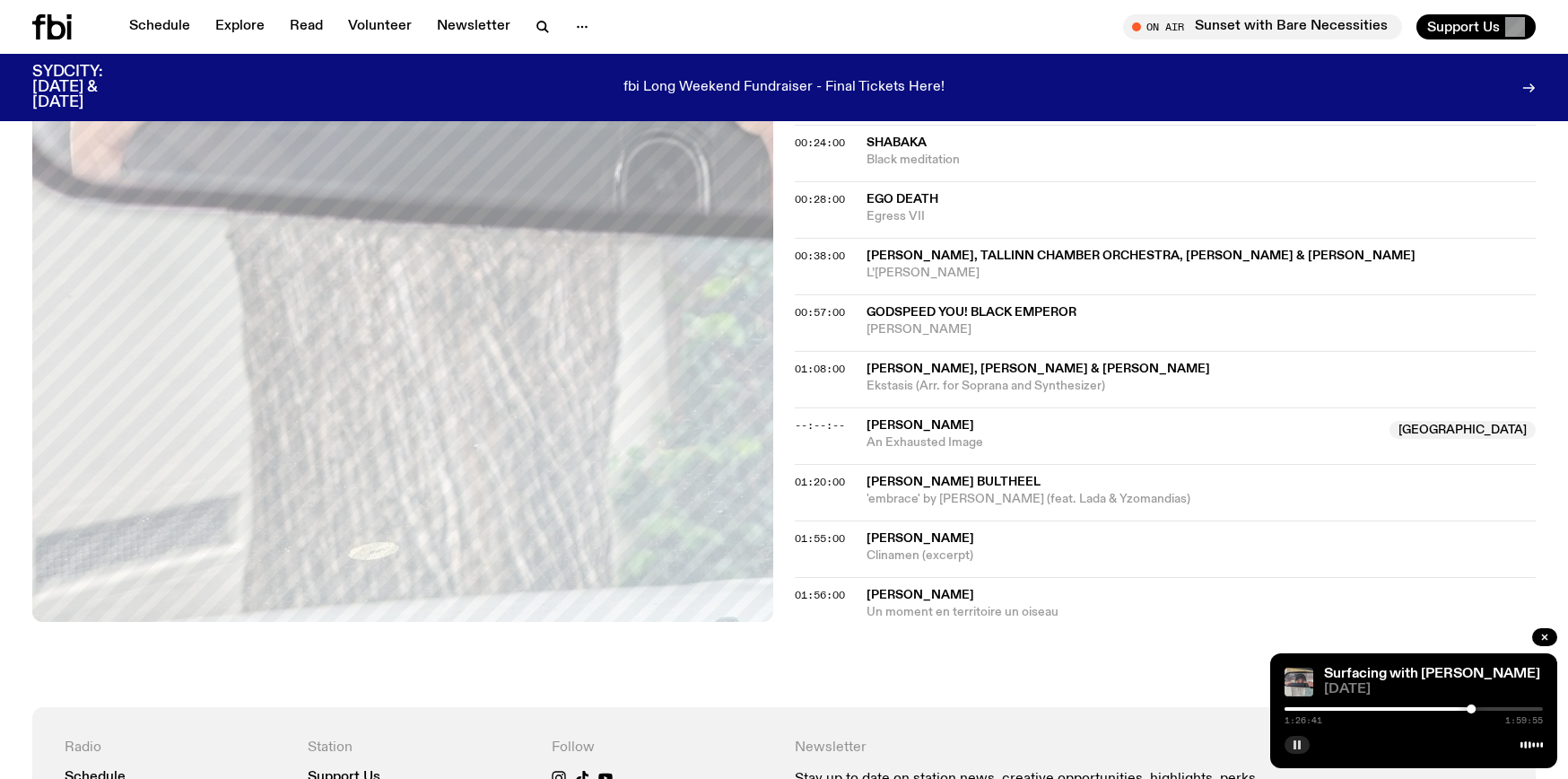
click at [1478, 710] on div at bounding box center [1414, 709] width 259 height 4
click at [1483, 708] on div at bounding box center [1414, 709] width 259 height 4
click at [1487, 706] on div at bounding box center [1487, 709] width 9 height 9
click at [1494, 707] on div at bounding box center [1414, 709] width 259 height 4
click at [1493, 706] on div at bounding box center [1494, 709] width 9 height 9
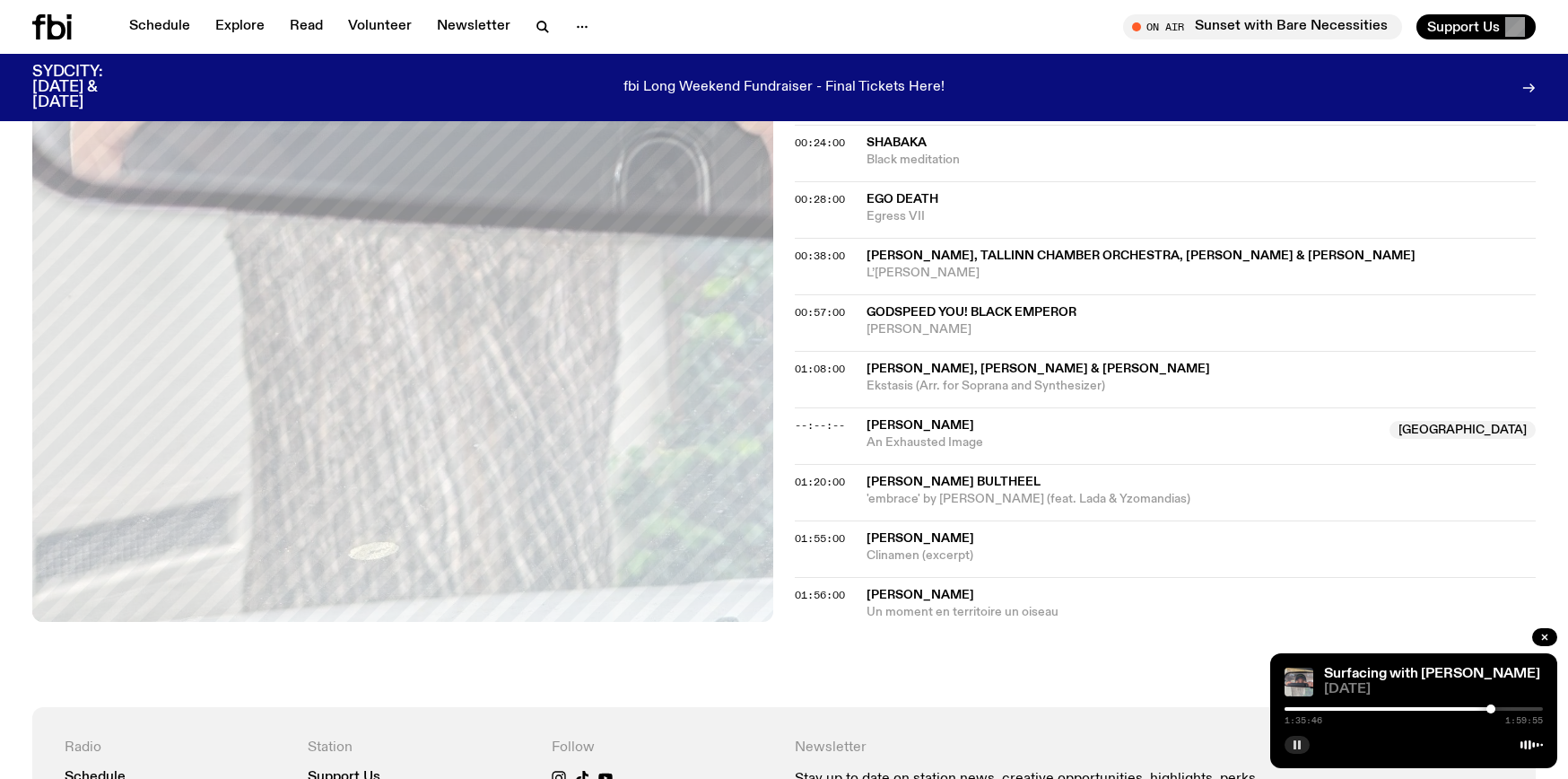
click at [1491, 706] on div at bounding box center [1491, 709] width 9 height 9
click at [1488, 706] on div at bounding box center [1491, 709] width 9 height 9
click at [1491, 710] on div at bounding box center [1488, 709] width 9 height 9
click at [1495, 708] on div at bounding box center [1491, 709] width 9 height 9
click at [1501, 707] on div at bounding box center [1414, 709] width 259 height 4
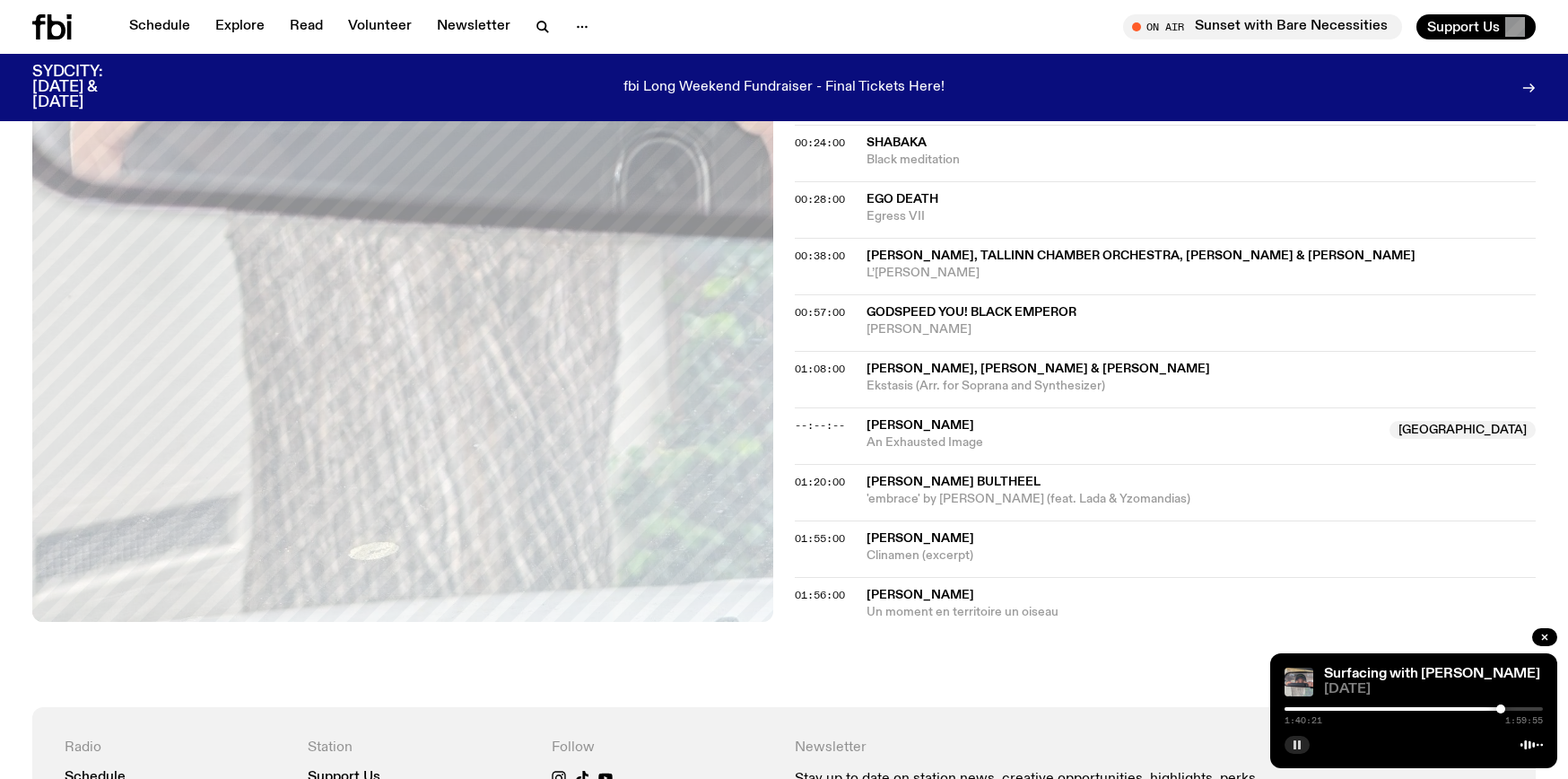
click at [1506, 707] on div at bounding box center [1414, 709] width 259 height 4
click at [1509, 706] on div at bounding box center [1509, 709] width 9 height 9
click at [1514, 705] on div "1:44:07 1:59:55" at bounding box center [1414, 714] width 259 height 22
click at [1513, 706] on div at bounding box center [1513, 709] width 9 height 9
drag, startPoint x: 1081, startPoint y: 532, endPoint x: 866, endPoint y: 535, distance: 215.0
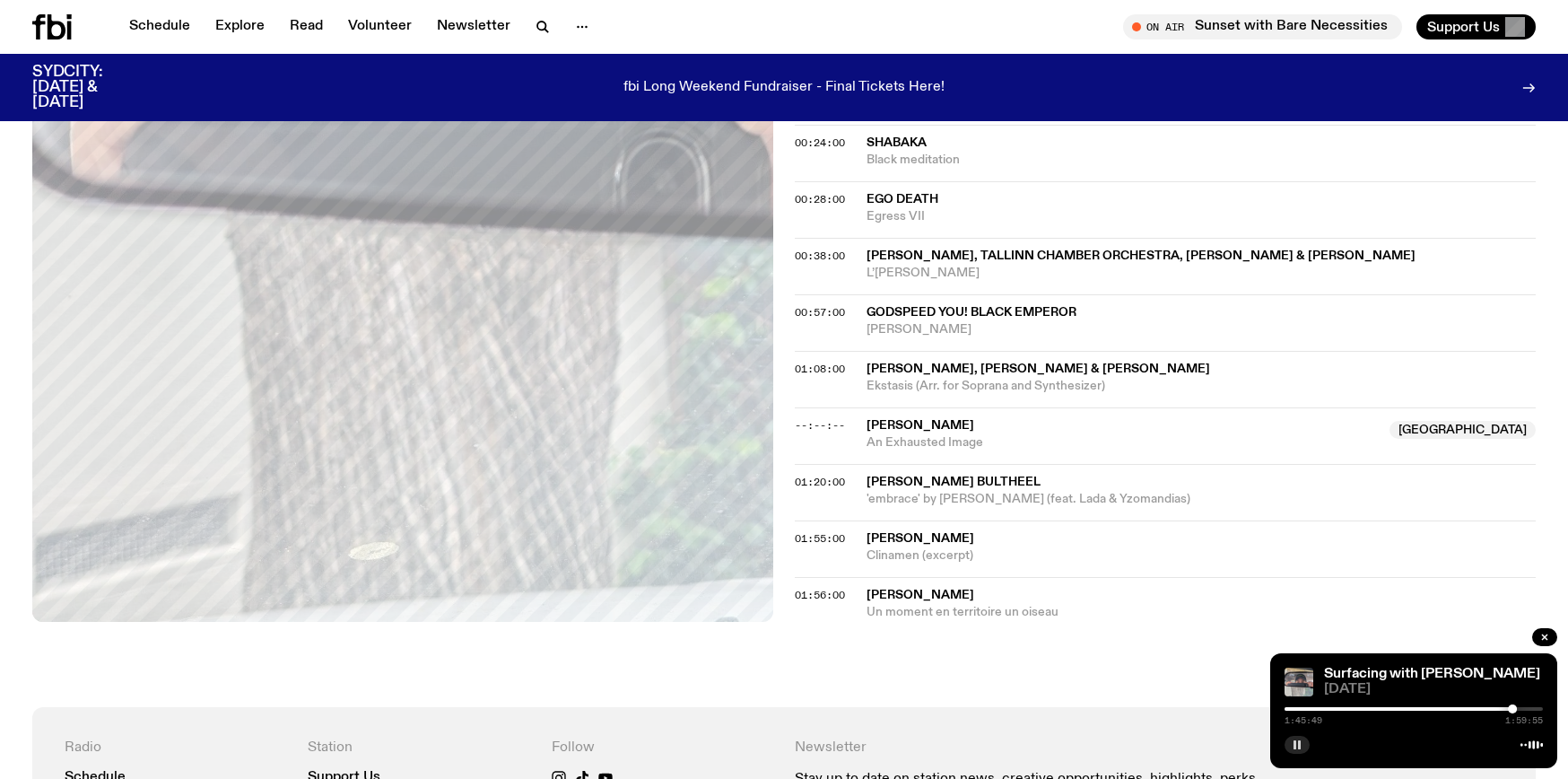
click at [867, 535] on span "[PERSON_NAME]" at bounding box center [1201, 538] width 669 height 17
copy div "[PERSON_NAME]"
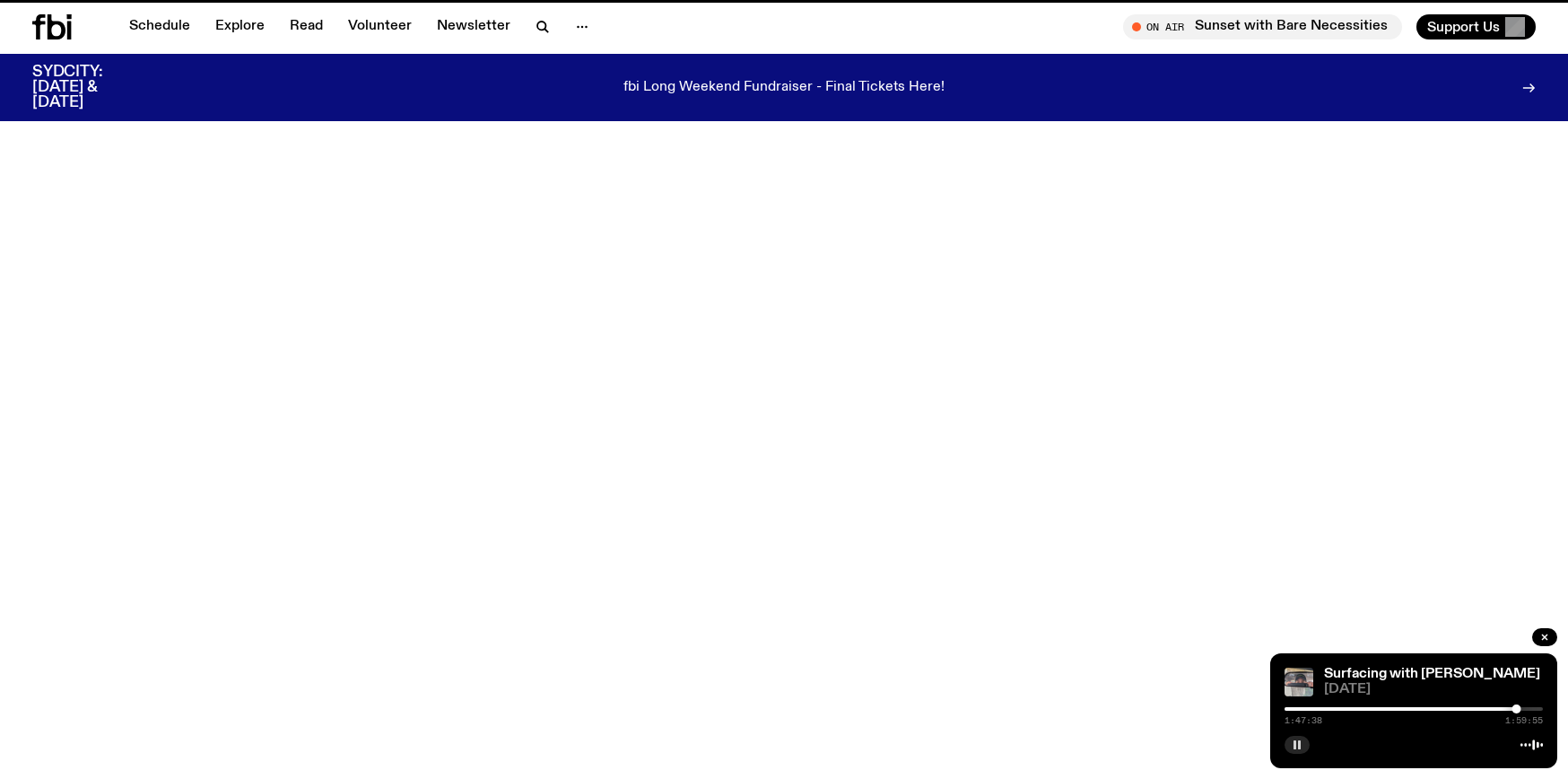
scroll to position [835, 0]
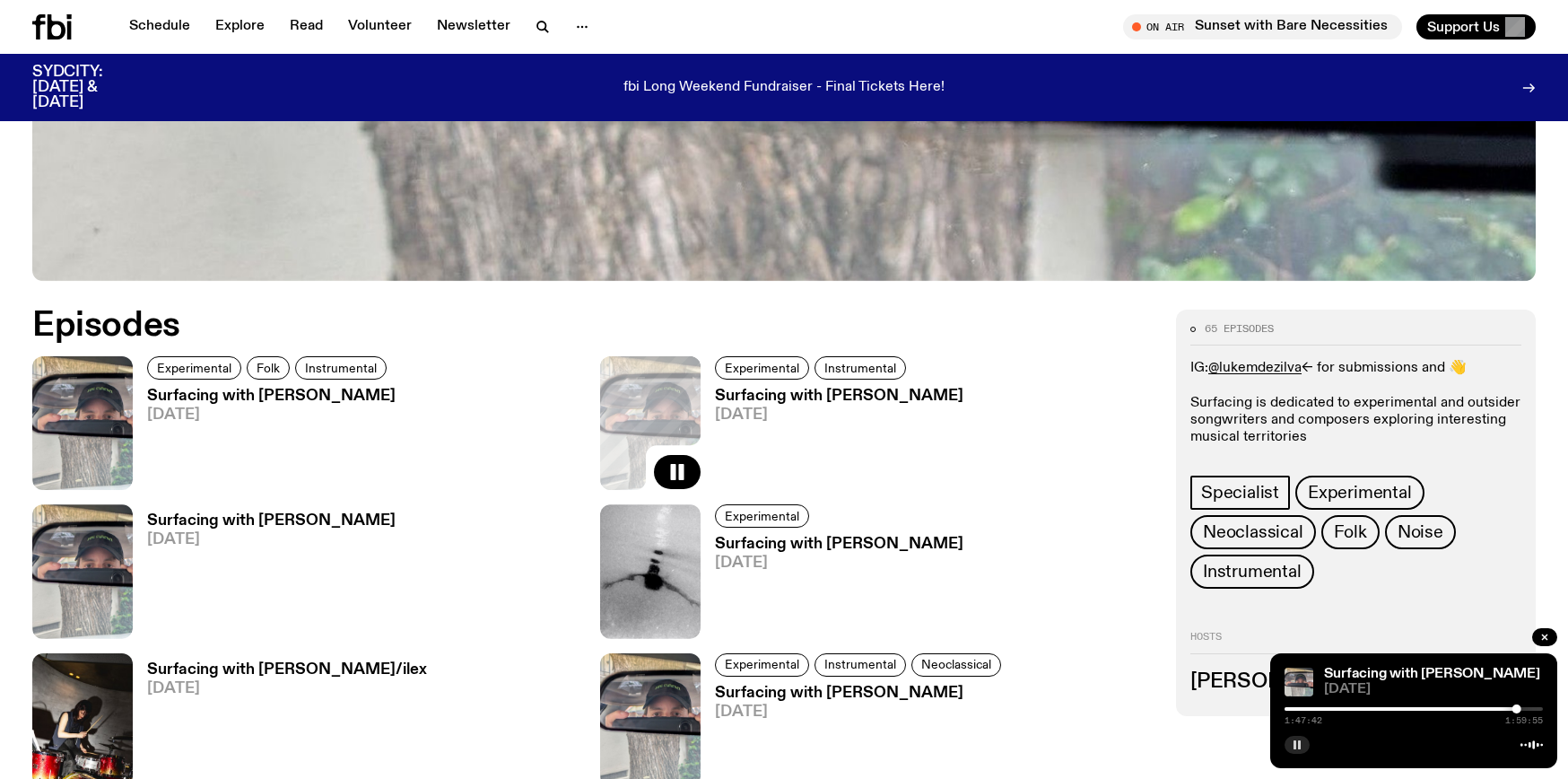
click at [305, 521] on h3 "Surfacing with [PERSON_NAME]" at bounding box center [271, 520] width 249 height 15
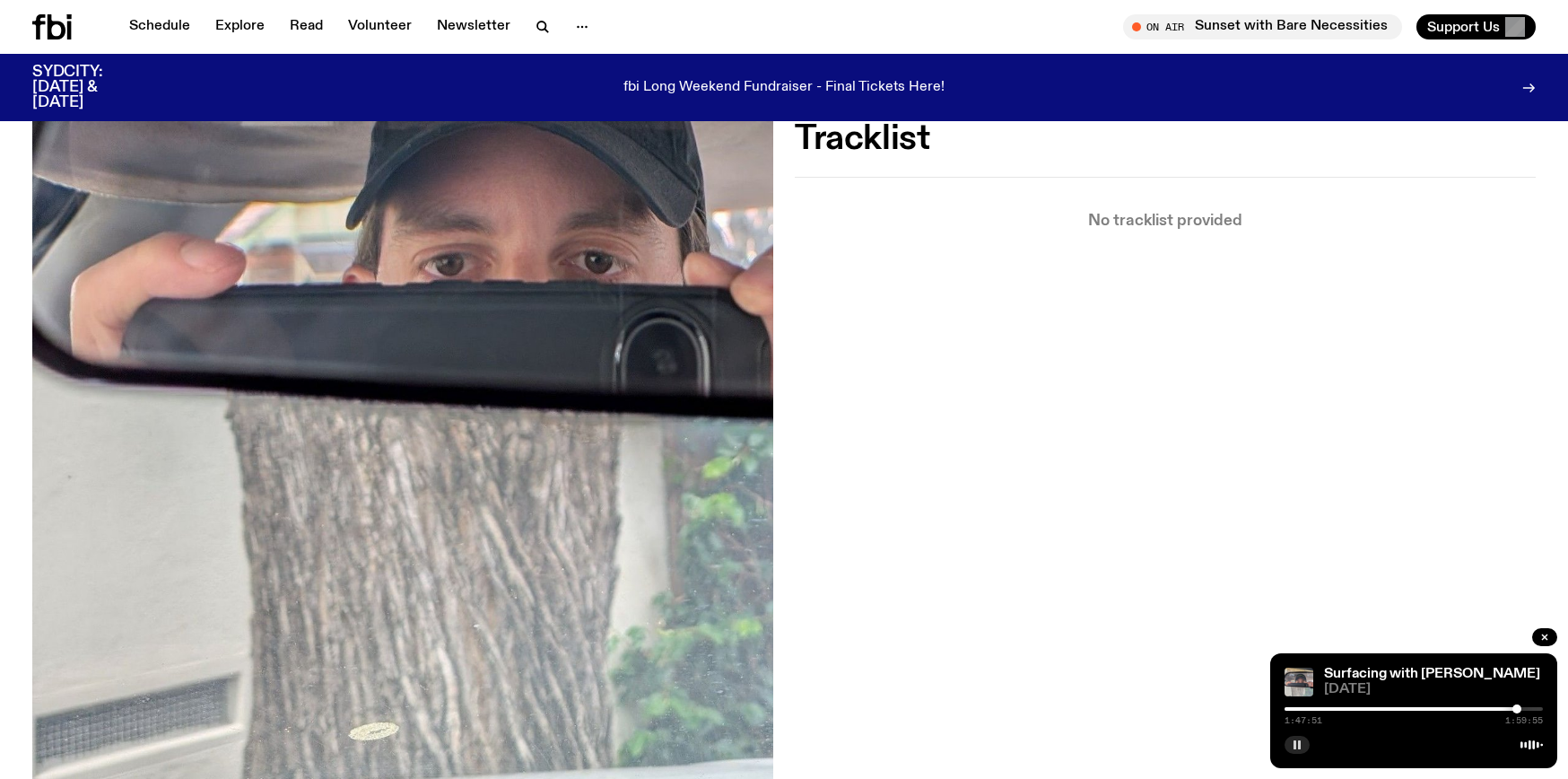
scroll to position [218, 0]
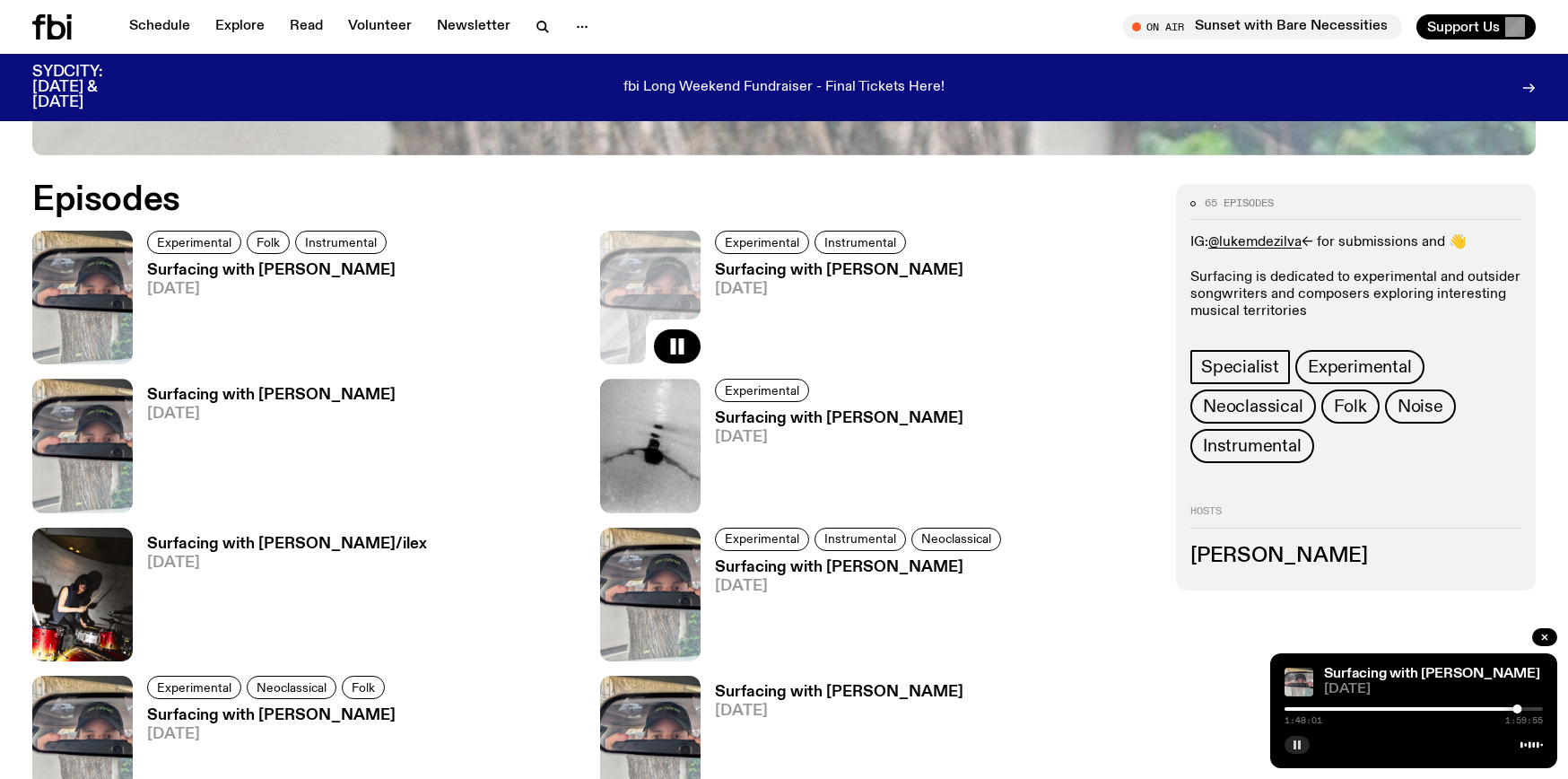
scroll to position [918, 0]
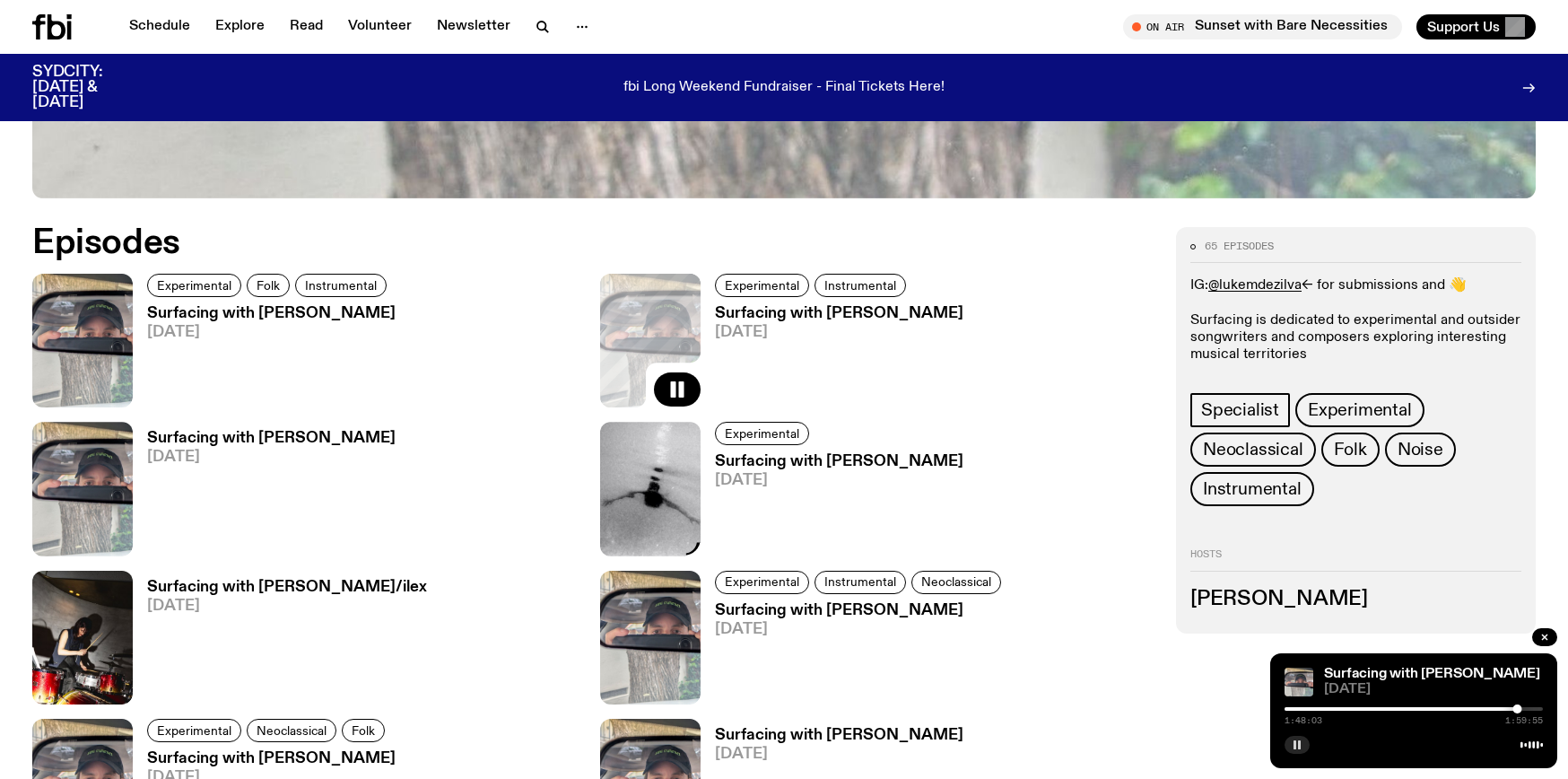
click at [666, 515] on img at bounding box center [650, 489] width 100 height 133
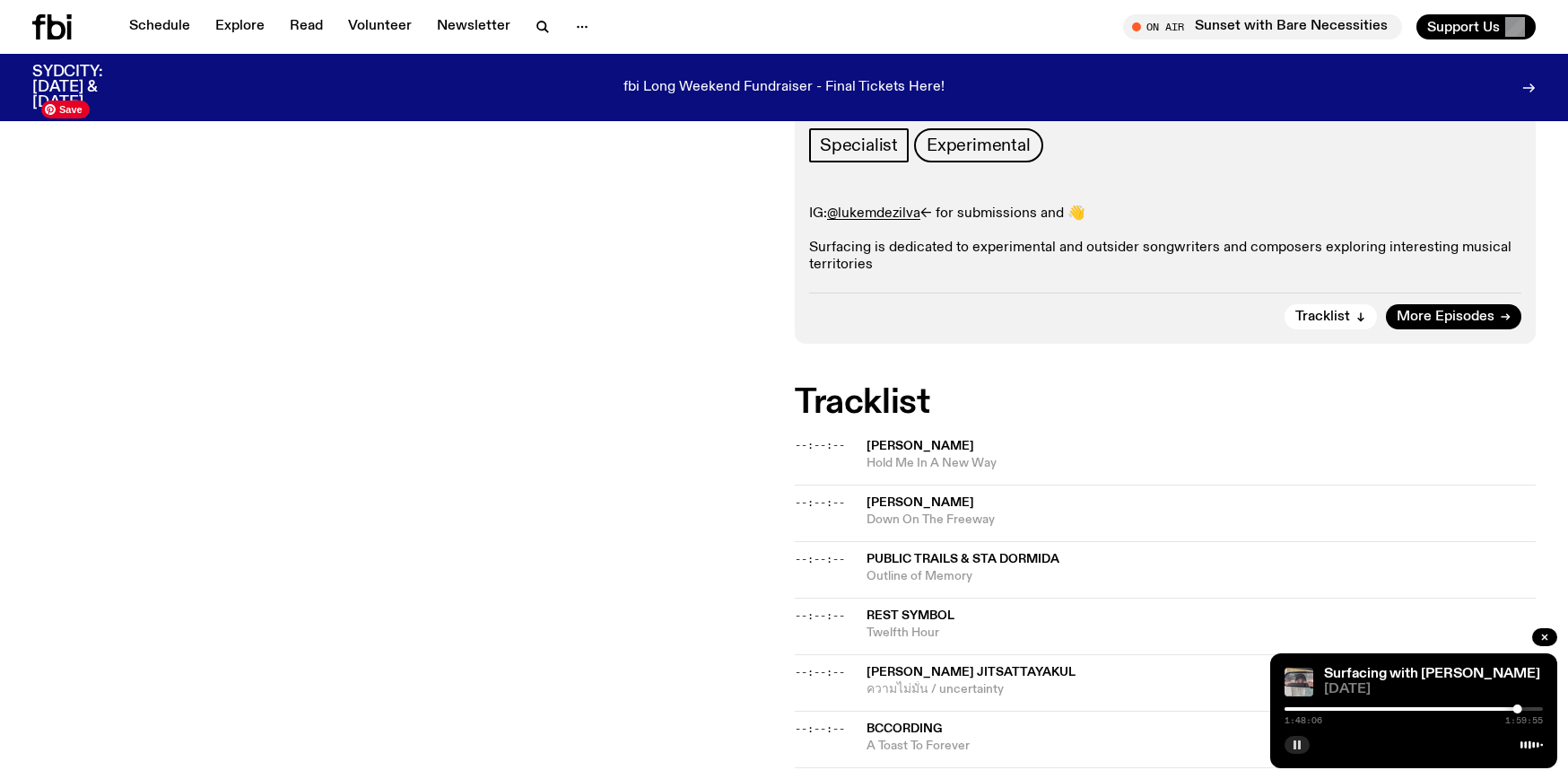
scroll to position [295, 0]
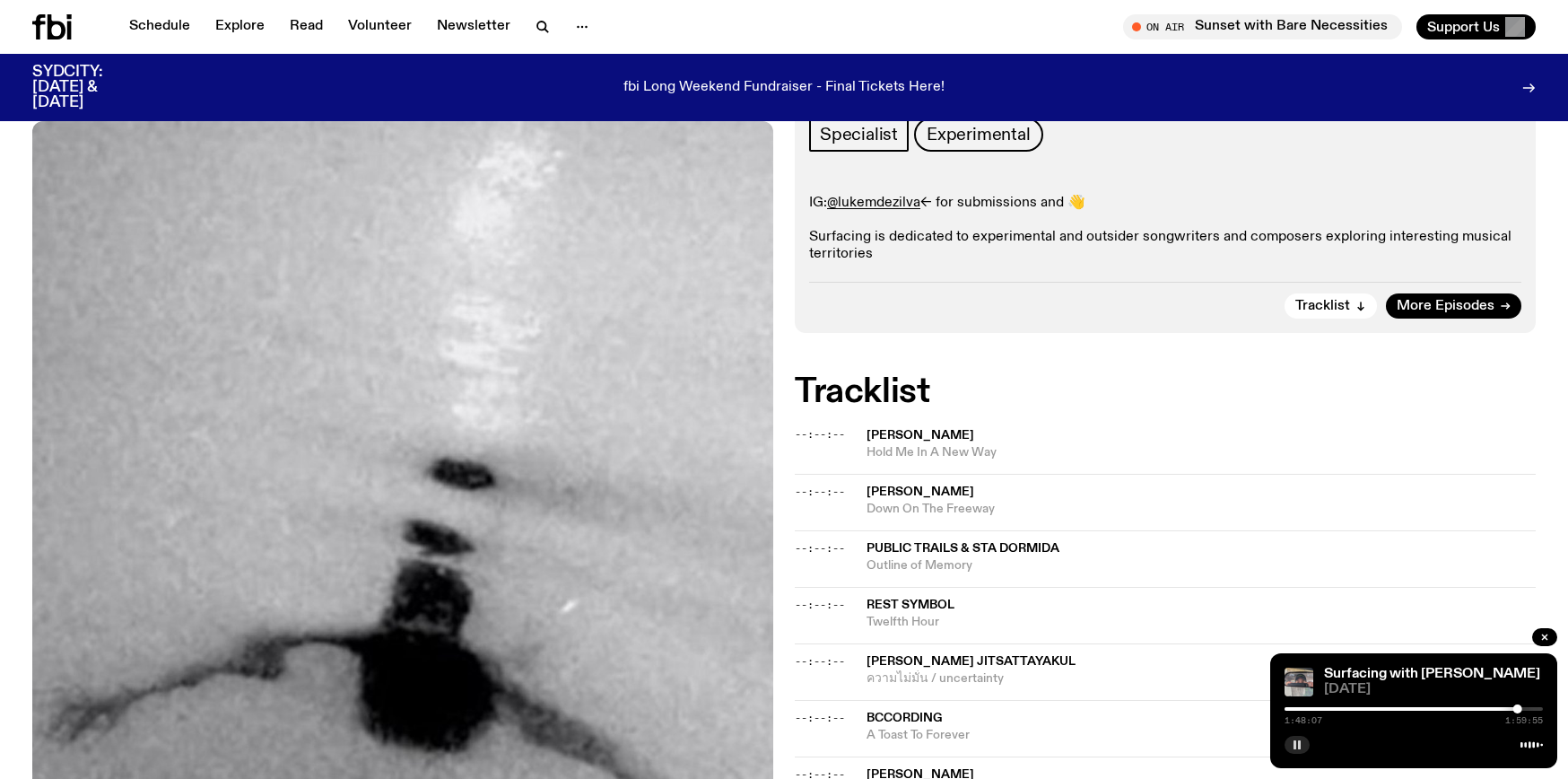
click at [881, 429] on span "[PERSON_NAME]" at bounding box center [920, 435] width 107 height 13
click at [824, 439] on span "--:--:--" at bounding box center [821, 435] width 50 height 14
click at [812, 431] on span "--:--:--" at bounding box center [821, 435] width 50 height 14
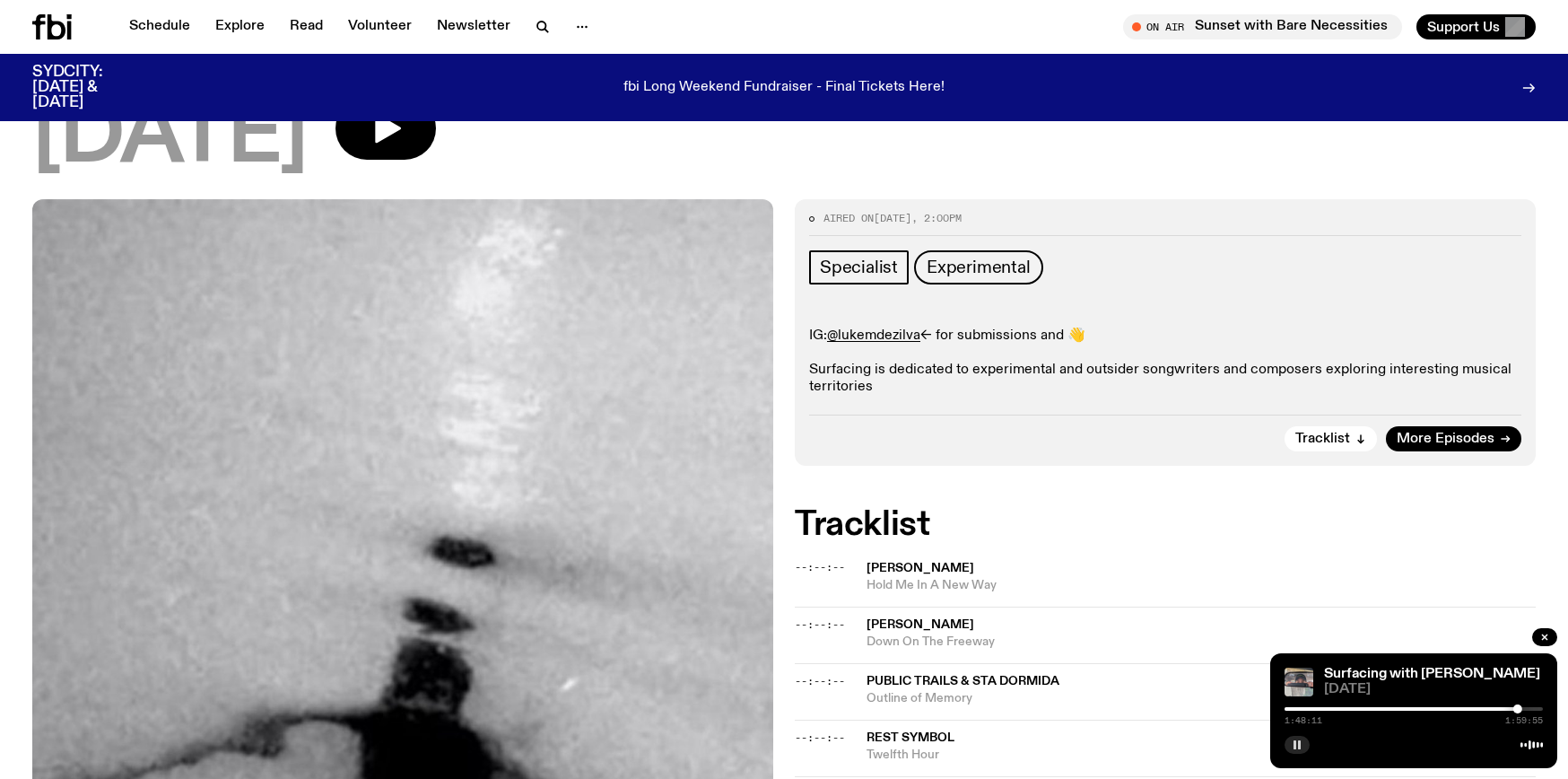
scroll to position [152, 0]
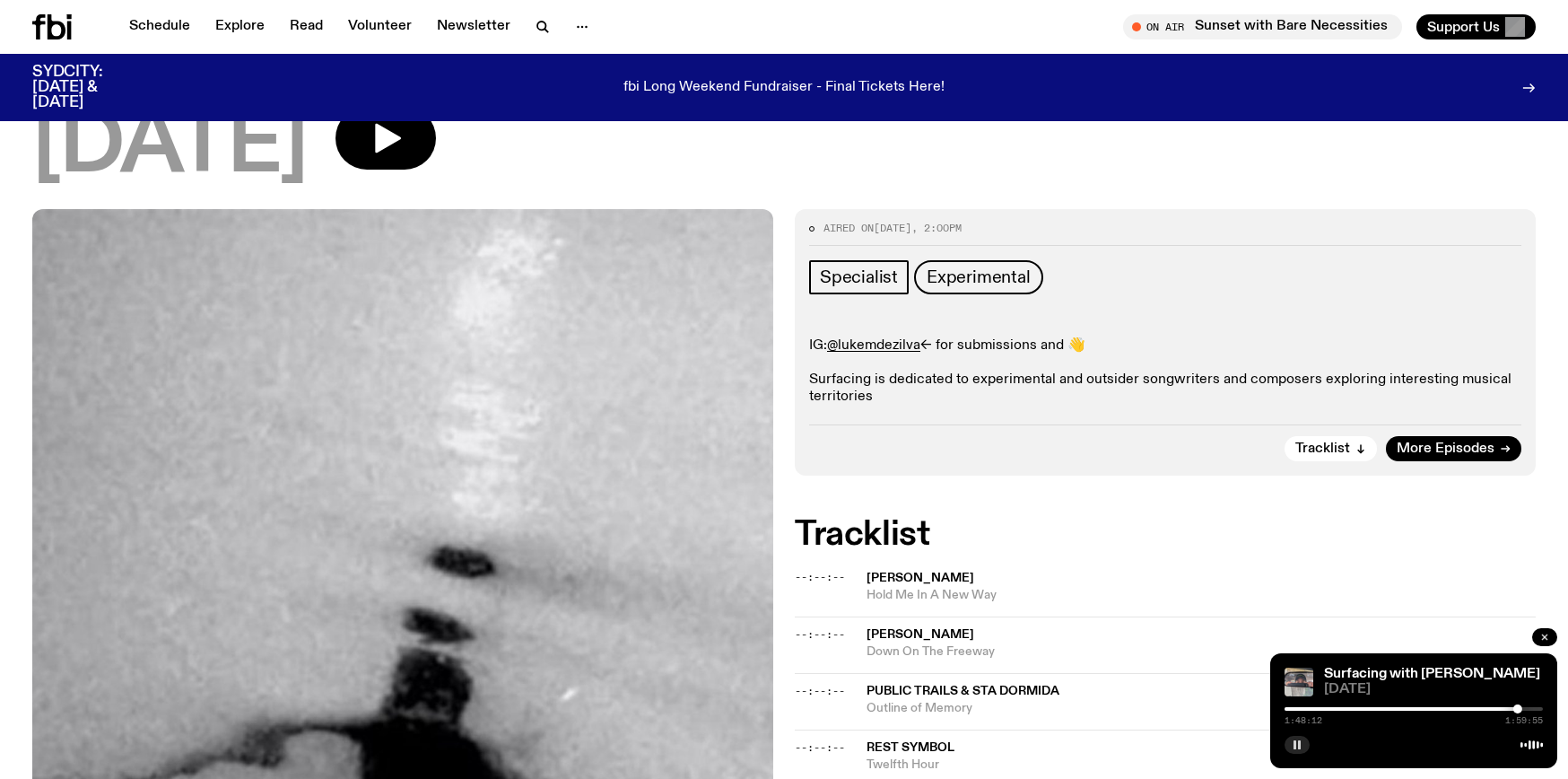
click at [1533, 635] on button "button" at bounding box center [1545, 637] width 25 height 18
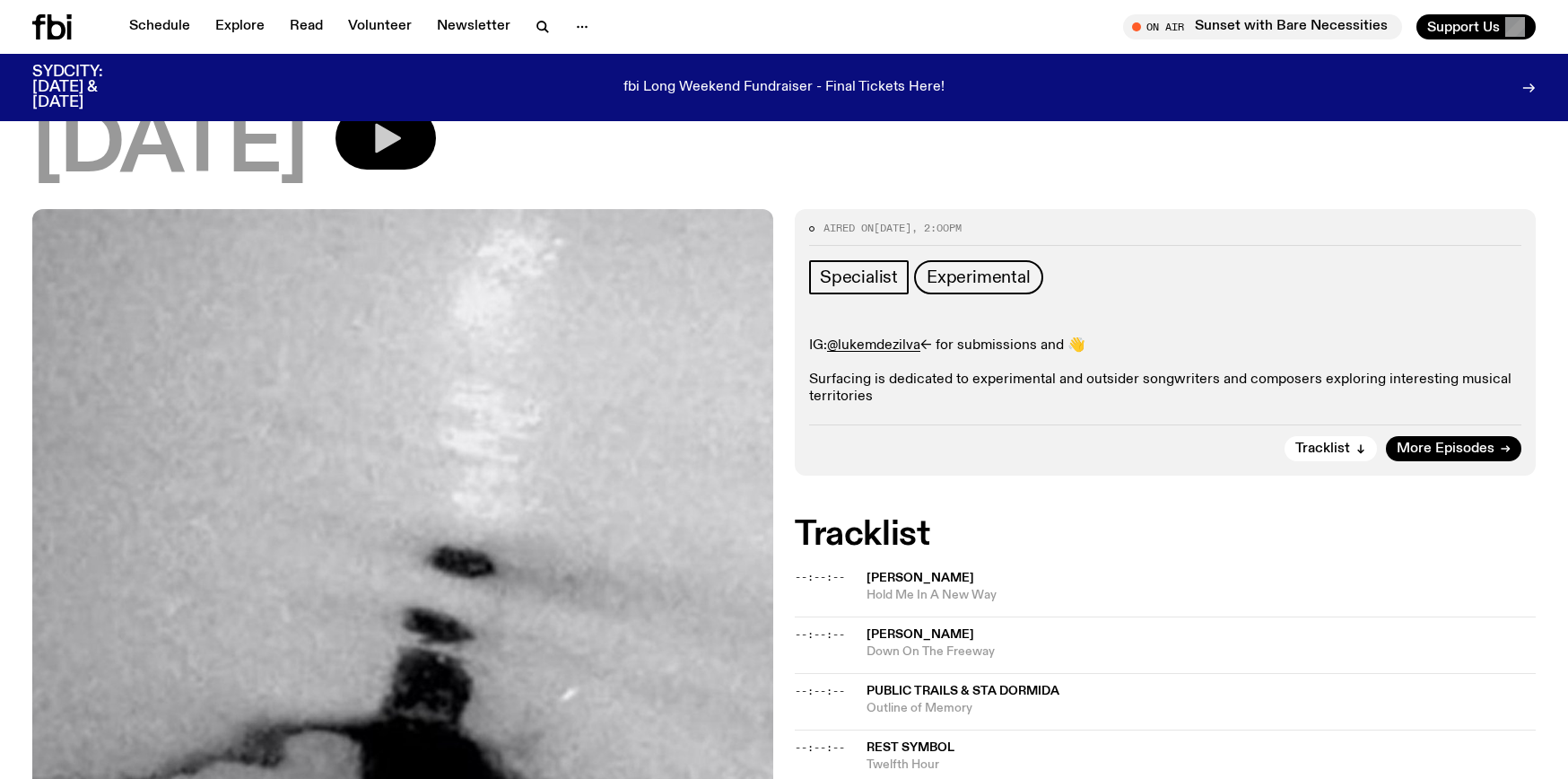
click at [404, 137] on icon "button" at bounding box center [386, 138] width 36 height 36
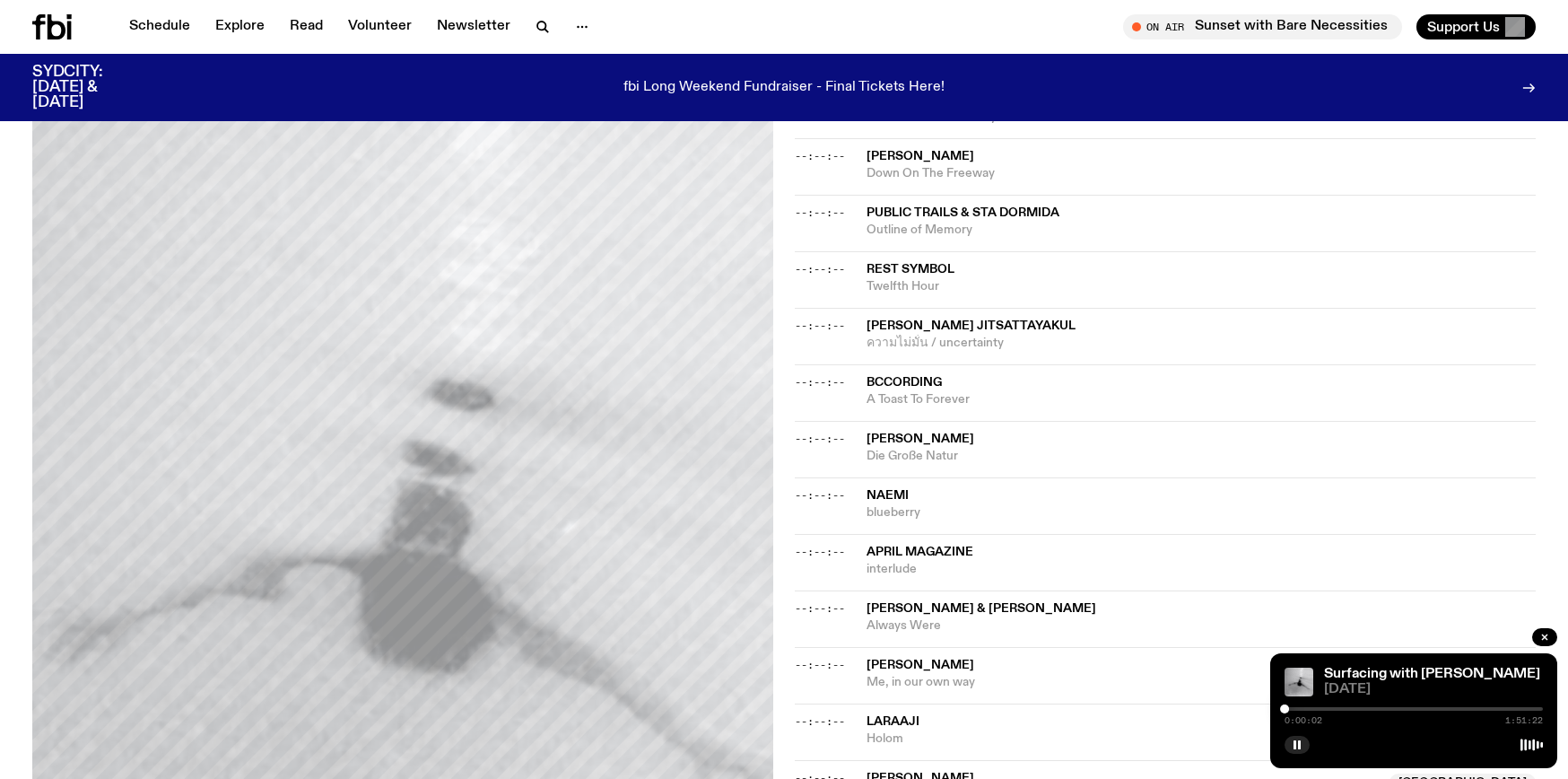
scroll to position [728, 0]
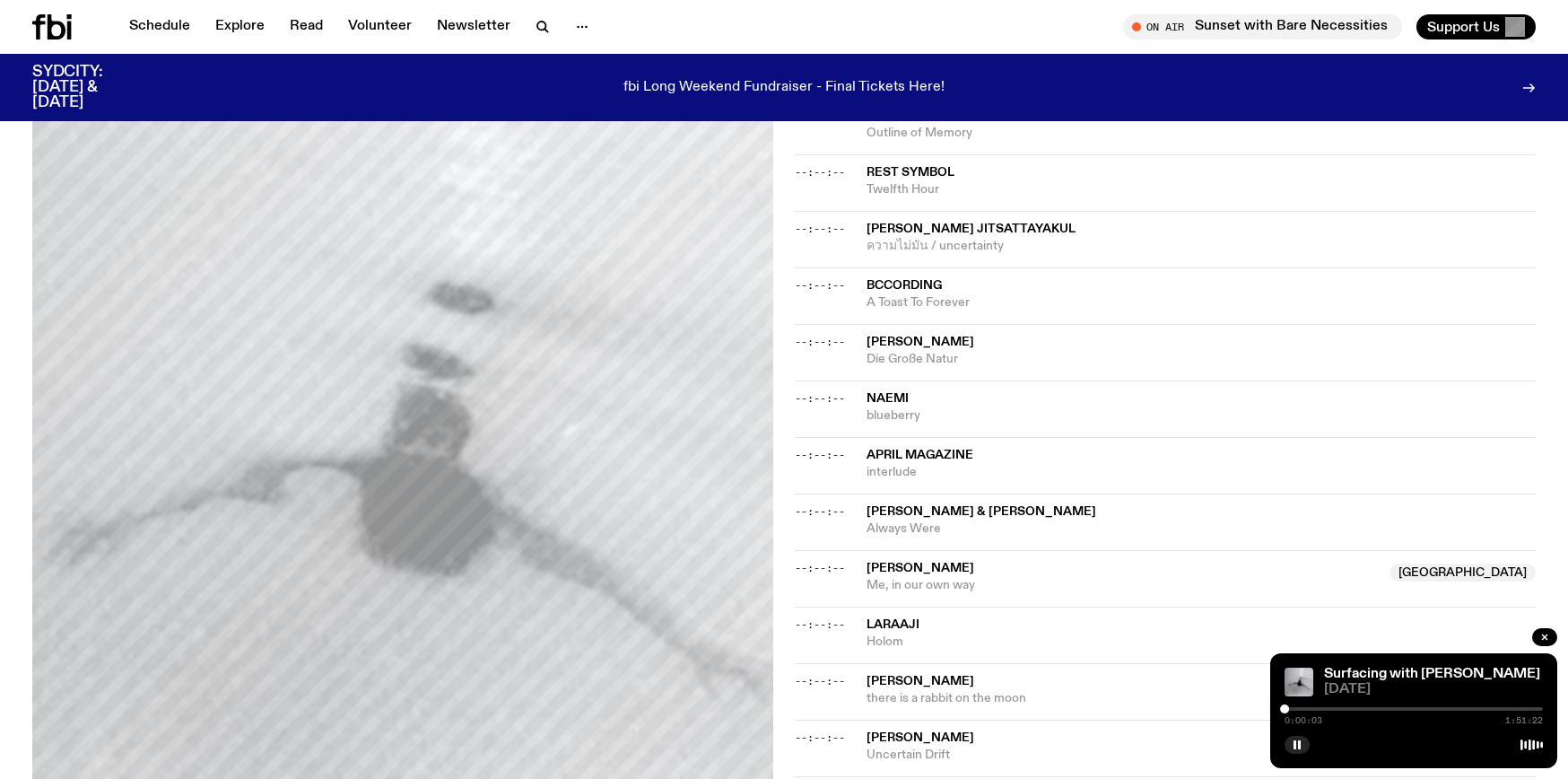
click at [1288, 707] on div at bounding box center [1285, 709] width 9 height 9
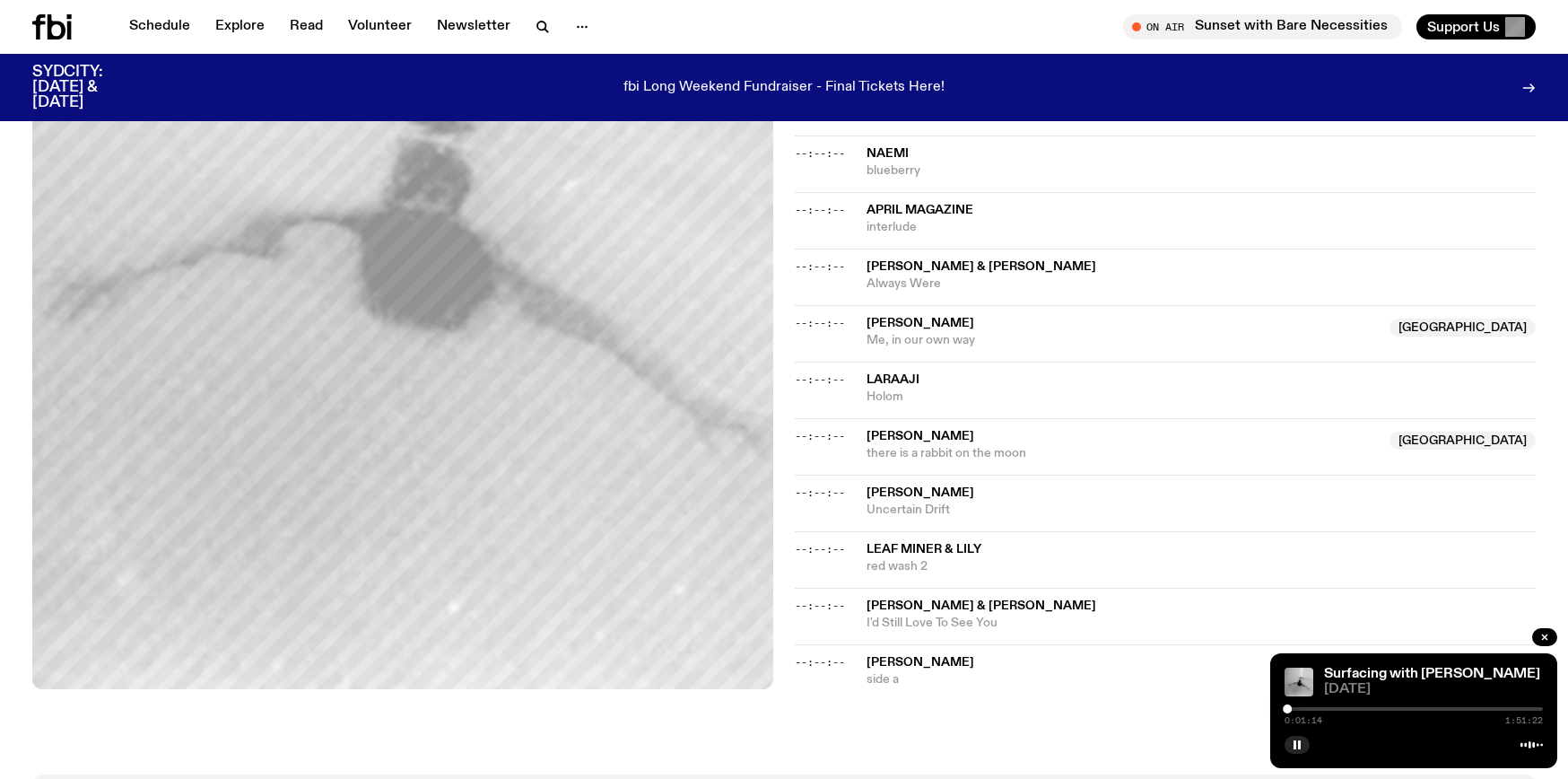
scroll to position [773, 0]
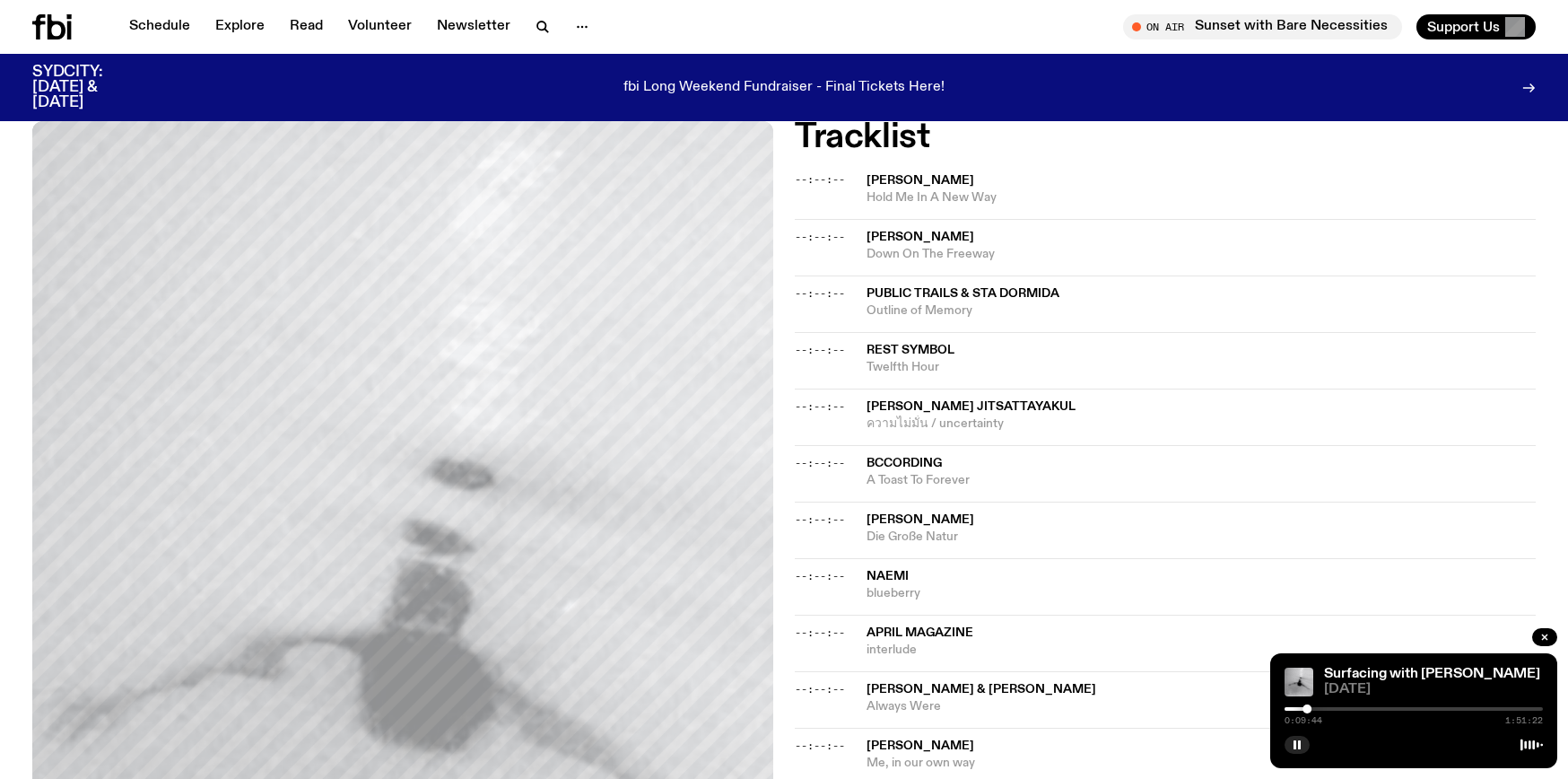
scroll to position [553, 0]
click at [1313, 708] on div at bounding box center [1414, 709] width 259 height 4
click at [1315, 706] on div at bounding box center [1313, 709] width 9 height 9
click at [1316, 705] on div at bounding box center [1316, 709] width 9 height 9
click at [1320, 707] on div at bounding box center [1320, 709] width 9 height 9
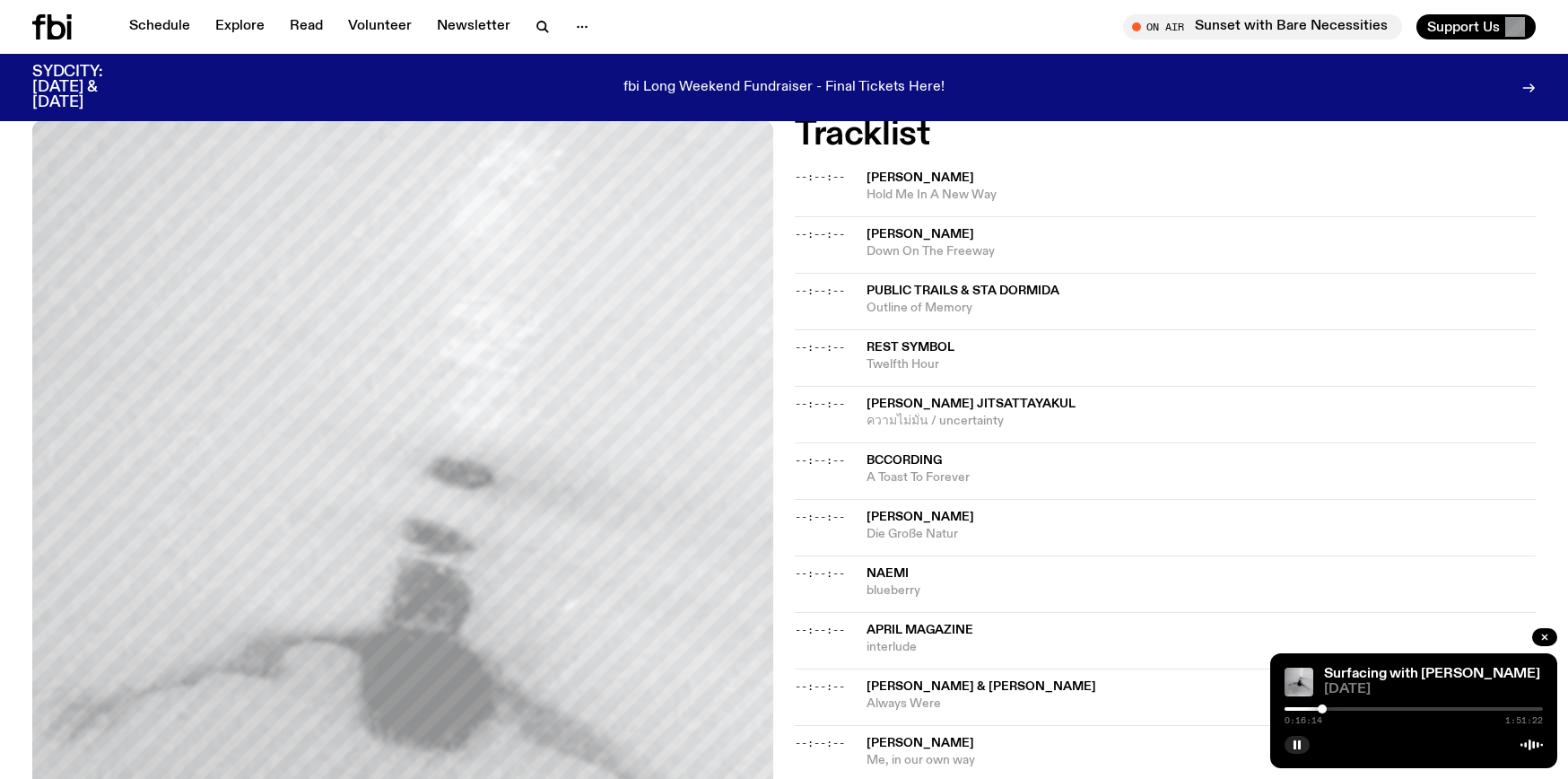
click at [1323, 706] on div at bounding box center [1323, 709] width 9 height 9
click at [1327, 708] on div at bounding box center [1414, 709] width 259 height 4
click at [1331, 707] on div at bounding box center [1327, 709] width 9 height 9
click at [1336, 707] on div at bounding box center [1414, 709] width 259 height 4
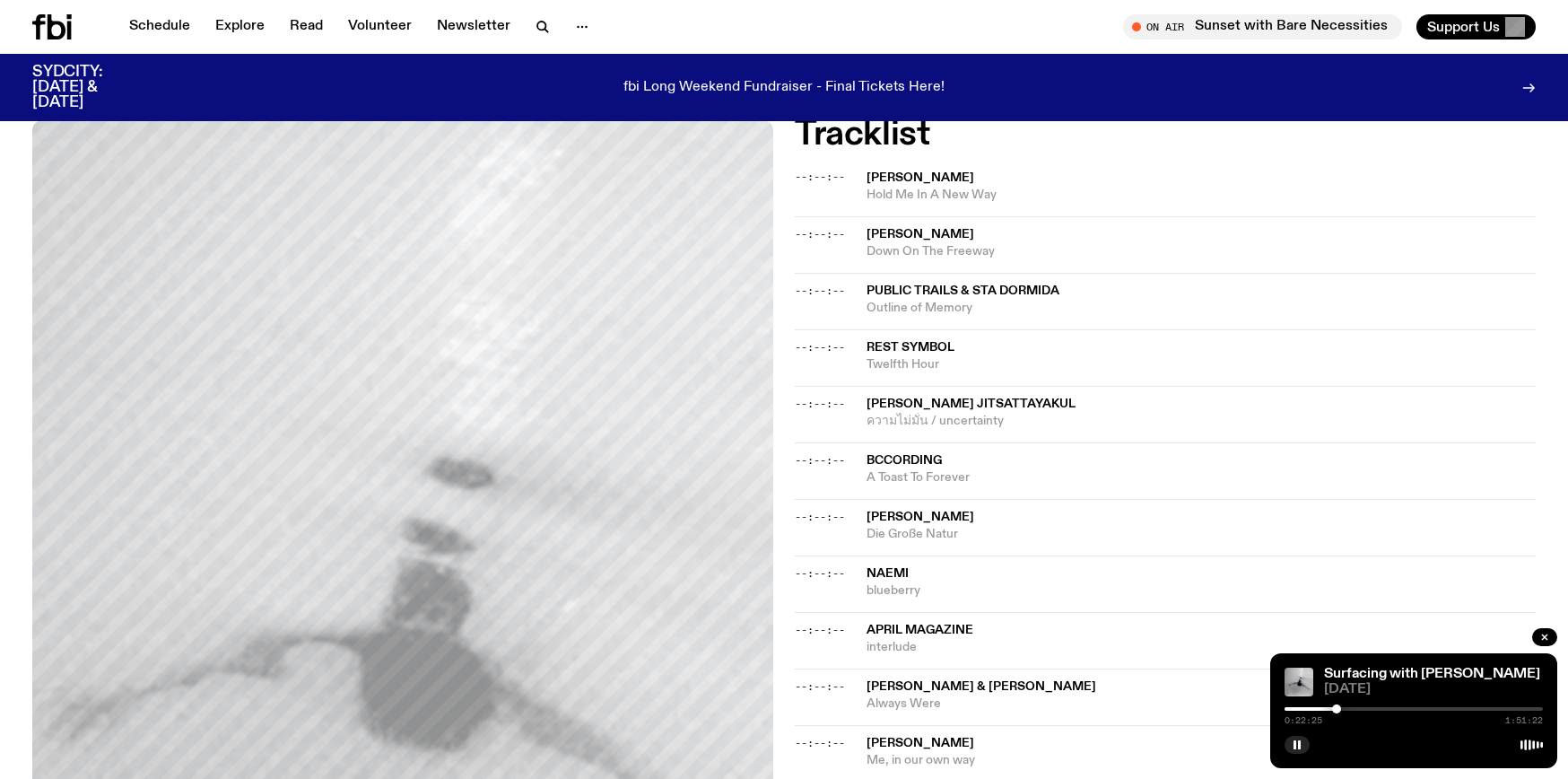
click at [1337, 706] on div at bounding box center [1337, 709] width 9 height 9
click at [1342, 707] on div at bounding box center [1414, 709] width 259 height 4
click at [1345, 707] on div at bounding box center [1414, 709] width 259 height 4
click at [1349, 707] on div at bounding box center [1414, 709] width 259 height 4
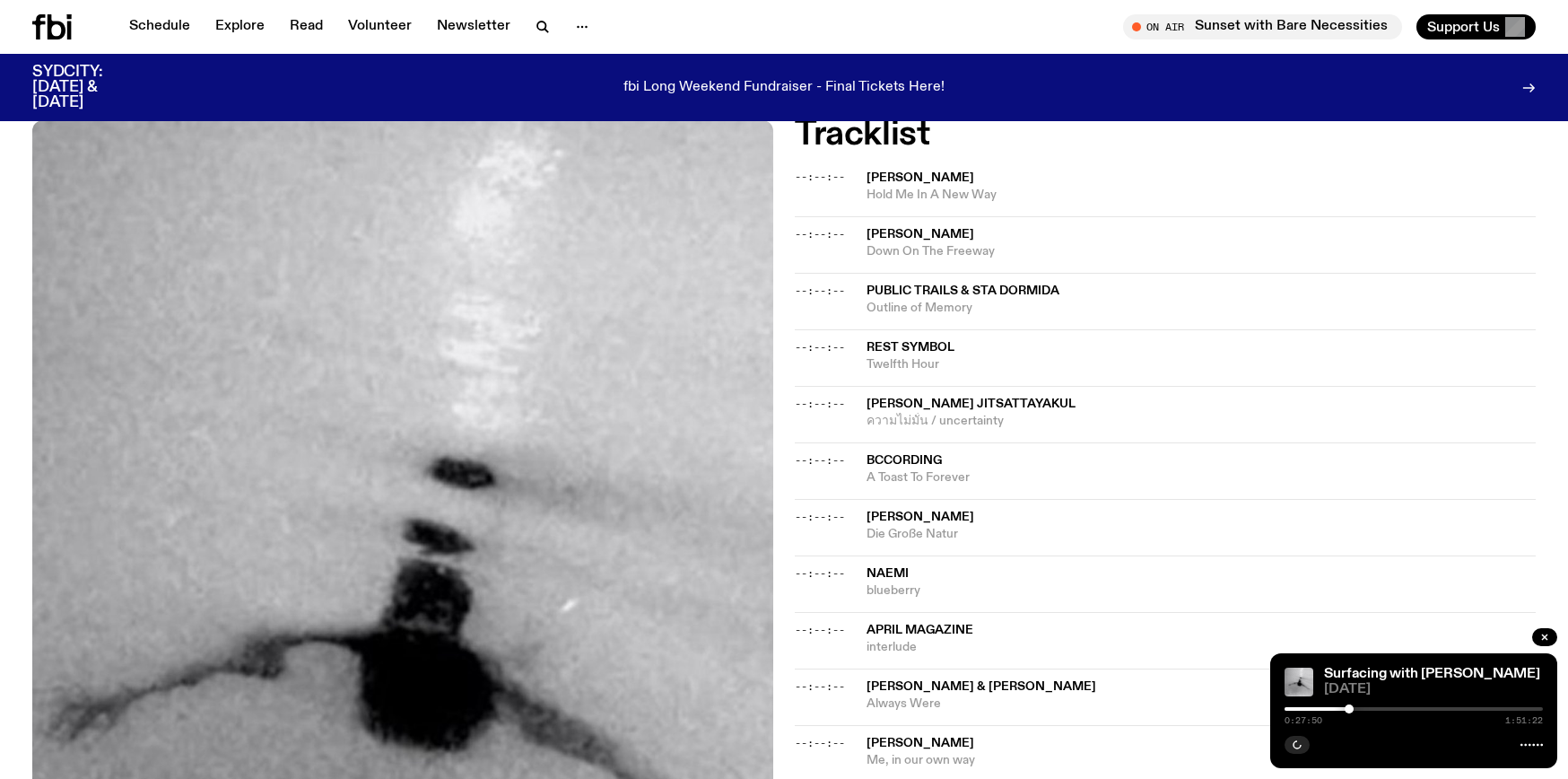
click at [1353, 707] on div at bounding box center [1414, 709] width 259 height 4
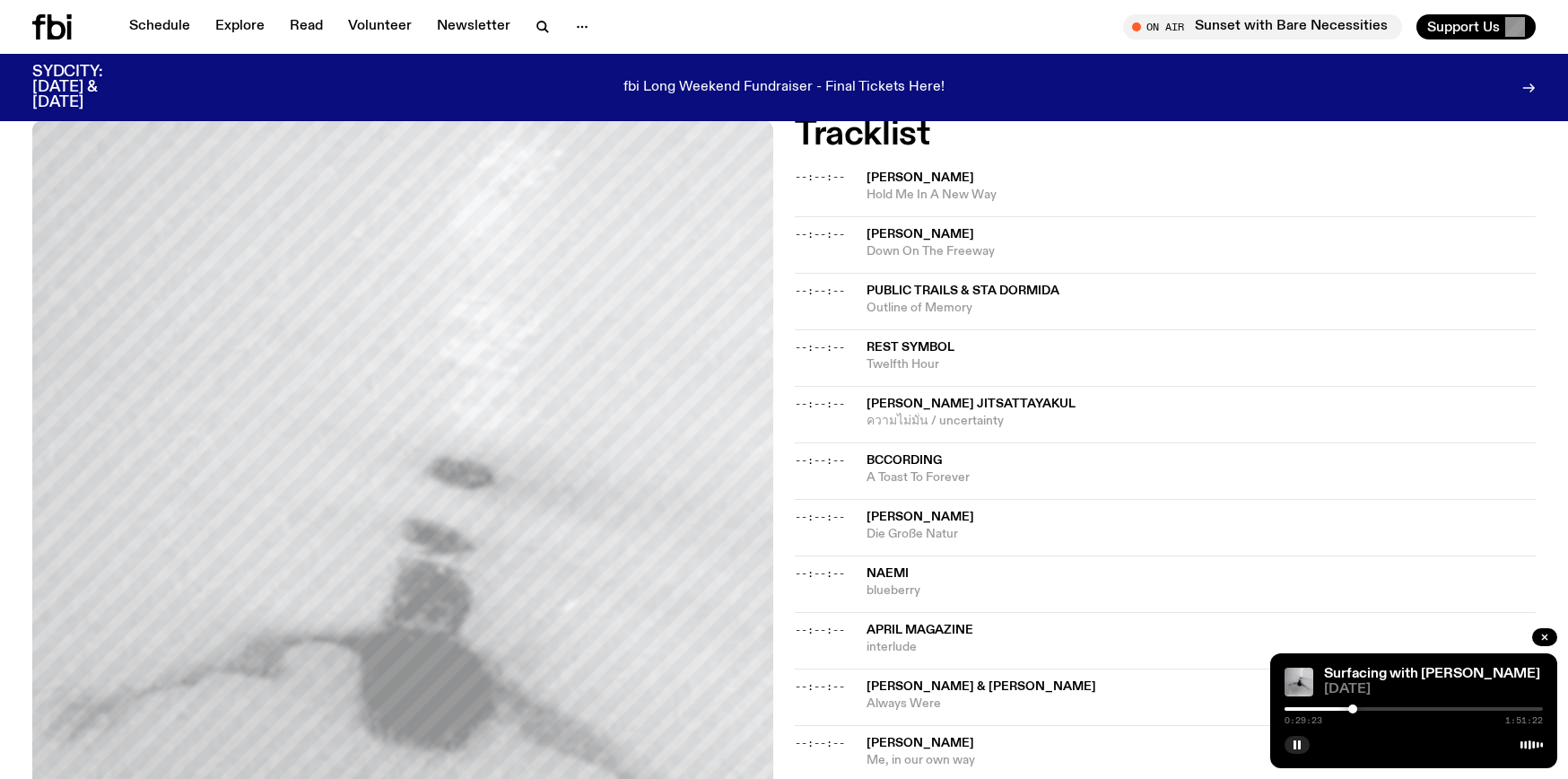
click at [1356, 707] on div at bounding box center [1414, 709] width 259 height 4
click at [1361, 707] on div at bounding box center [1414, 709] width 259 height 4
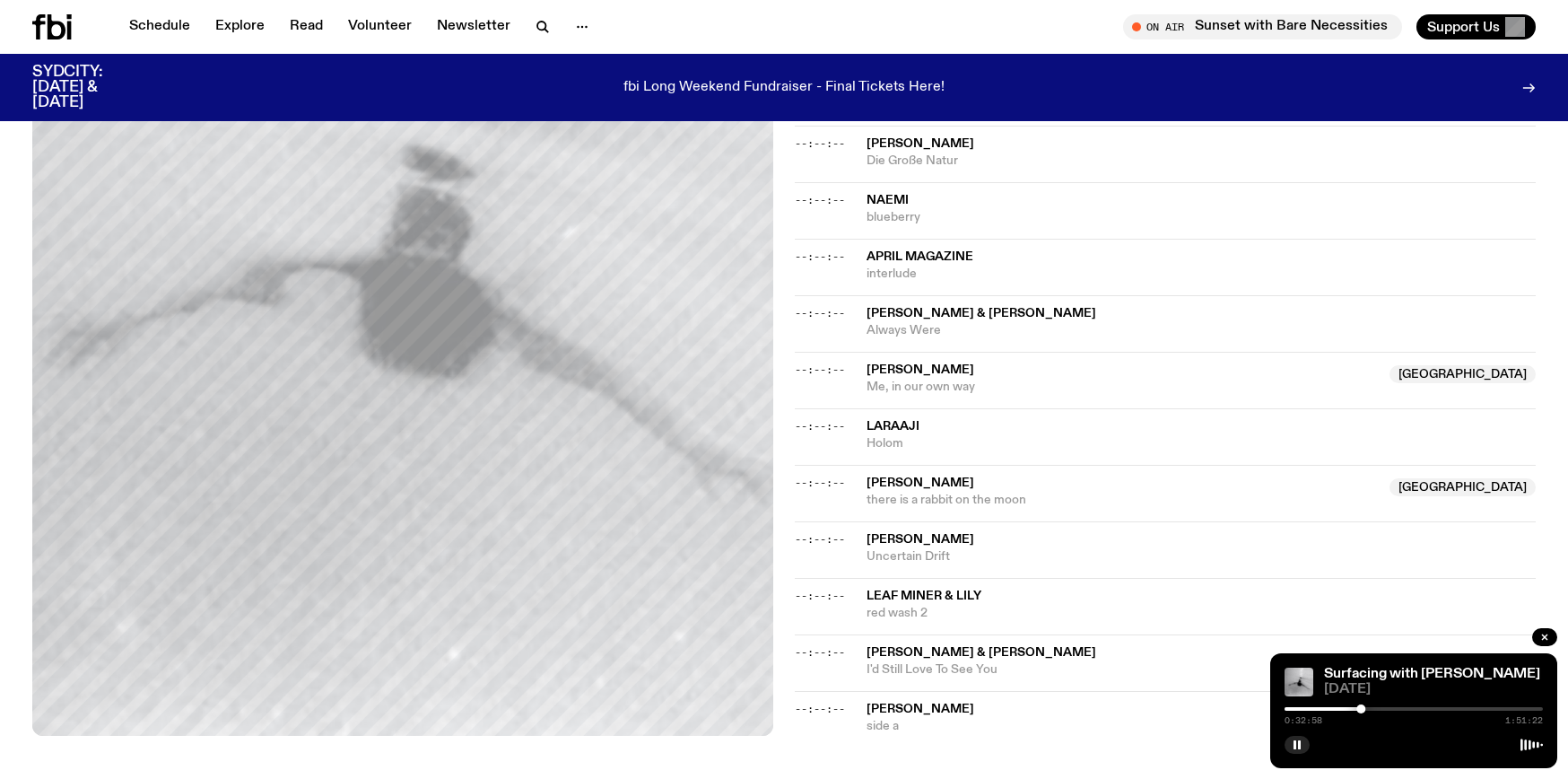
scroll to position [930, 0]
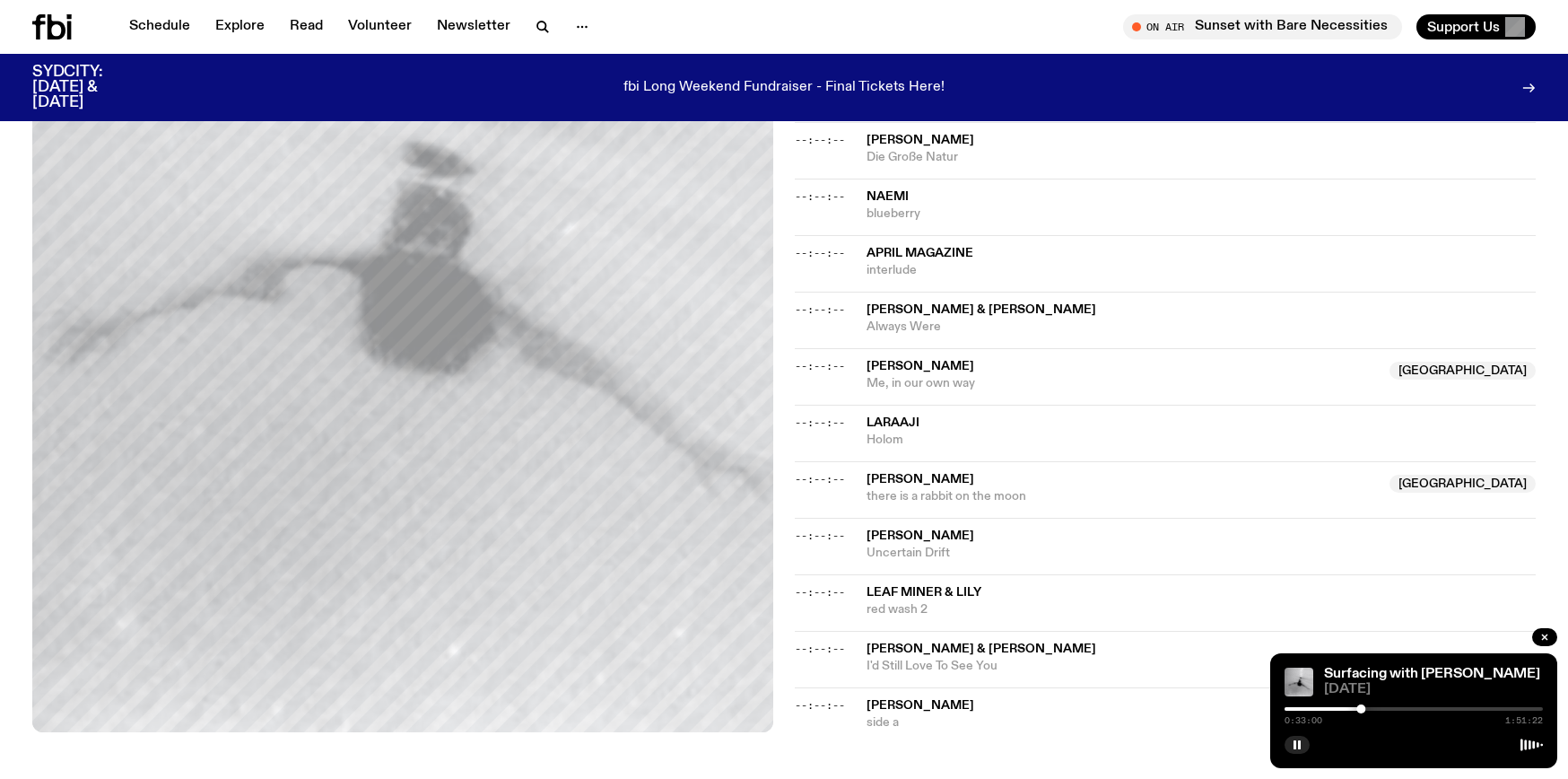
click at [1365, 708] on div at bounding box center [1414, 709] width 259 height 4
click at [1368, 707] on div at bounding box center [1365, 709] width 9 height 9
click at [1371, 707] on div at bounding box center [1371, 709] width 9 height 9
click at [1376, 710] on div at bounding box center [1414, 709] width 259 height 4
click at [1383, 709] on div at bounding box center [1414, 709] width 259 height 4
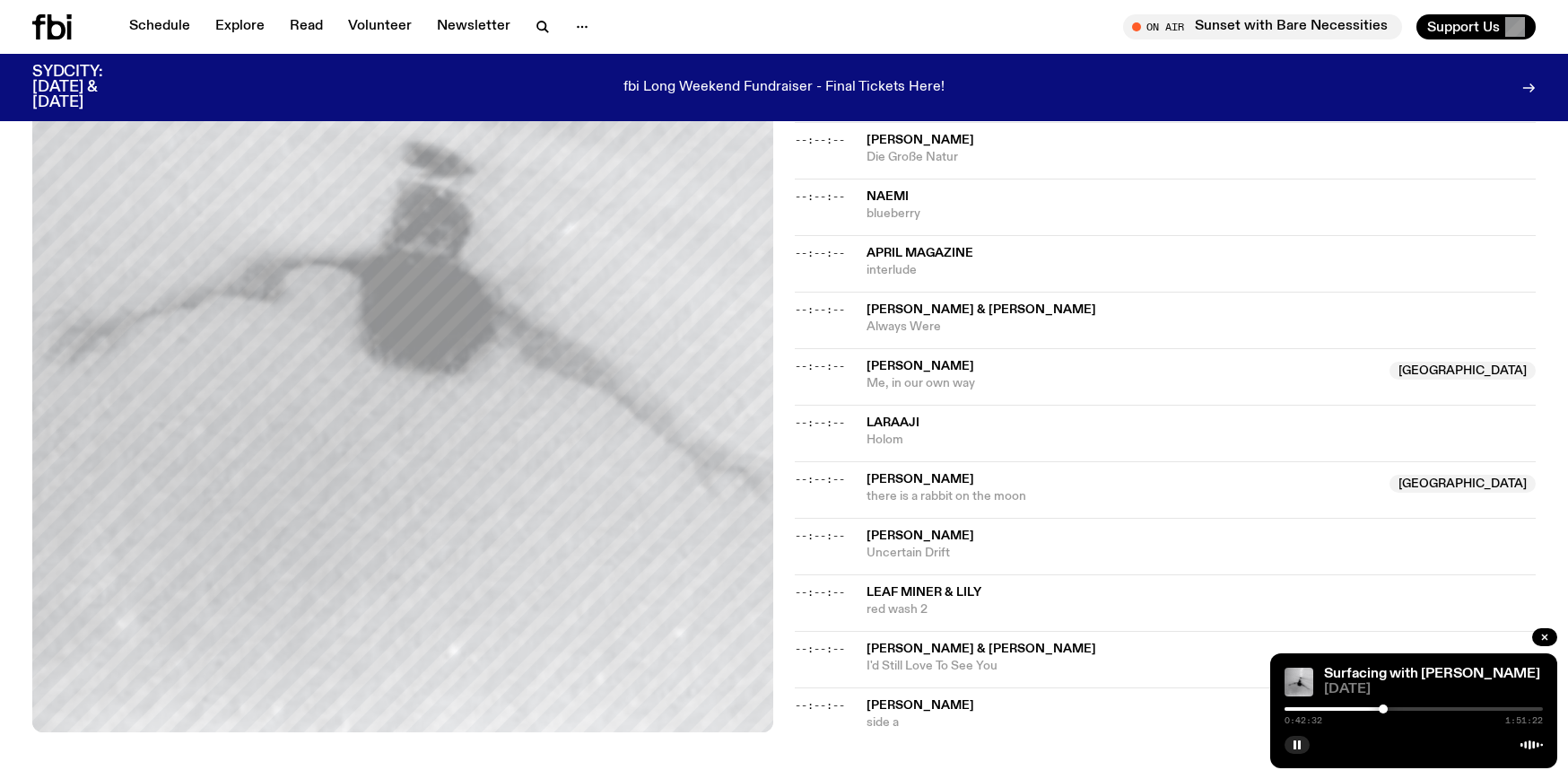
click at [1391, 708] on div at bounding box center [1414, 709] width 259 height 4
click at [1398, 707] on div at bounding box center [1414, 709] width 259 height 4
click at [1404, 705] on div "0:49:06 1:51:22" at bounding box center [1414, 714] width 259 height 22
click at [1403, 707] on div at bounding box center [1414, 709] width 259 height 4
click at [1408, 706] on div "0:51:02 1:51:22" at bounding box center [1414, 714] width 259 height 22
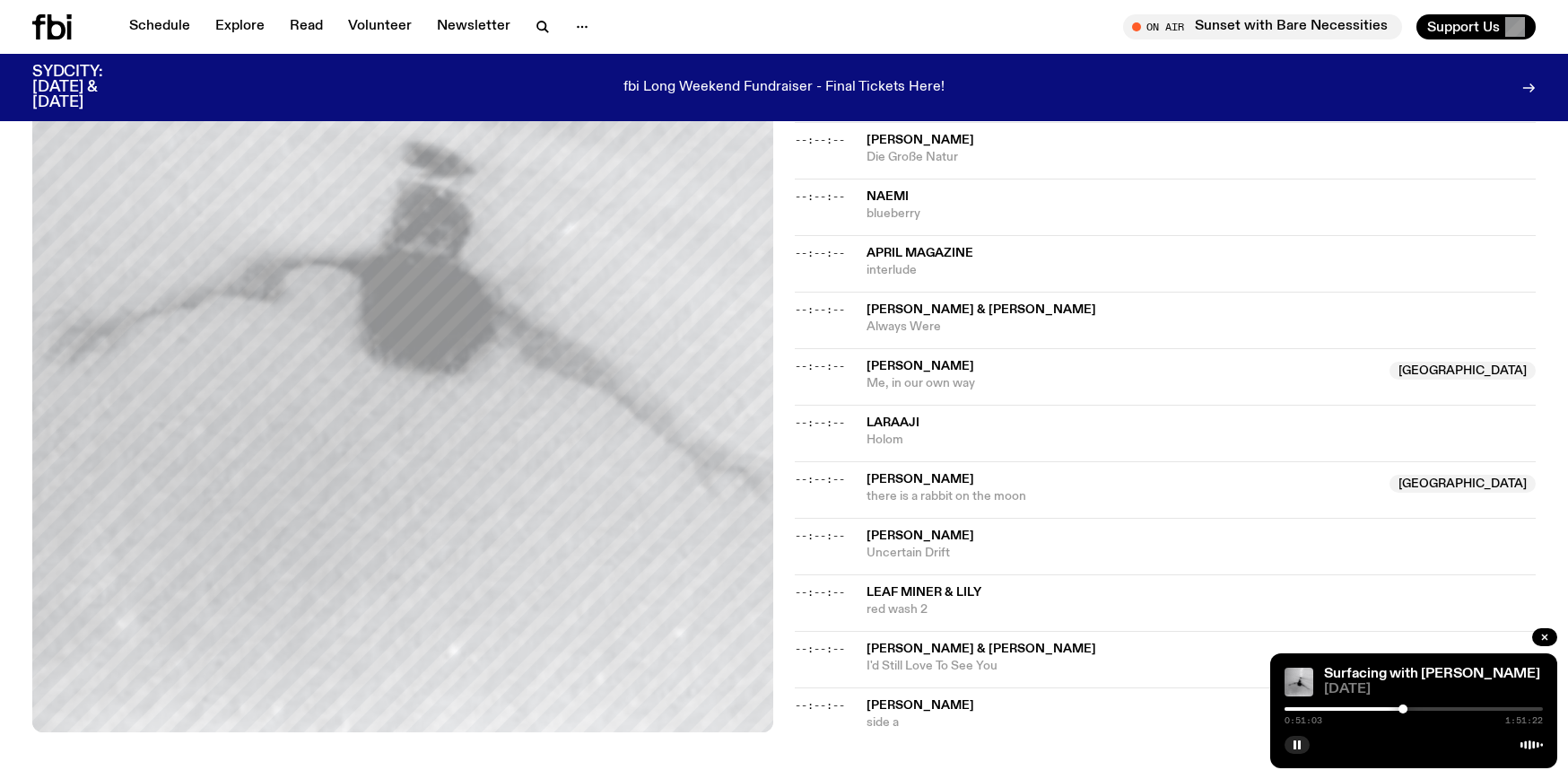
click at [1416, 705] on div "0:51:03 1:51:22" at bounding box center [1414, 714] width 259 height 22
click at [1413, 707] on div at bounding box center [1414, 709] width 259 height 4
click at [1422, 707] on div at bounding box center [1414, 709] width 259 height 4
click at [1412, 705] on div "0:59:10 1:51:22" at bounding box center [1414, 714] width 259 height 22
click at [1413, 707] on div at bounding box center [1292, 709] width 259 height 4
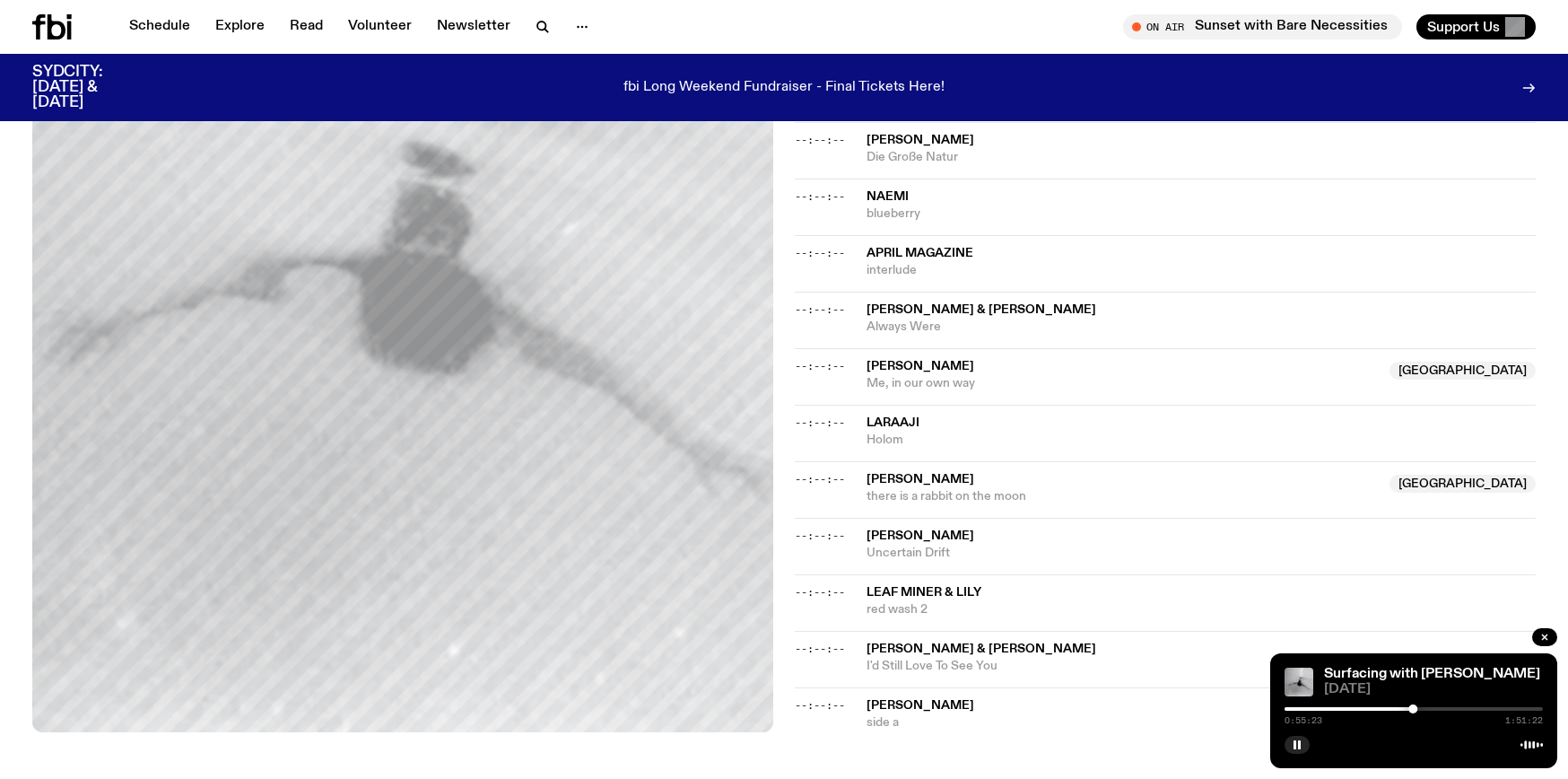
click at [1417, 707] on div at bounding box center [1414, 709] width 259 height 4
click at [1422, 707] on div at bounding box center [1414, 709] width 259 height 4
click at [1426, 707] on div at bounding box center [1426, 709] width 9 height 9
click at [1429, 707] on div at bounding box center [1429, 709] width 9 height 9
click at [1432, 707] on div at bounding box center [1432, 709] width 9 height 9
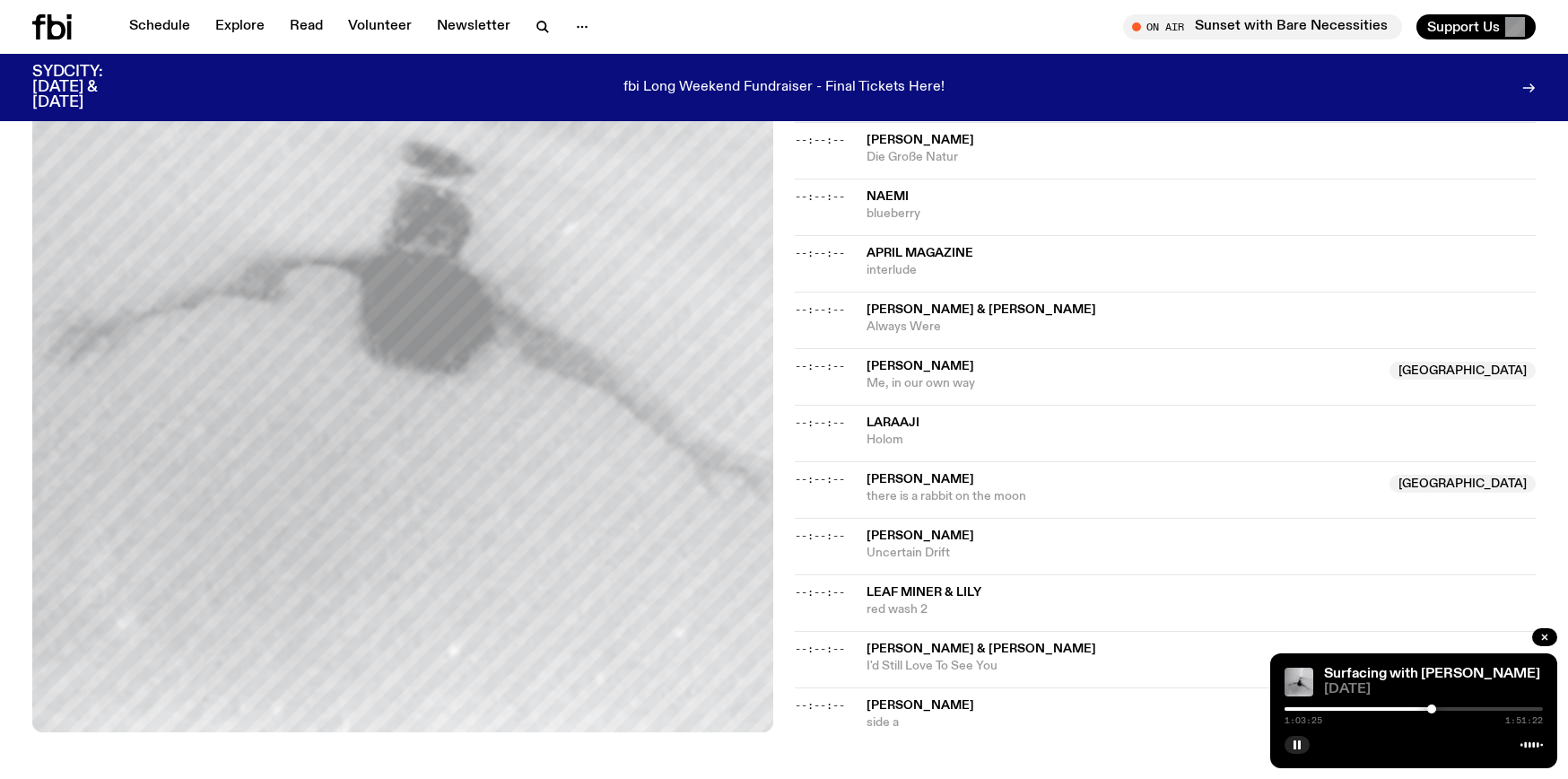
click at [1436, 707] on div at bounding box center [1414, 709] width 259 height 4
click at [1444, 709] on div at bounding box center [1414, 709] width 259 height 4
click at [1448, 708] on div at bounding box center [1448, 709] width 9 height 9
click at [1454, 708] on div at bounding box center [1414, 709] width 259 height 4
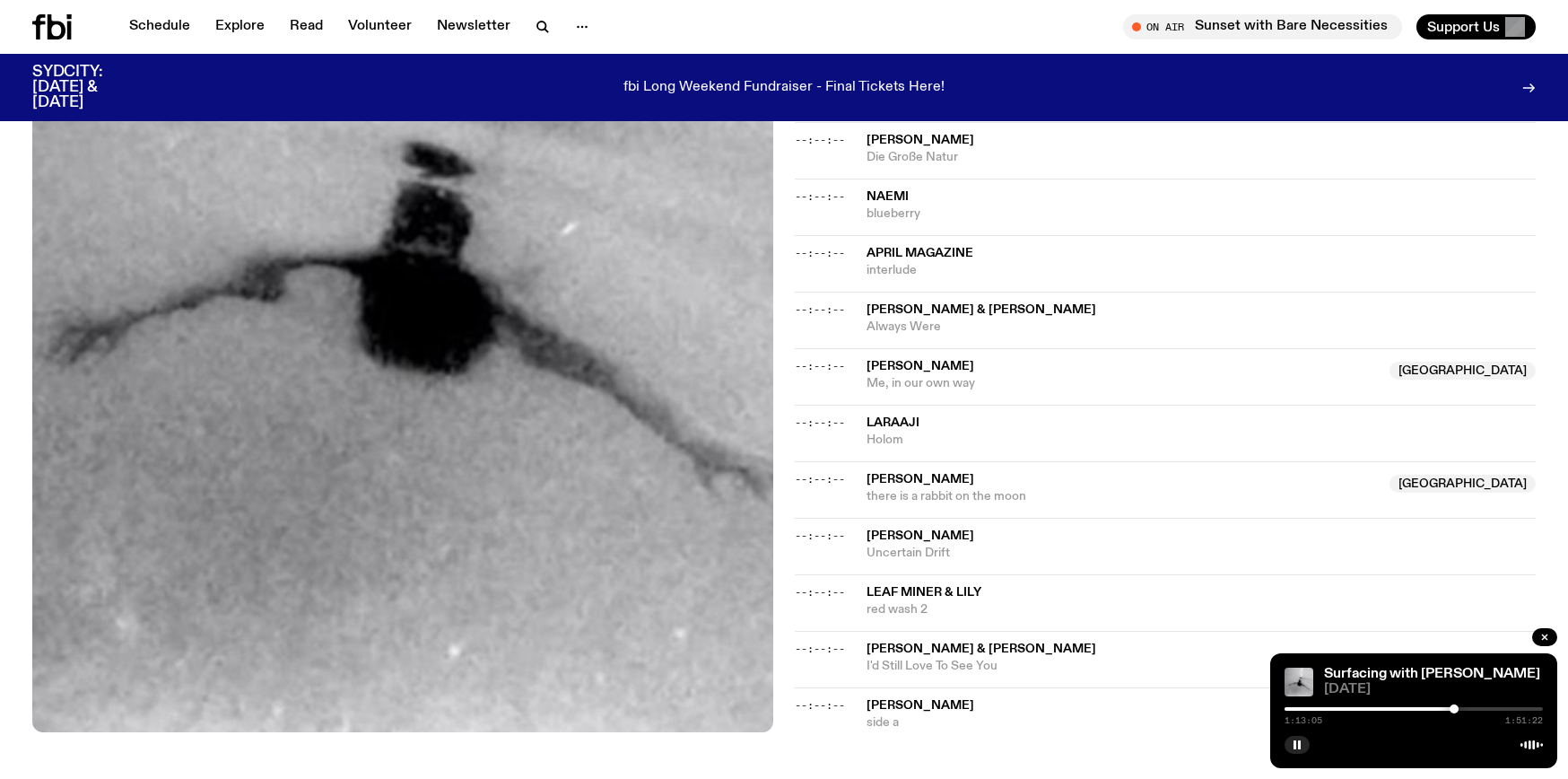
click at [1462, 707] on div at bounding box center [1414, 709] width 259 height 4
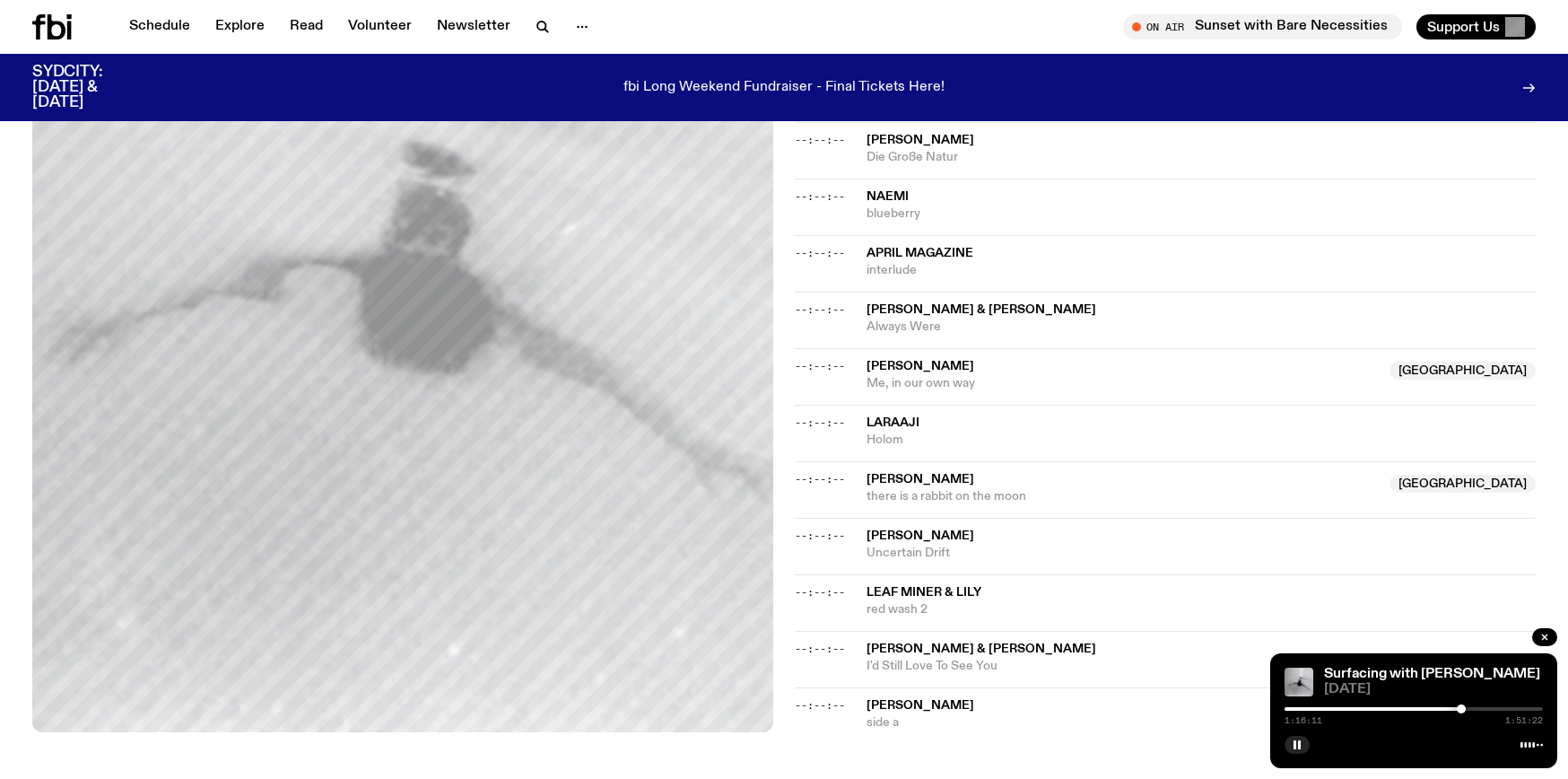
click at [1472, 707] on div at bounding box center [1414, 709] width 259 height 4
click at [1478, 707] on div at bounding box center [1414, 709] width 259 height 4
click at [1486, 707] on div at bounding box center [1414, 709] width 259 height 4
click at [1495, 707] on div at bounding box center [1414, 709] width 259 height 4
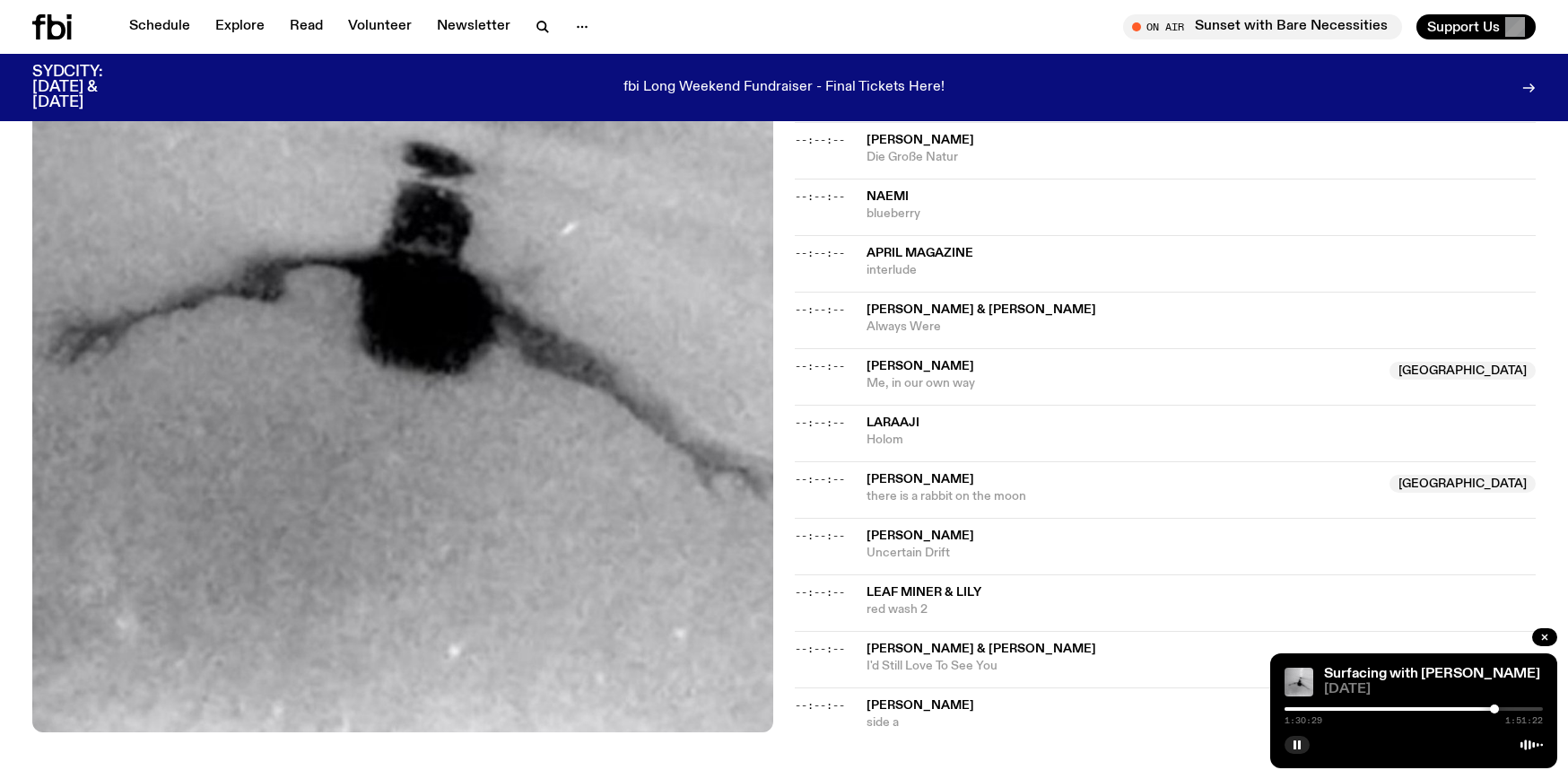
click at [1513, 705] on div "1:30:29 1:51:22" at bounding box center [1414, 714] width 259 height 22
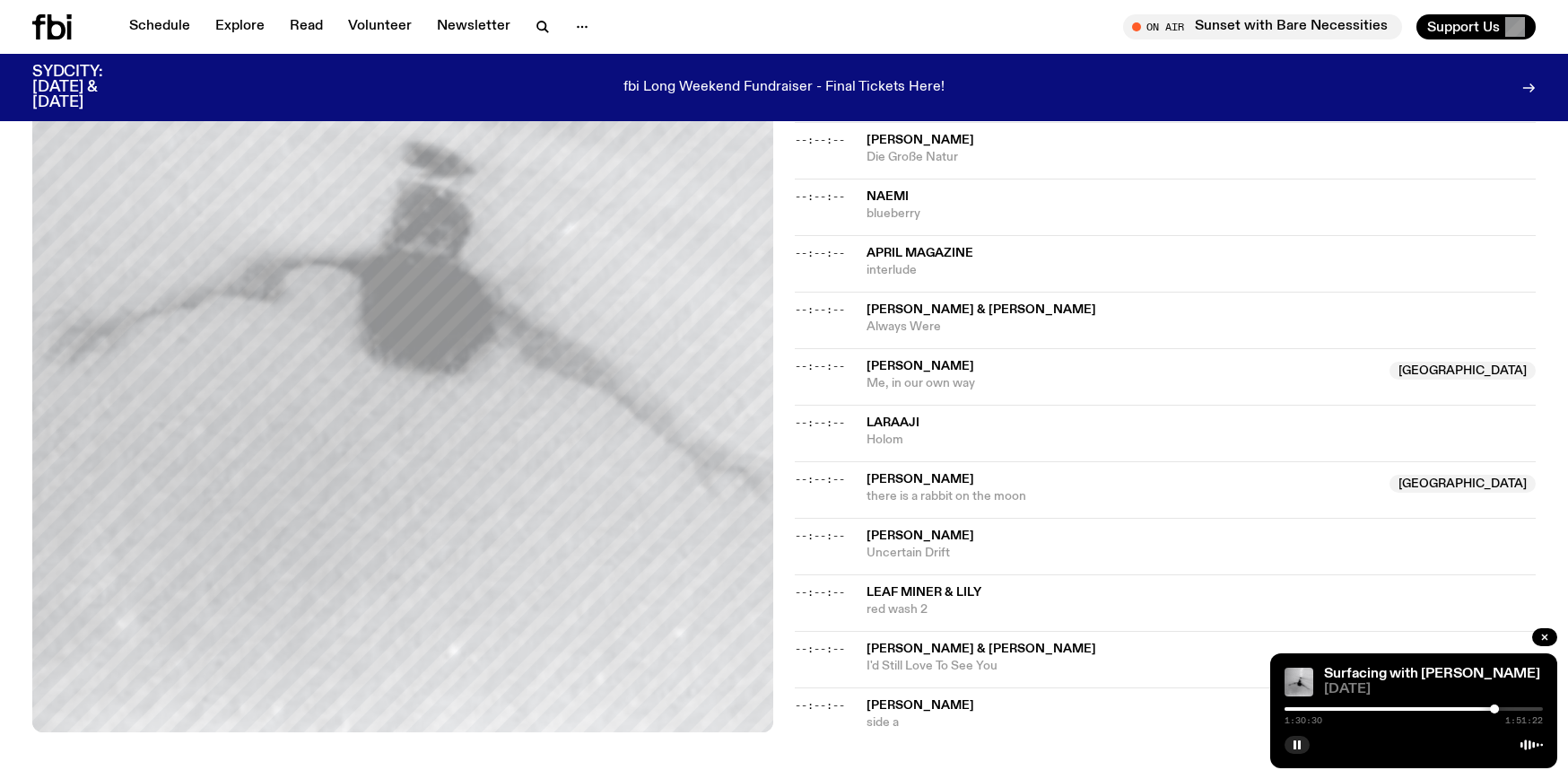
click at [1518, 704] on div "1:30:30 1:51:22" at bounding box center [1414, 714] width 259 height 22
click at [1520, 707] on div at bounding box center [1414, 709] width 259 height 4
click at [1527, 708] on div at bounding box center [1414, 709] width 259 height 4
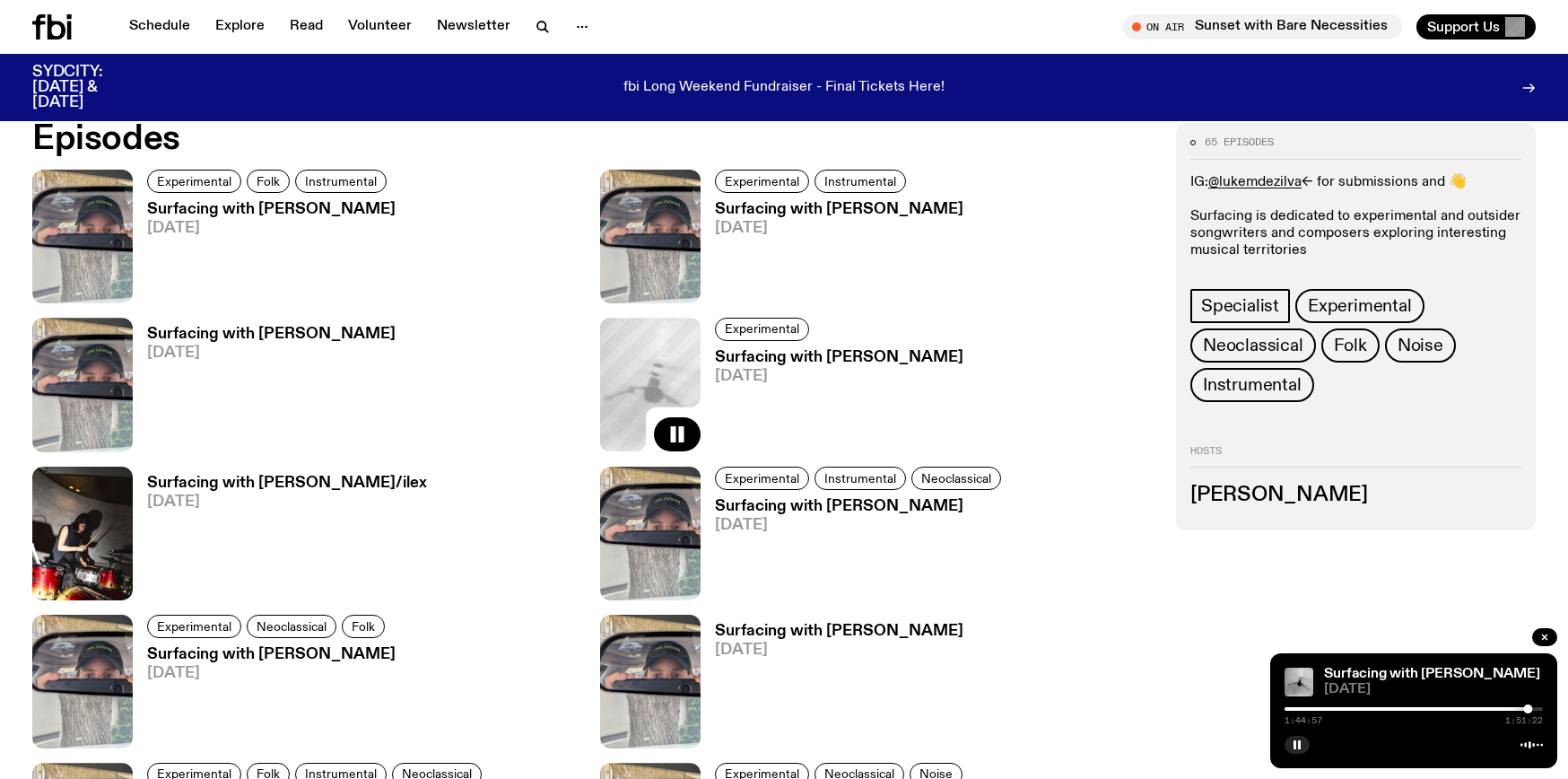
scroll to position [1036, 0]
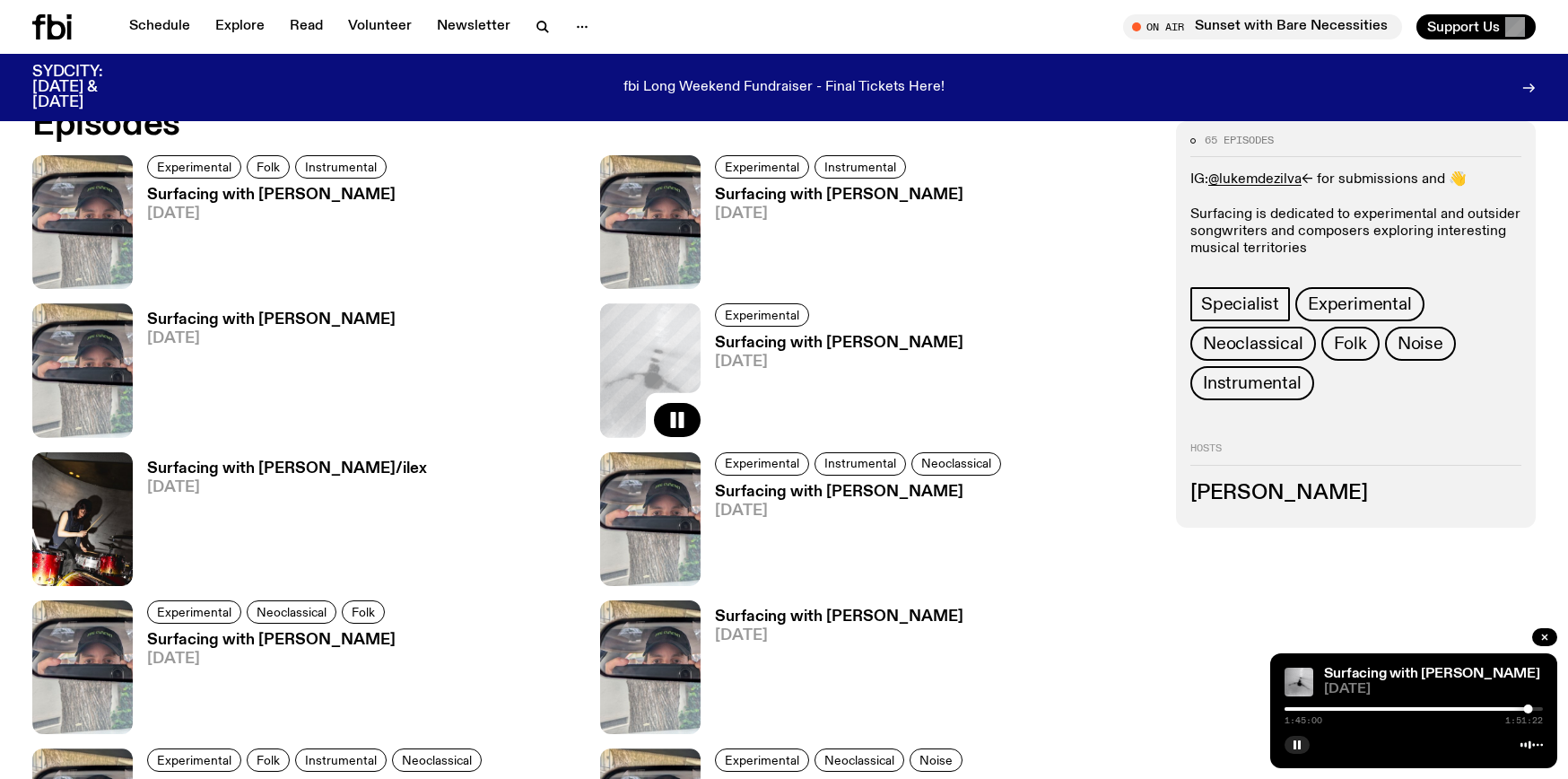
click at [815, 497] on h3 "Surfacing with [PERSON_NAME]" at bounding box center [860, 491] width 291 height 15
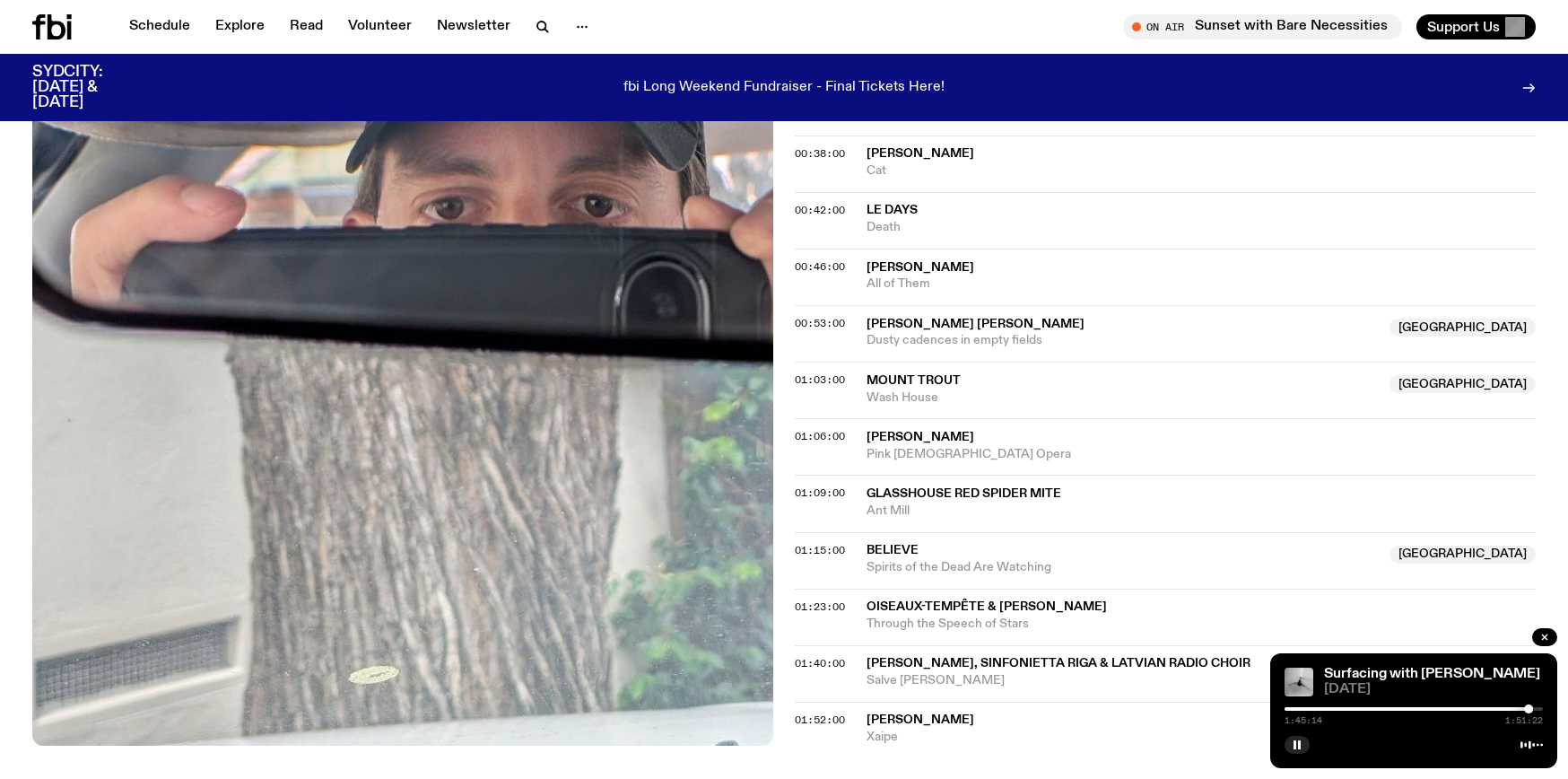
scroll to position [988, 0]
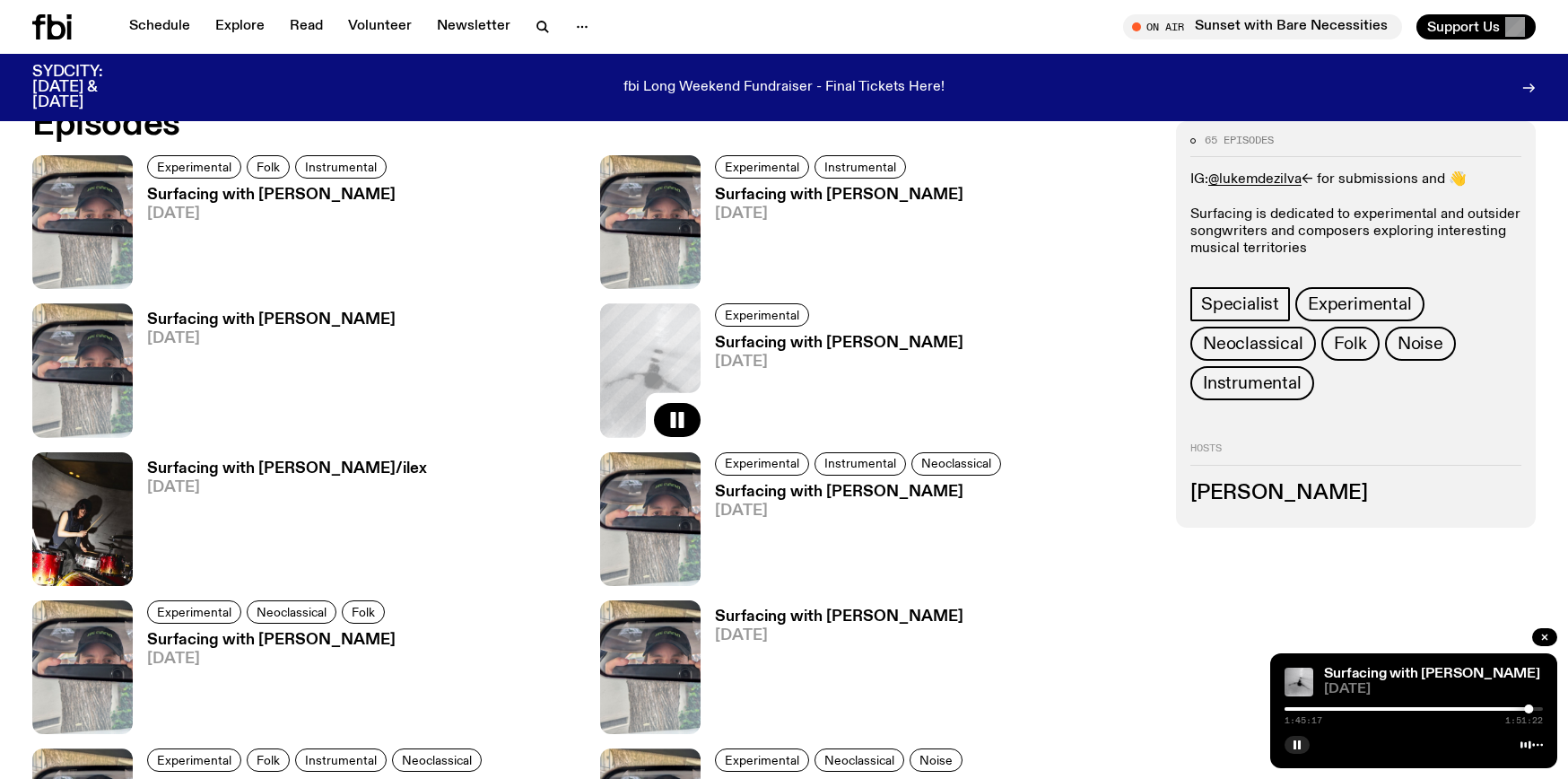
scroll to position [1032, 0]
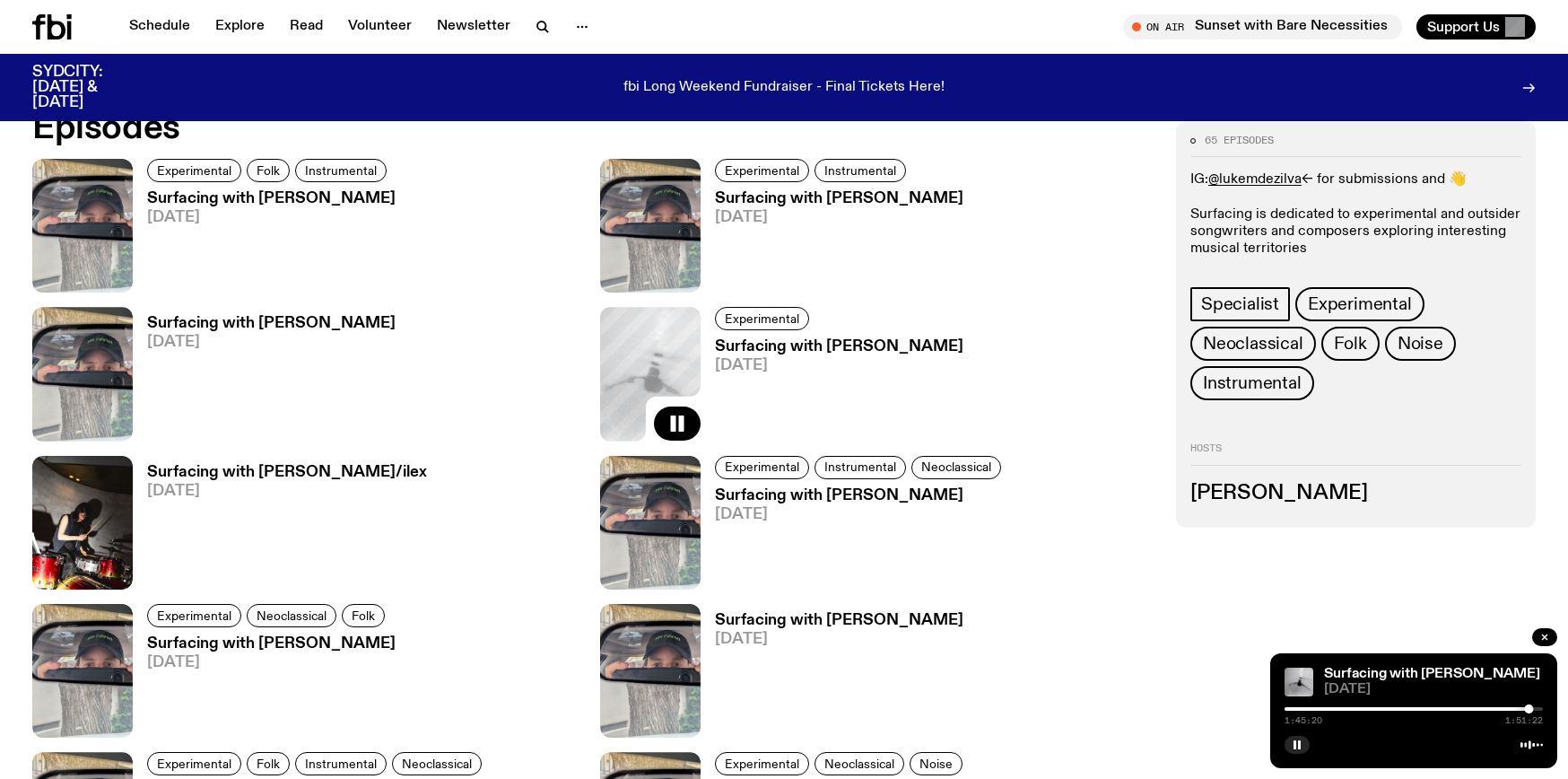
click at [275, 335] on span "[DATE]" at bounding box center [271, 342] width 249 height 15
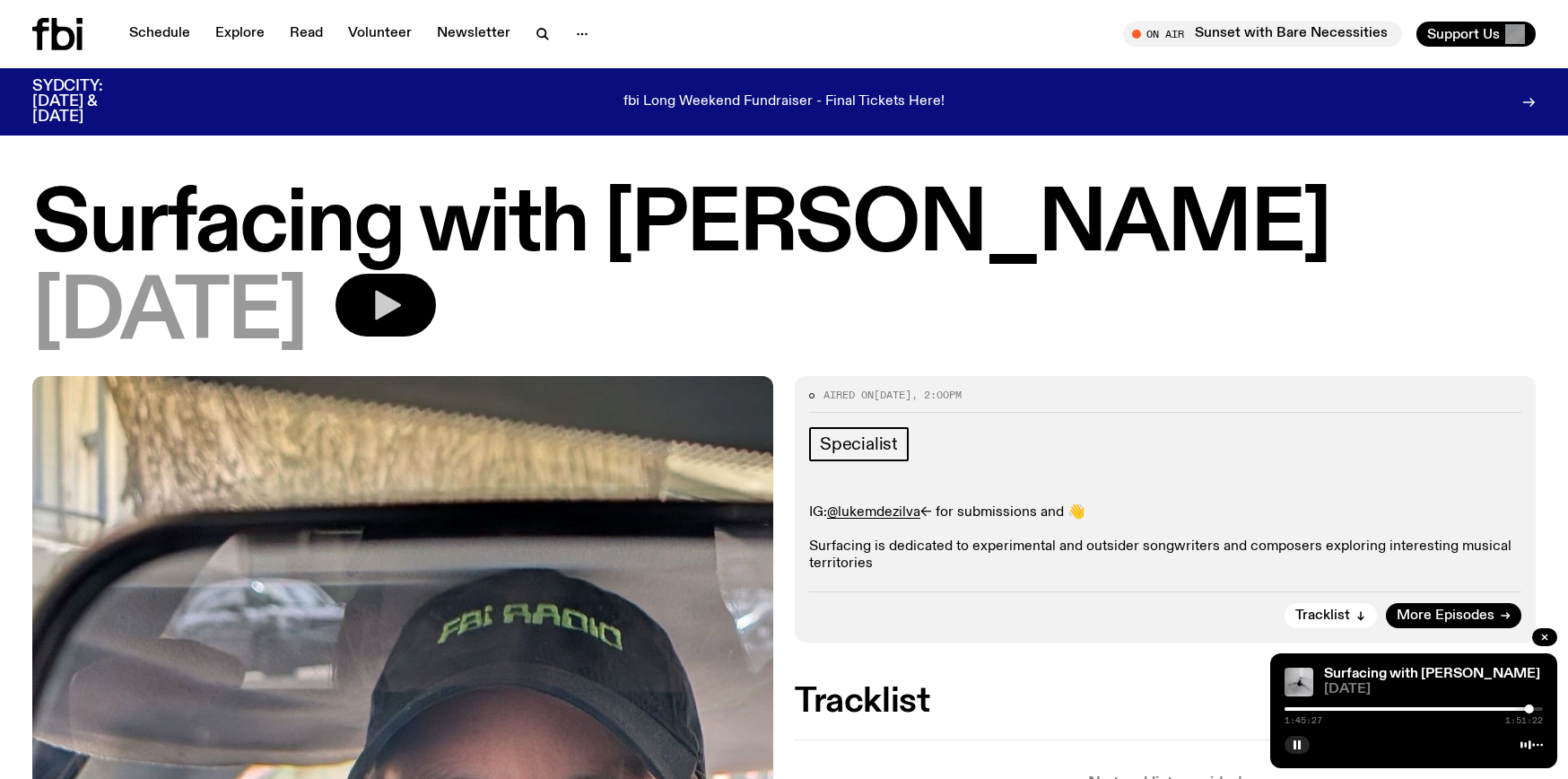
click at [401, 306] on icon "button" at bounding box center [388, 305] width 26 height 30
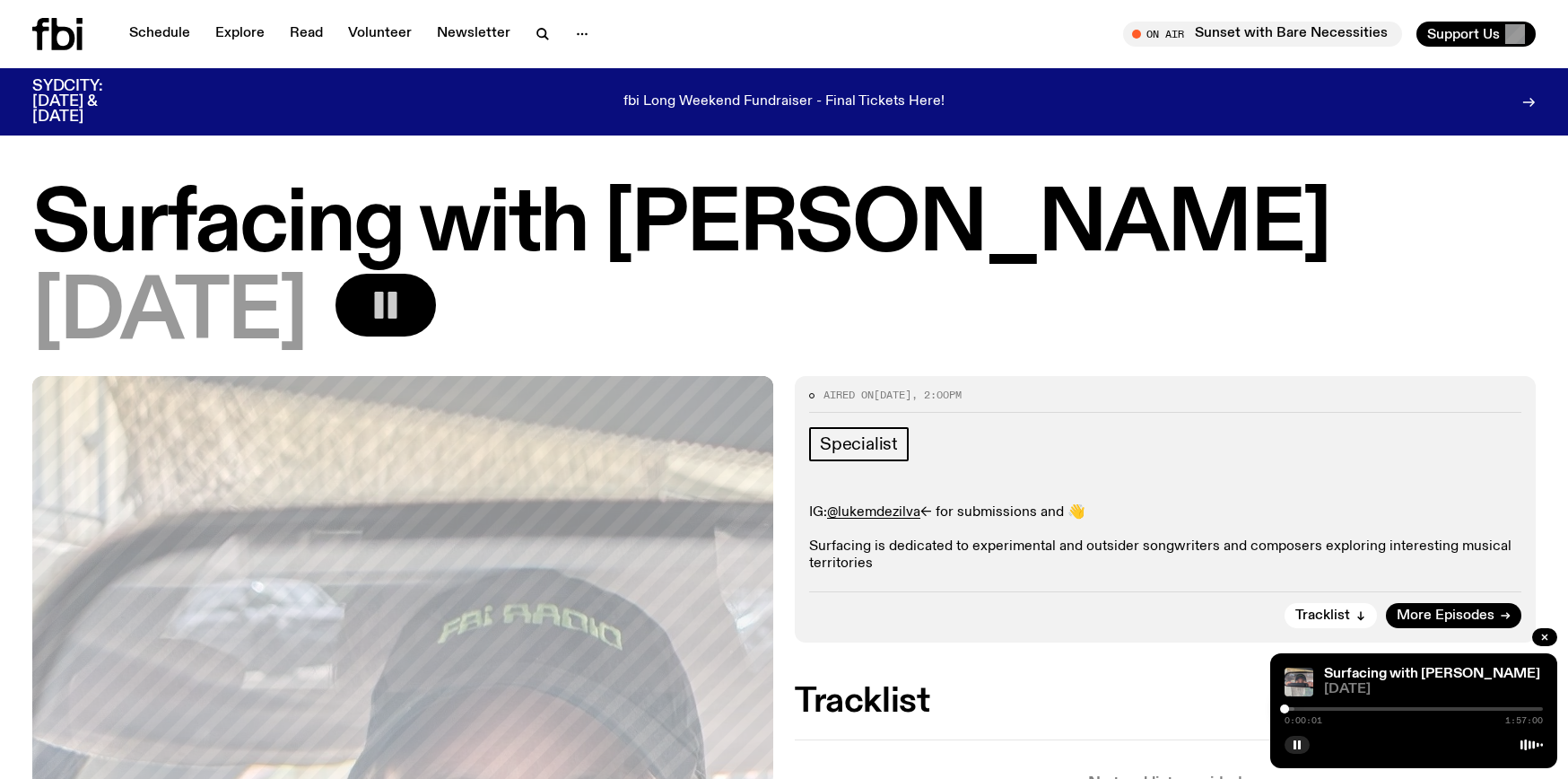
click at [1293, 708] on div at bounding box center [1165, 709] width 259 height 4
click at [1300, 707] on div at bounding box center [1414, 709] width 259 height 4
click at [1311, 708] on div at bounding box center [1414, 709] width 259 height 4
click at [1325, 707] on div at bounding box center [1414, 709] width 259 height 4
click at [1345, 707] on div at bounding box center [1414, 709] width 259 height 4
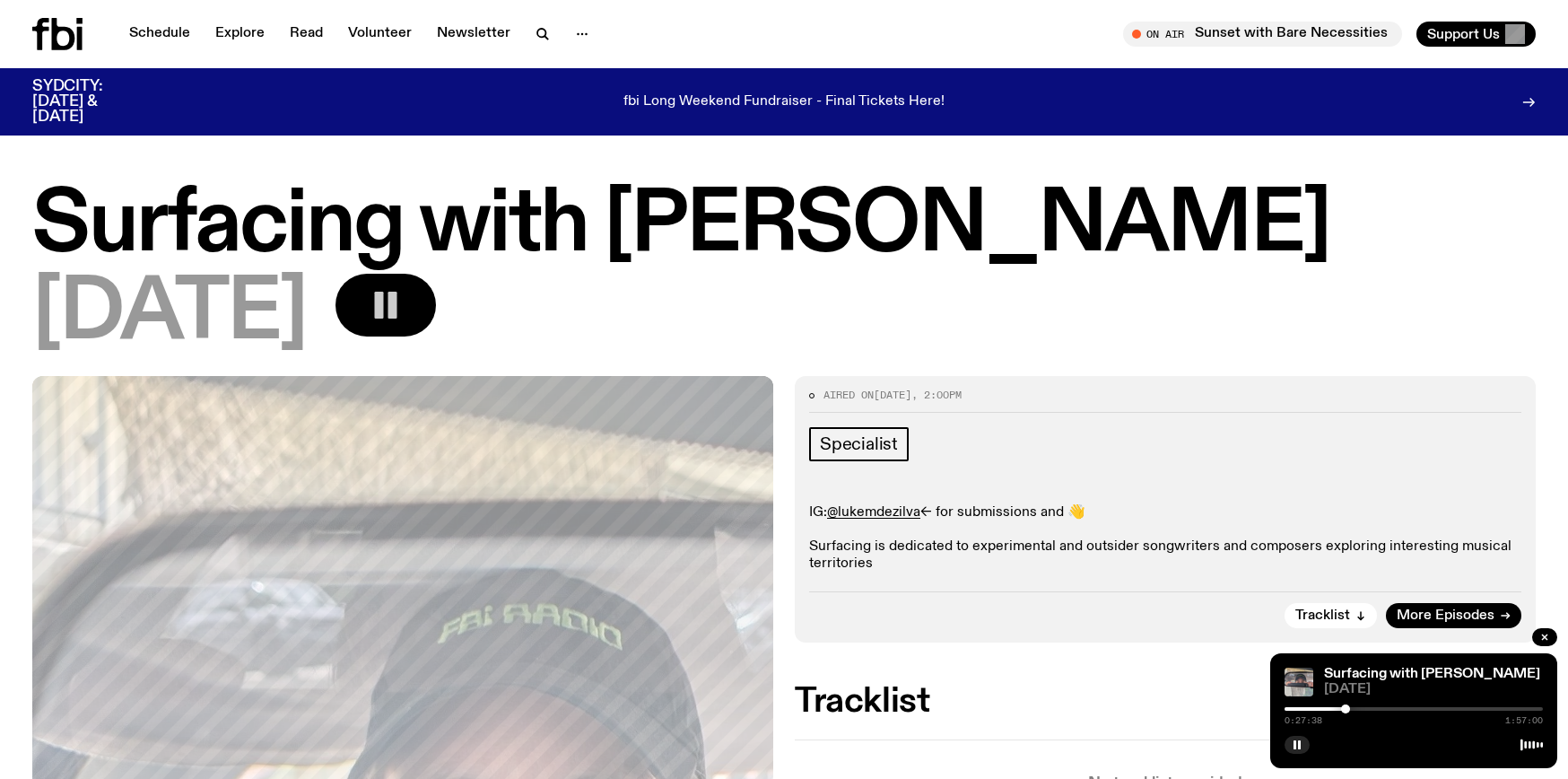
click at [1358, 705] on div "0:27:38 1:57:00" at bounding box center [1414, 714] width 259 height 22
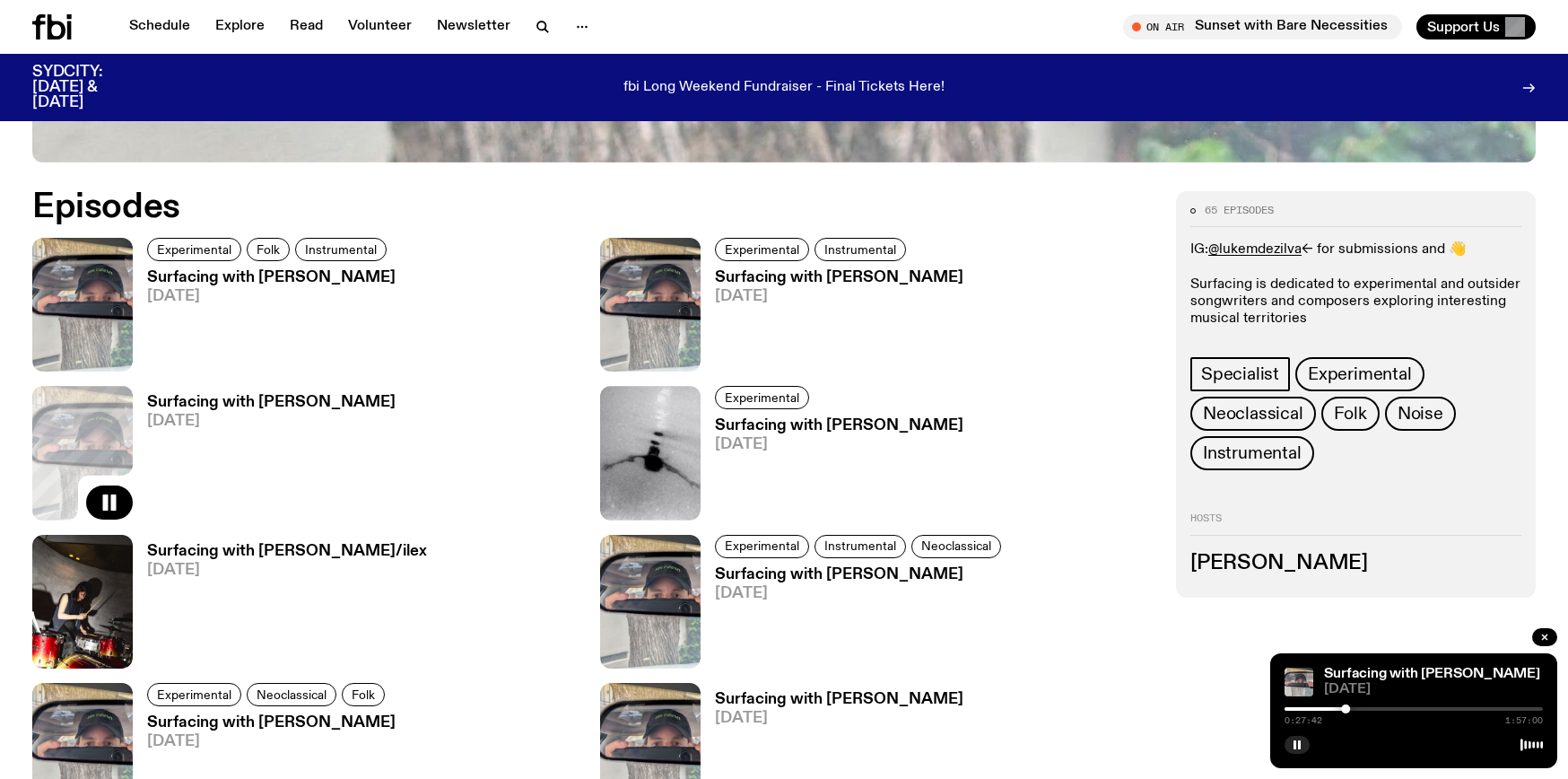
scroll to position [838, 0]
